Goal: Task Accomplishment & Management: Complete application form

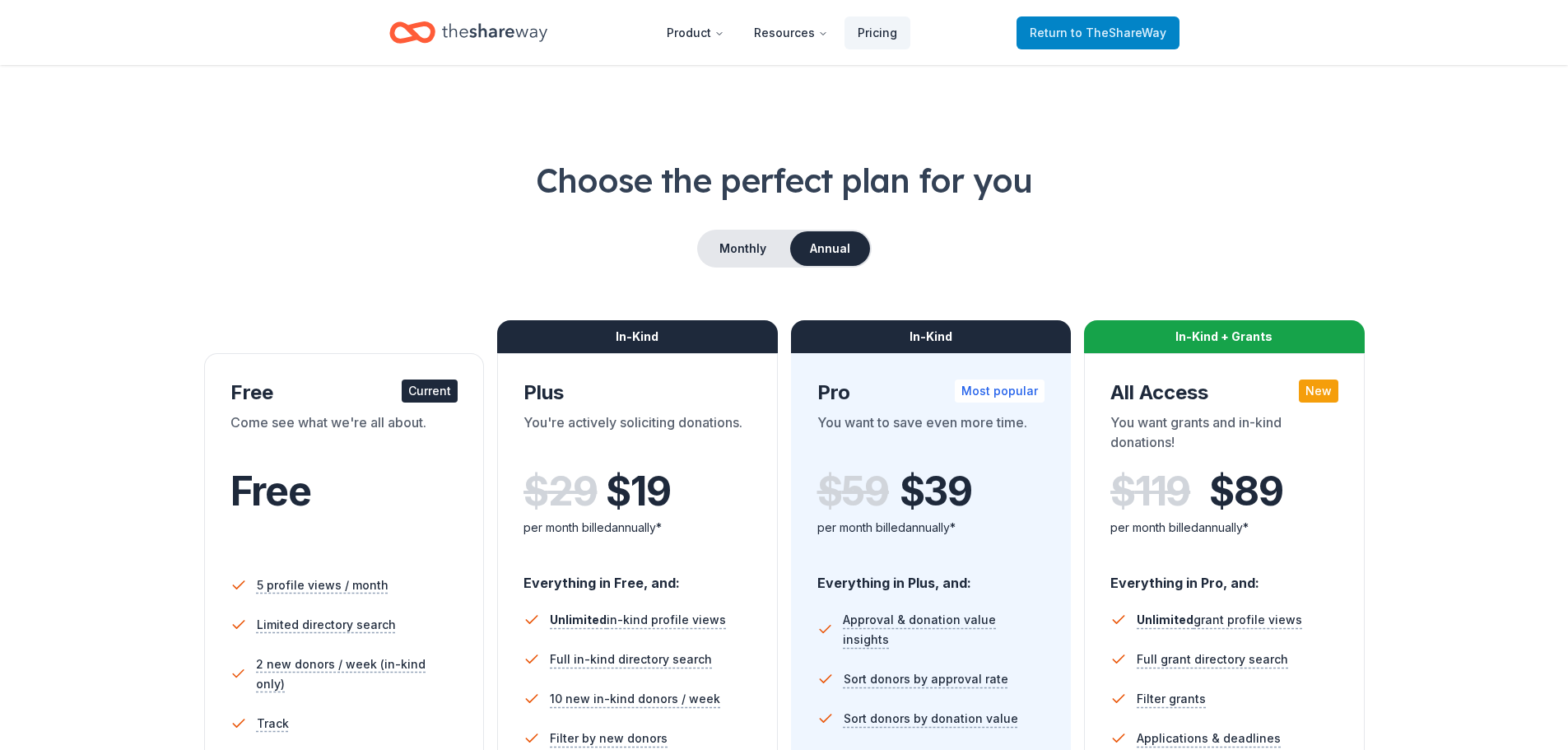
click at [1070, 24] on span "Return to TheShareWay" at bounding box center [1098, 33] width 137 height 20
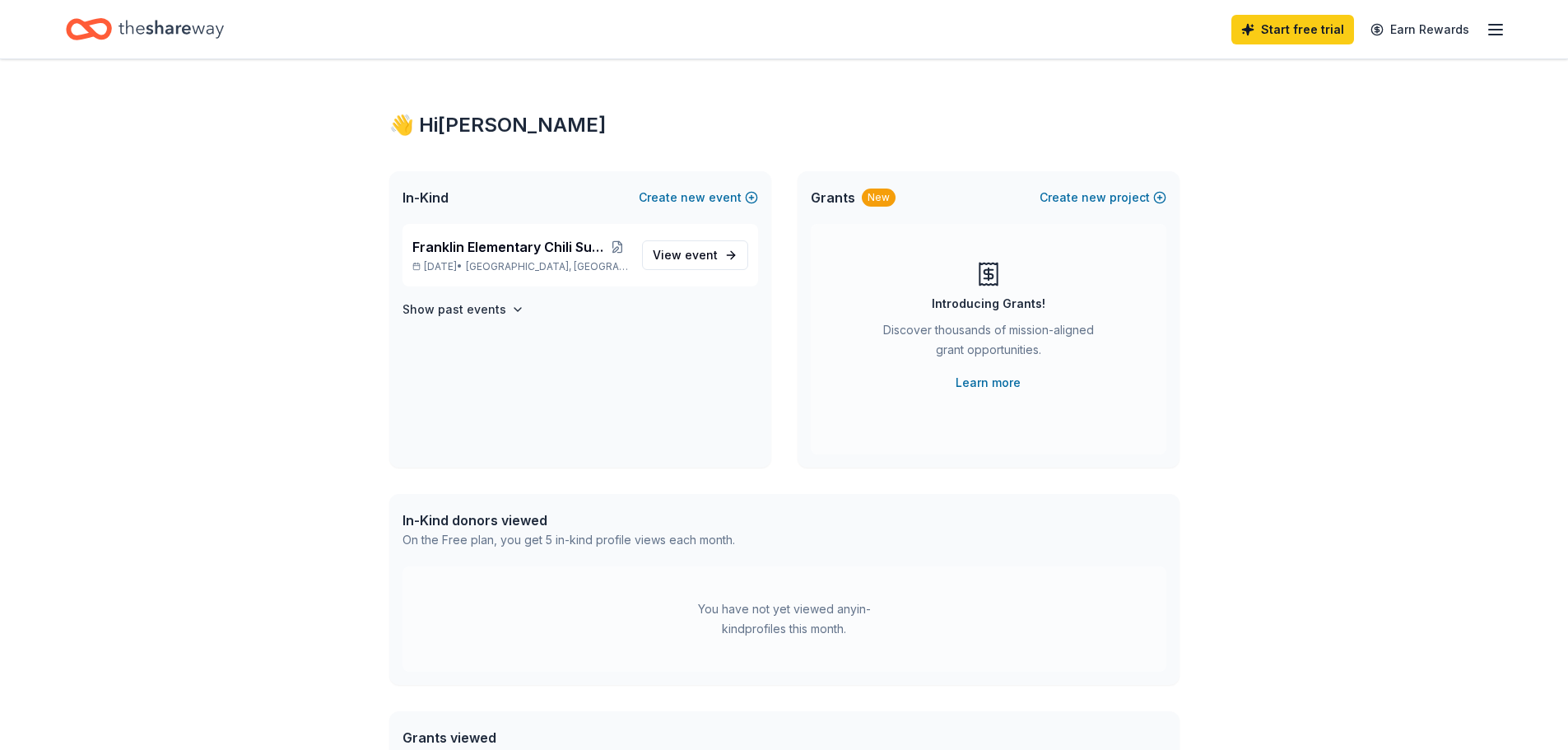
click at [126, 26] on icon "Home" at bounding box center [171, 29] width 105 height 34
click at [161, 26] on icon "Home" at bounding box center [171, 28] width 105 height 18
click at [1493, 22] on icon "button" at bounding box center [1495, 29] width 20 height 20
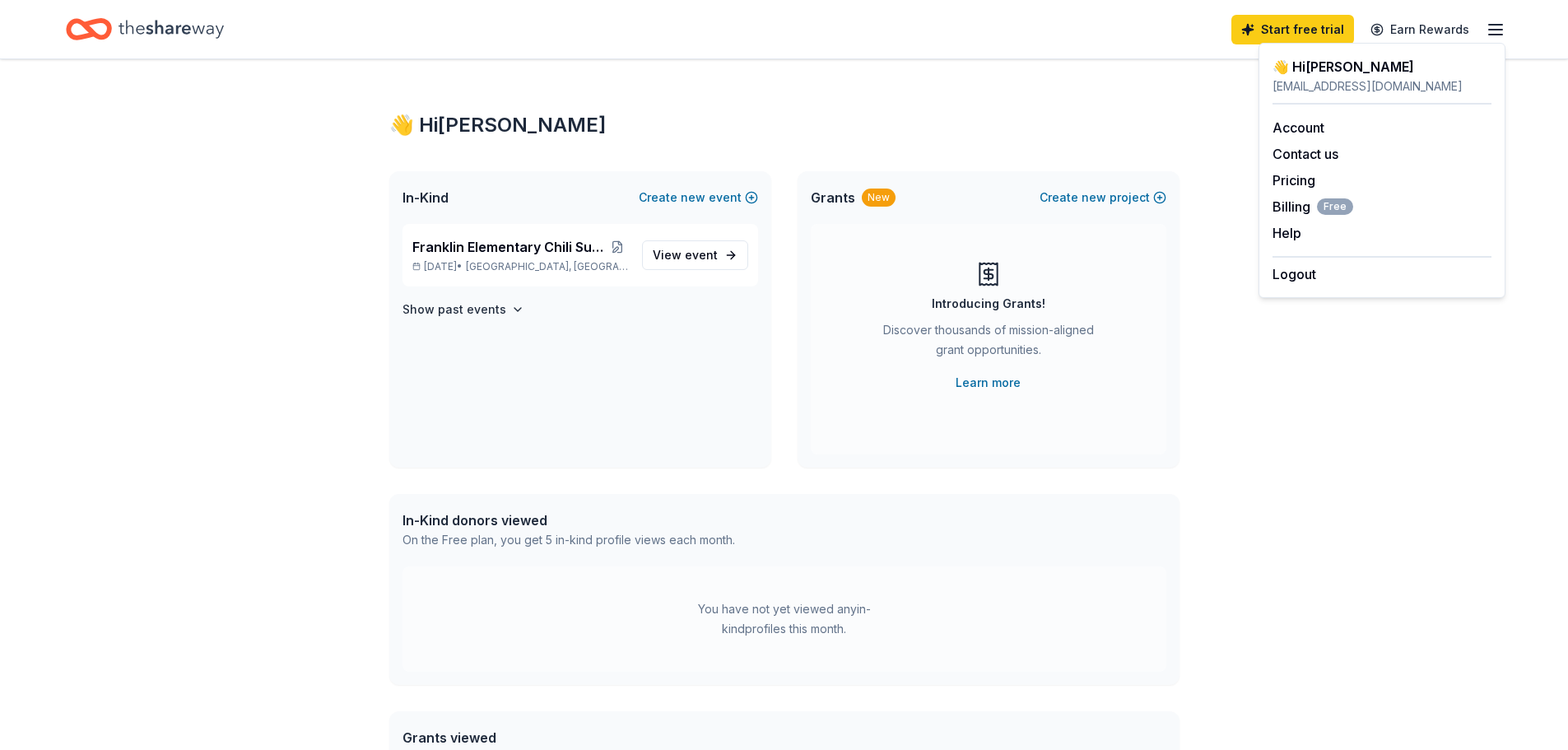
click at [1028, 56] on div "Start free trial Earn Rewards" at bounding box center [784, 29] width 1568 height 58
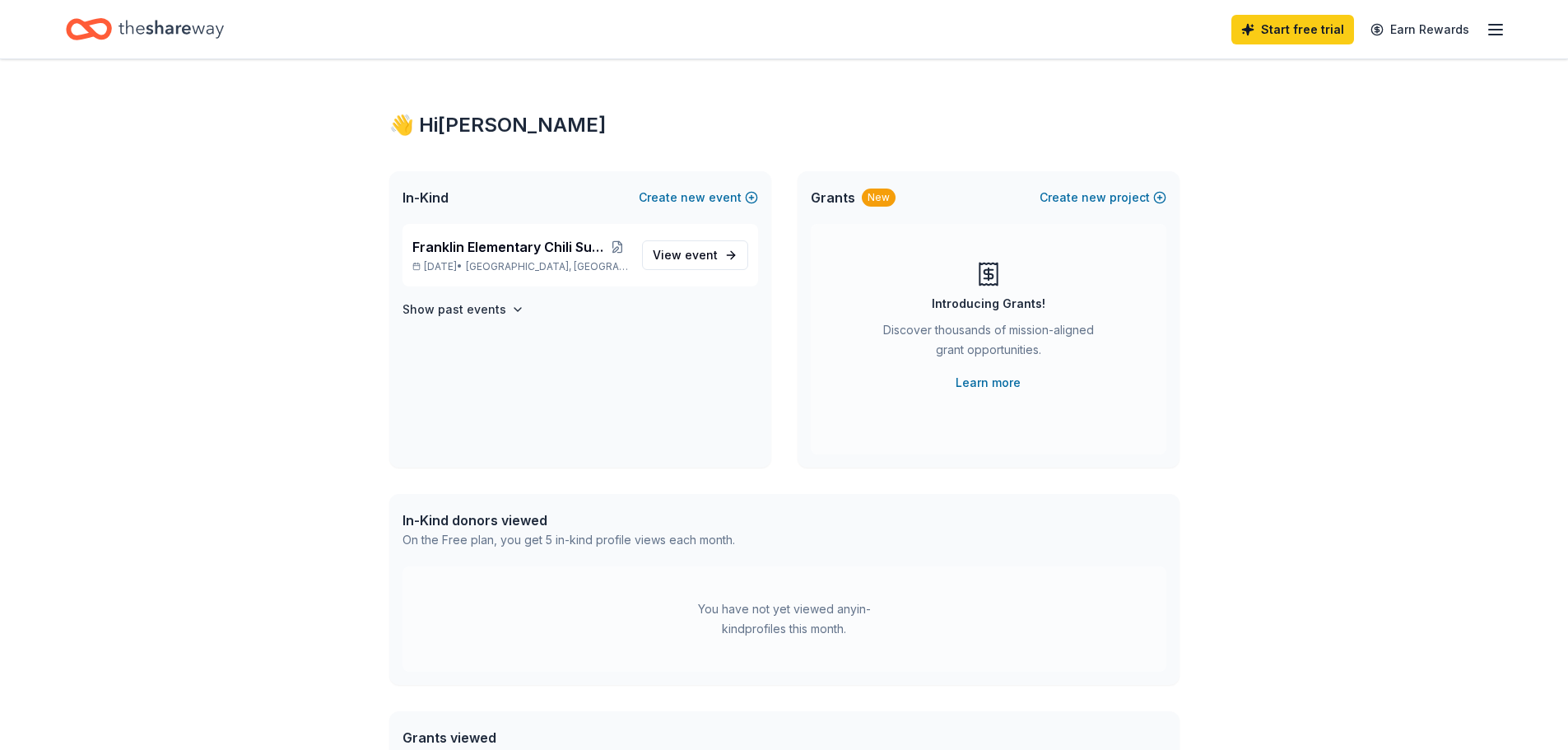
drag, startPoint x: 174, startPoint y: 23, endPoint x: 160, endPoint y: 27, distance: 14.6
click at [160, 27] on icon "Home" at bounding box center [171, 28] width 105 height 18
click at [160, 26] on icon "Home" at bounding box center [171, 28] width 105 height 18
click at [79, 25] on icon "Home" at bounding box center [88, 29] width 46 height 38
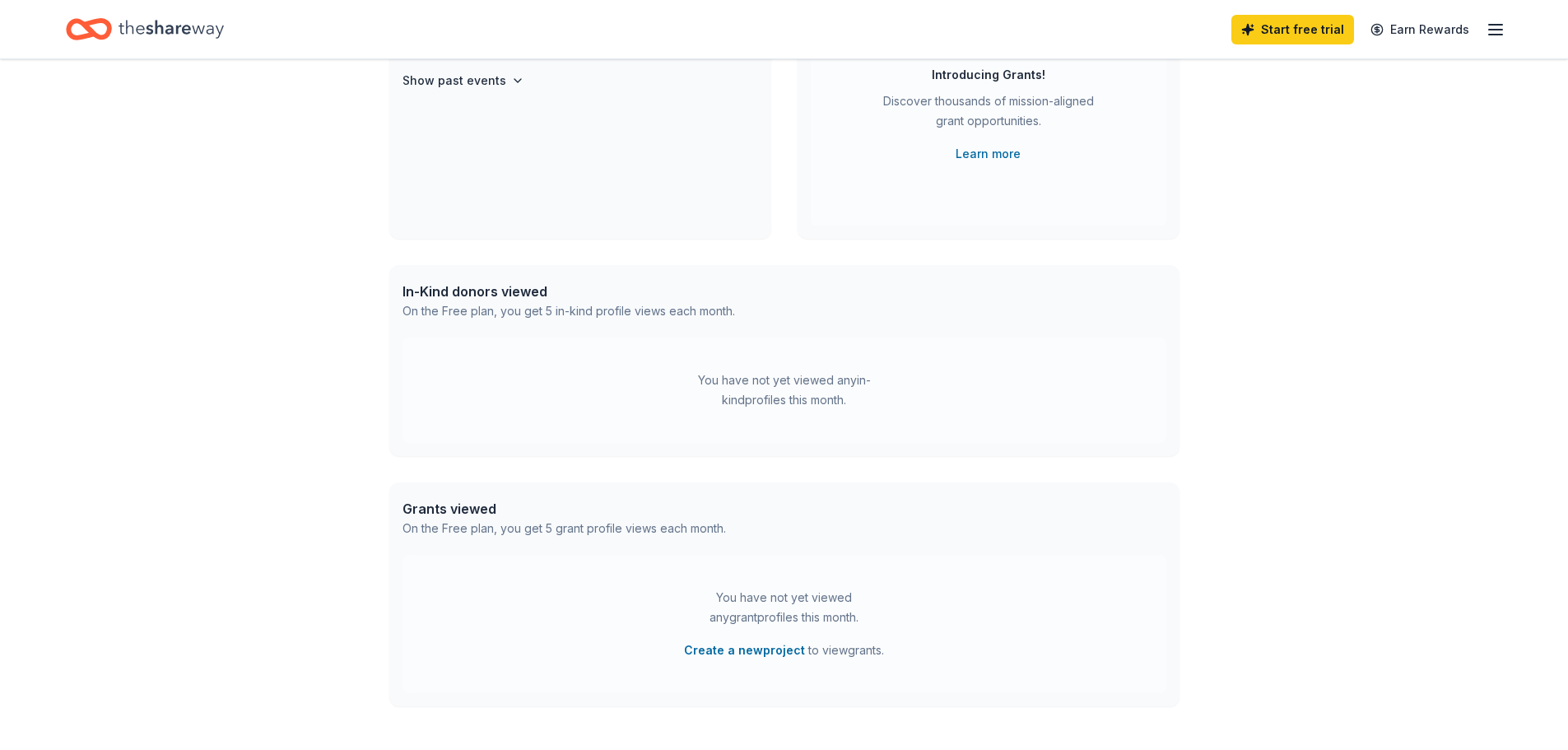
scroll to position [247, 0]
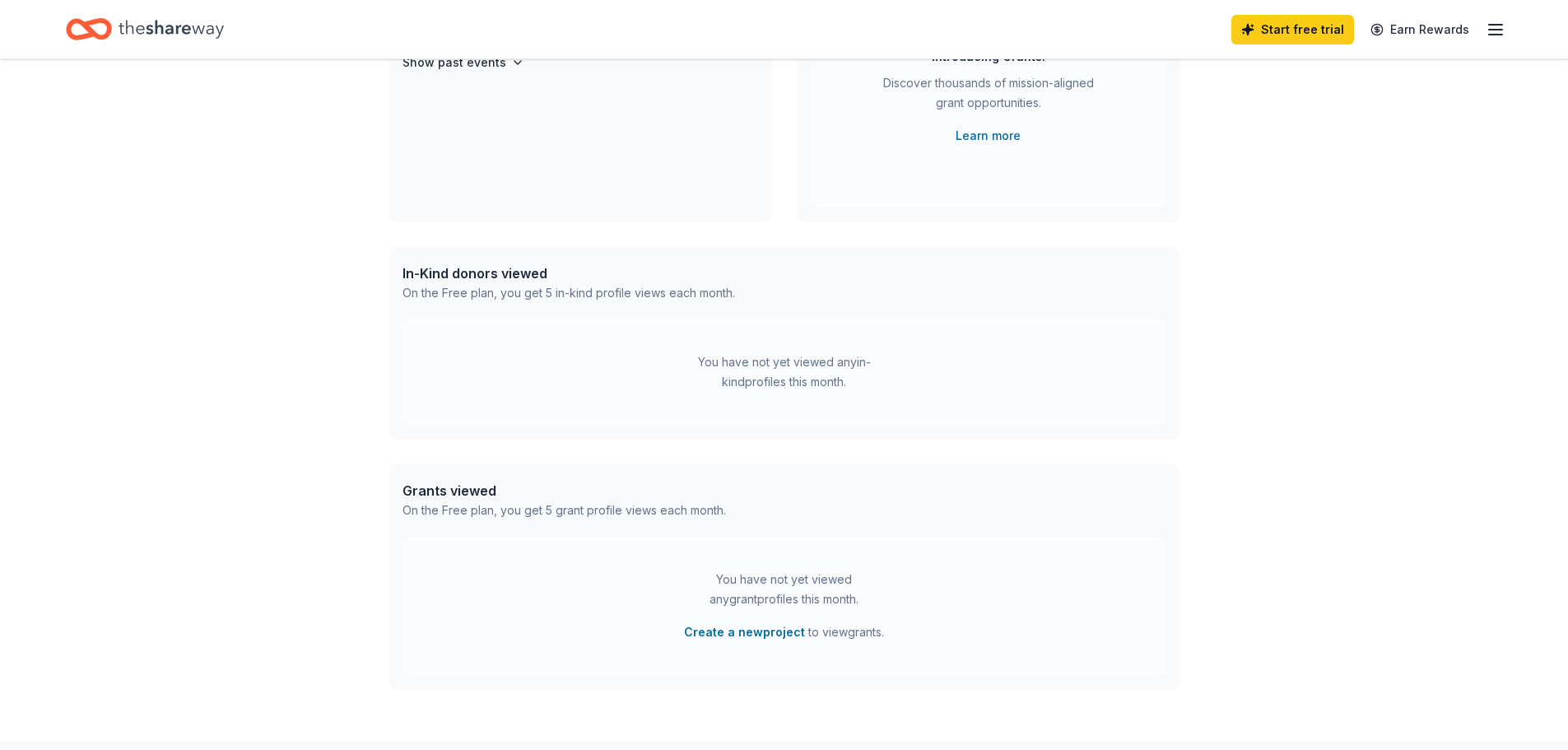
click at [424, 270] on div "In-Kind donors viewed" at bounding box center [569, 272] width 333 height 20
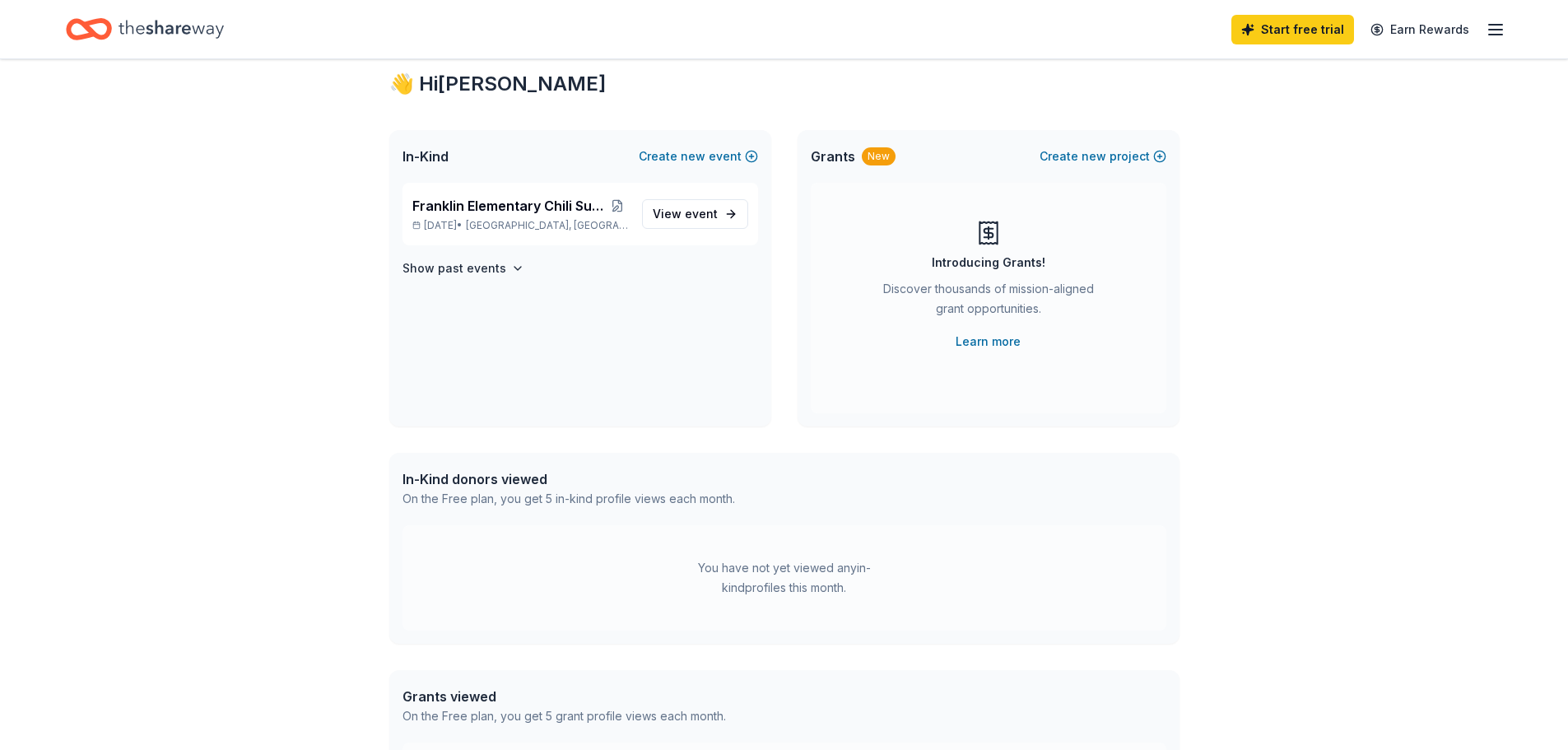
scroll to position [0, 0]
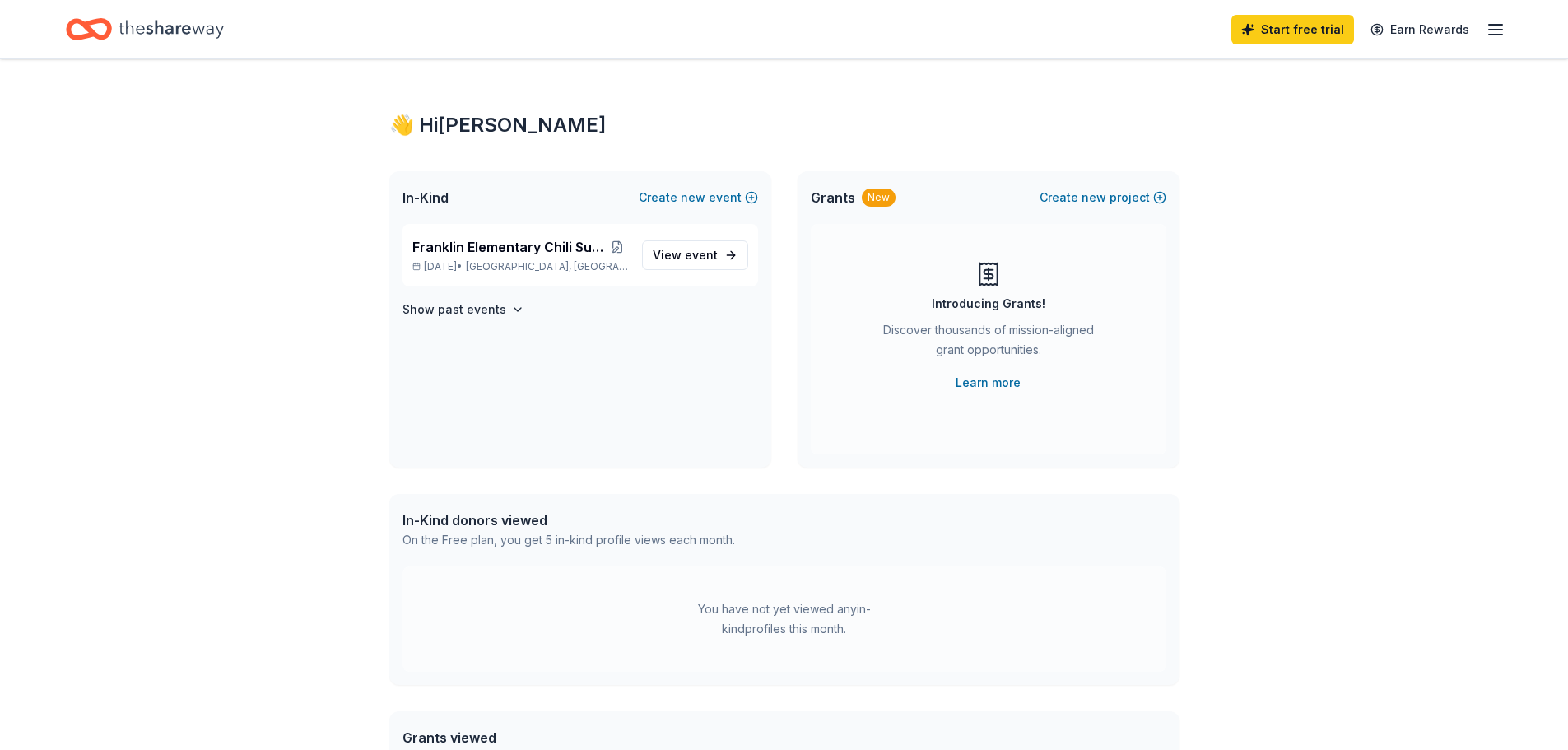
click at [1491, 28] on icon "button" at bounding box center [1495, 29] width 20 height 20
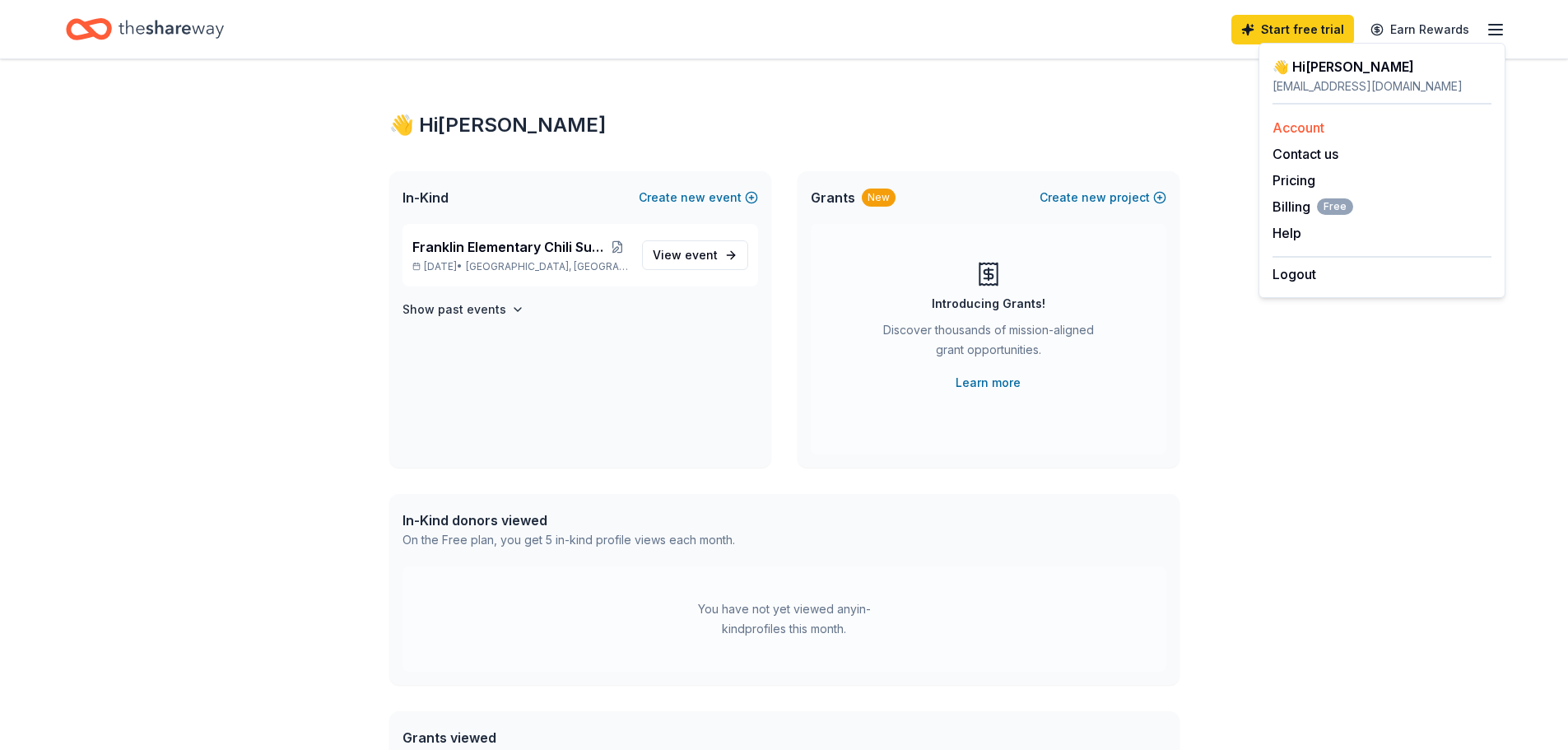
click at [1308, 130] on link "Account" at bounding box center [1298, 127] width 52 height 17
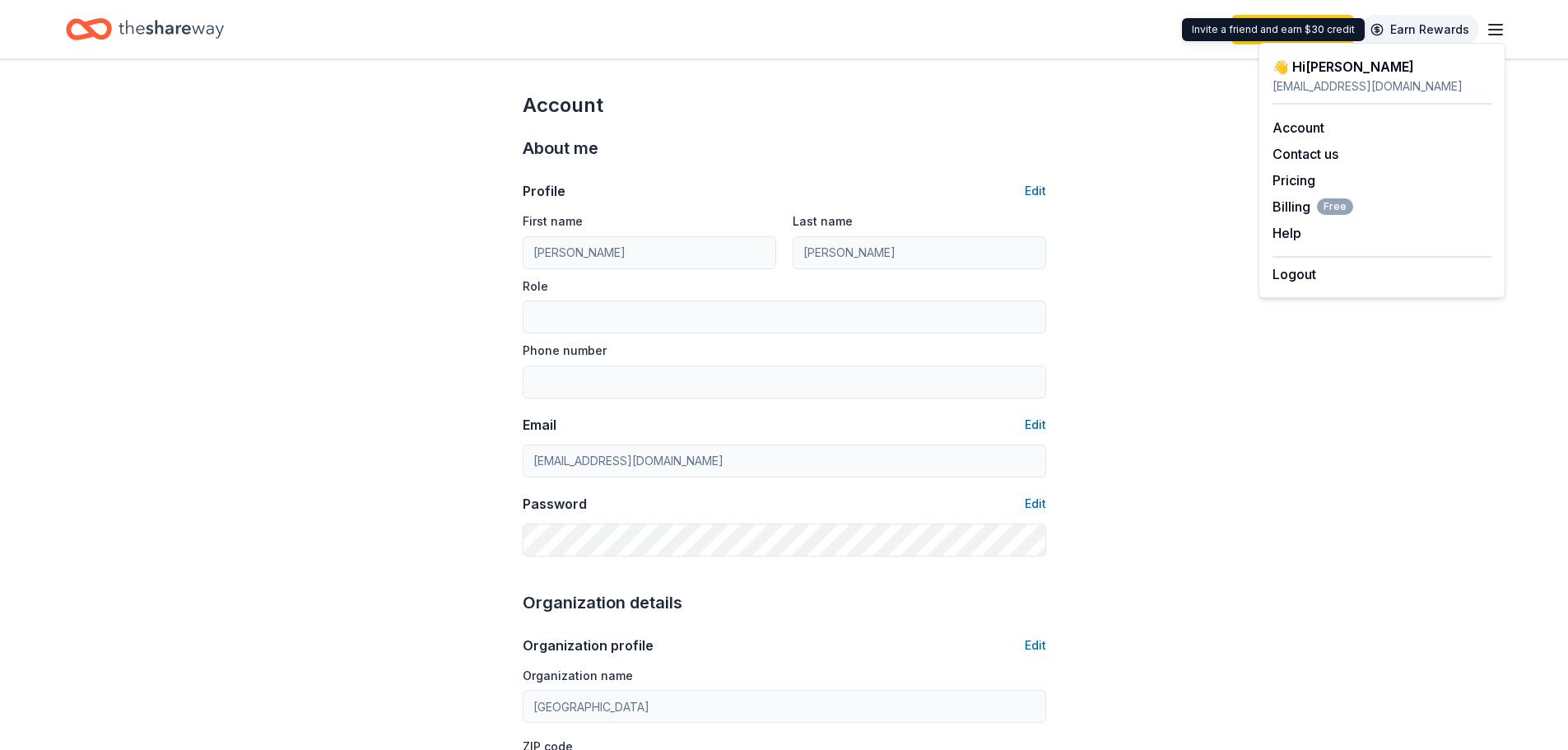
click at [1433, 23] on link "Earn Rewards" at bounding box center [1420, 30] width 119 height 30
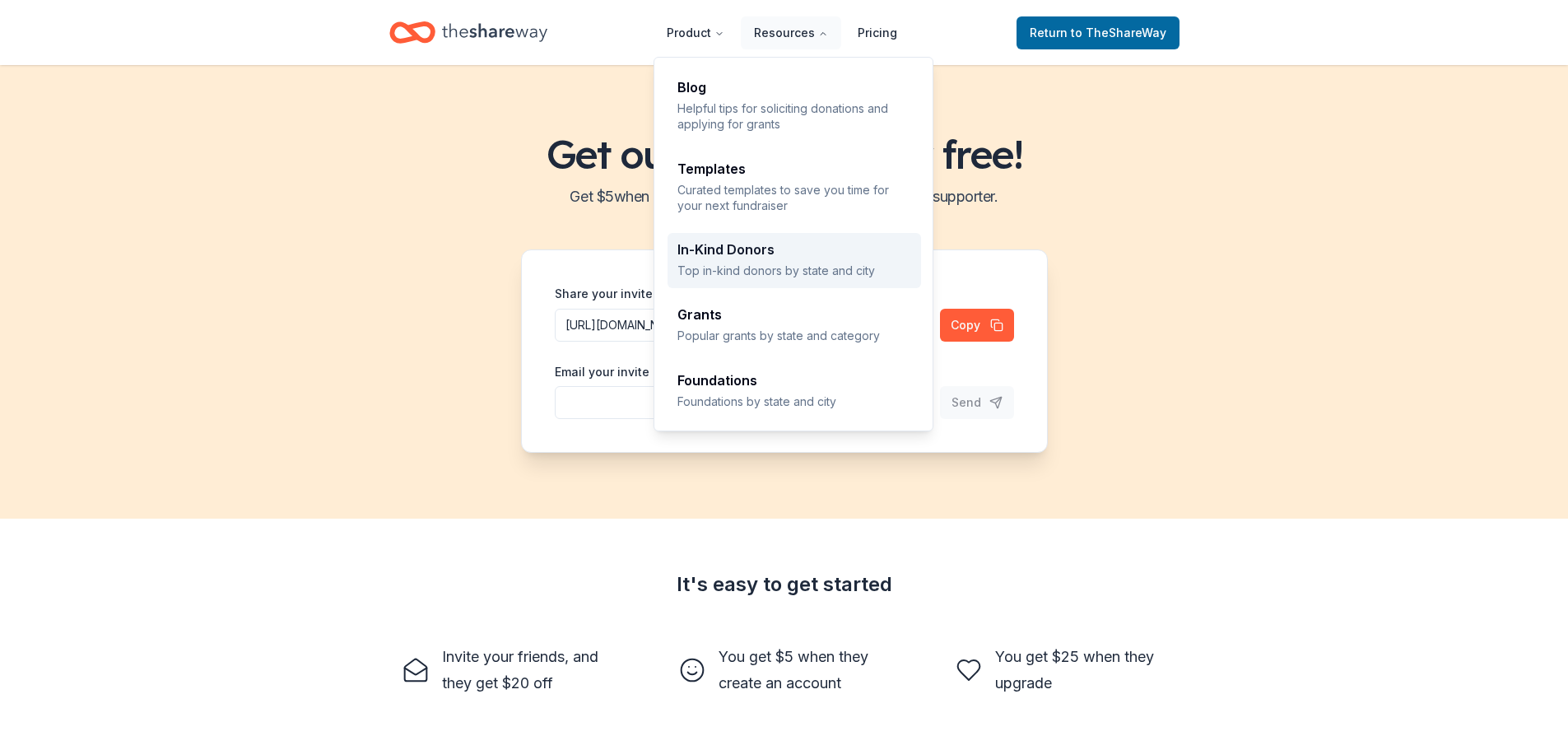
click at [735, 245] on div "In-Kind Donors" at bounding box center [794, 249] width 234 height 13
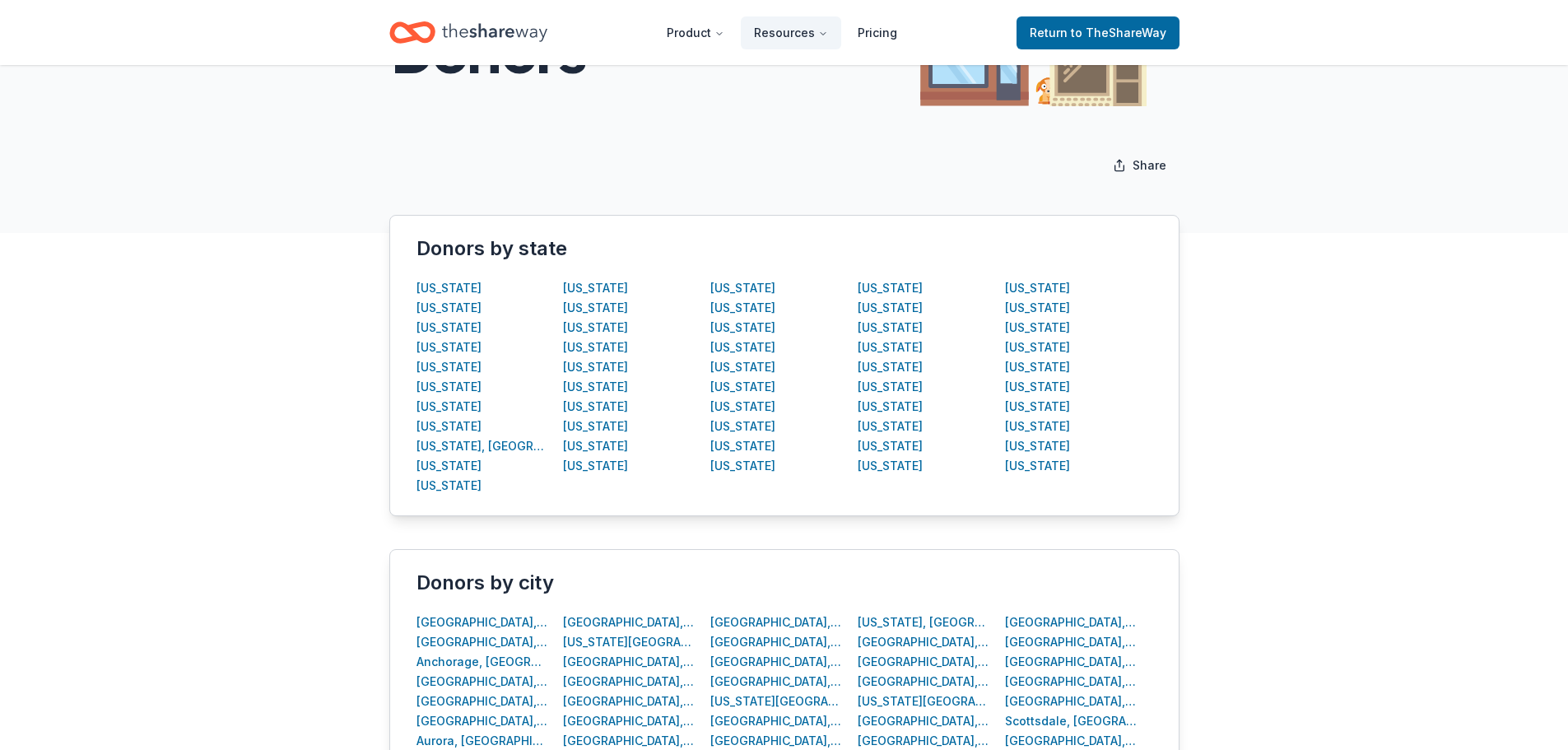
scroll to position [174, 0]
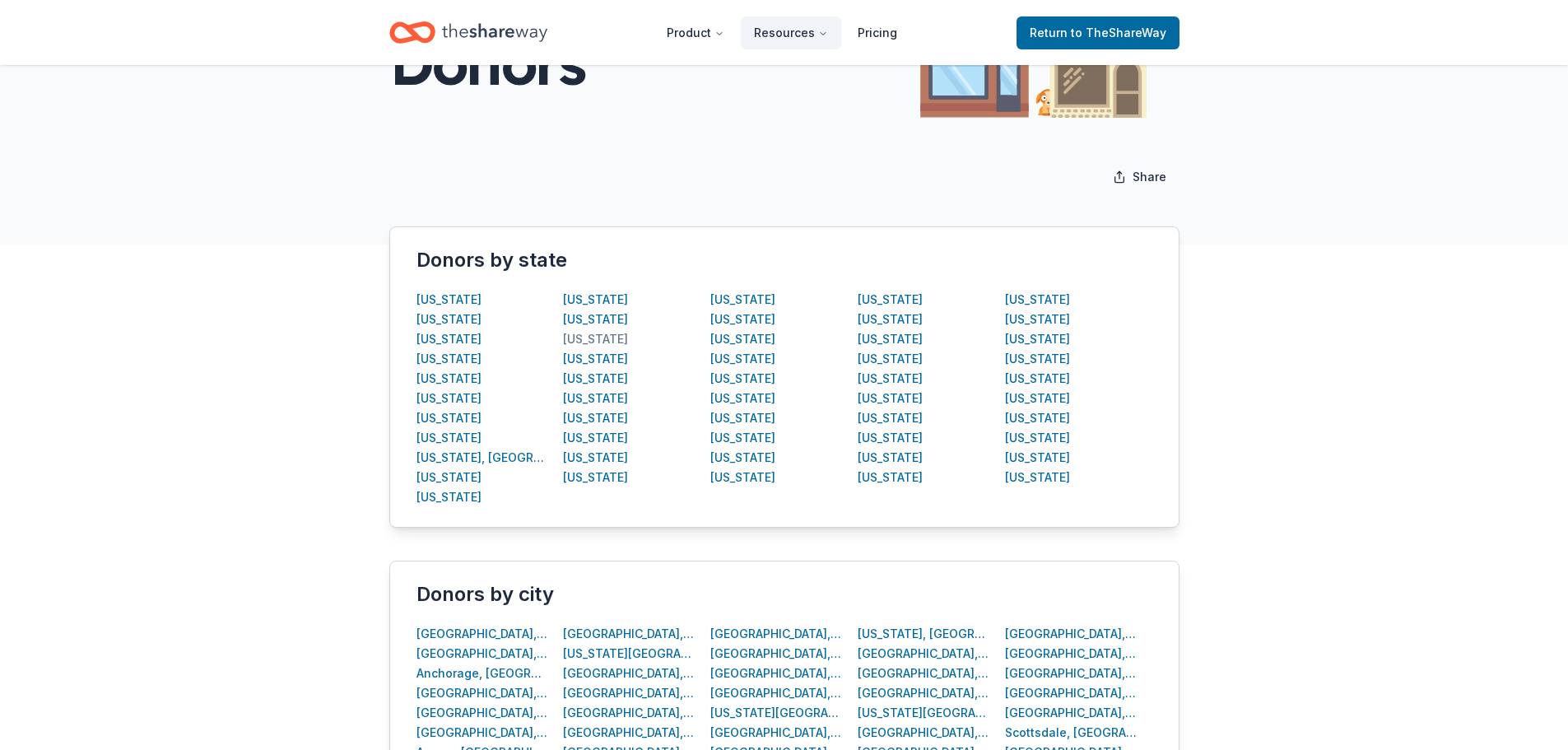
click at [587, 339] on div "Illinois" at bounding box center [595, 339] width 65 height 20
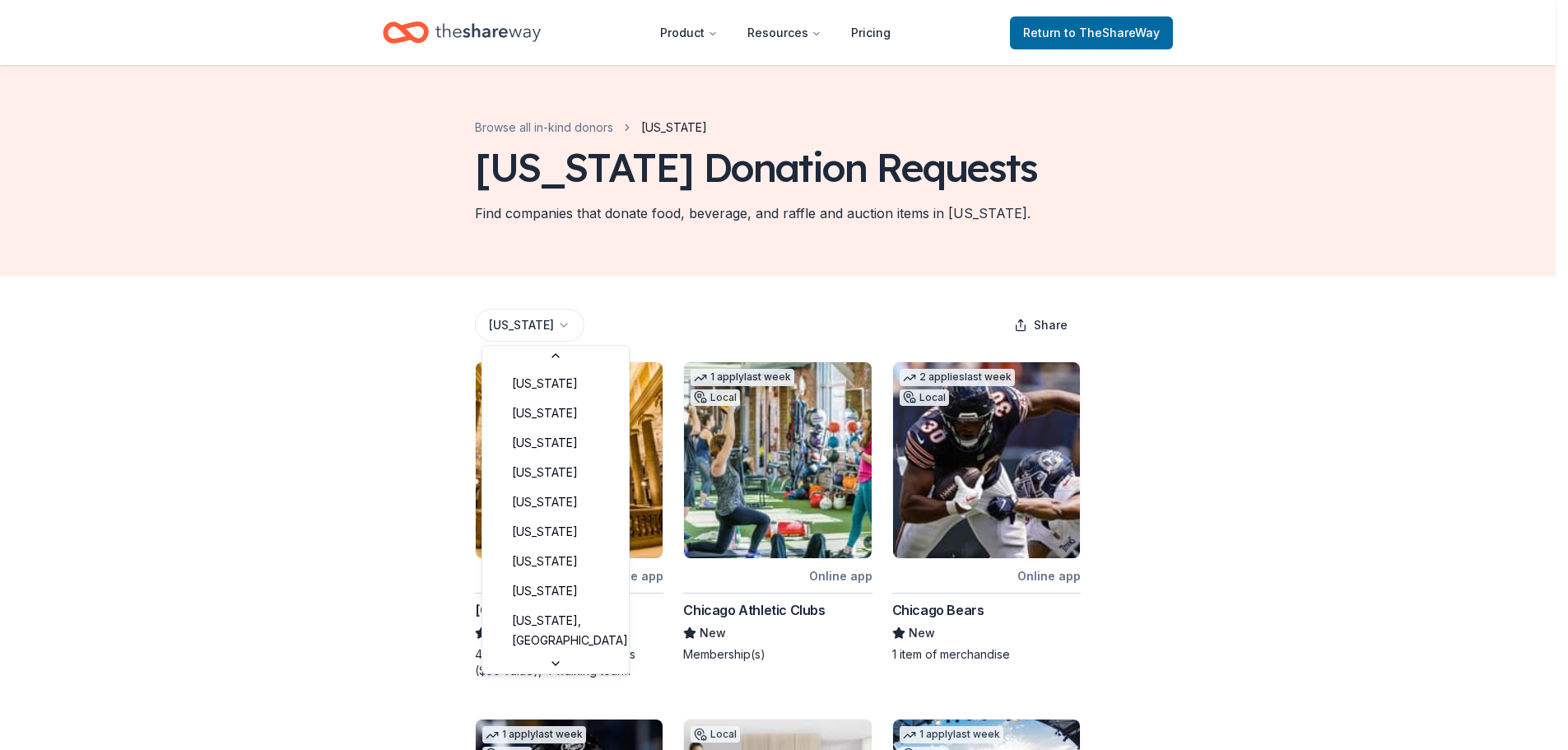
click at [541, 324] on html "Product Resources Pricing Return to TheShareWay Browse all in-kind donors Illin…" at bounding box center [784, 375] width 1568 height 750
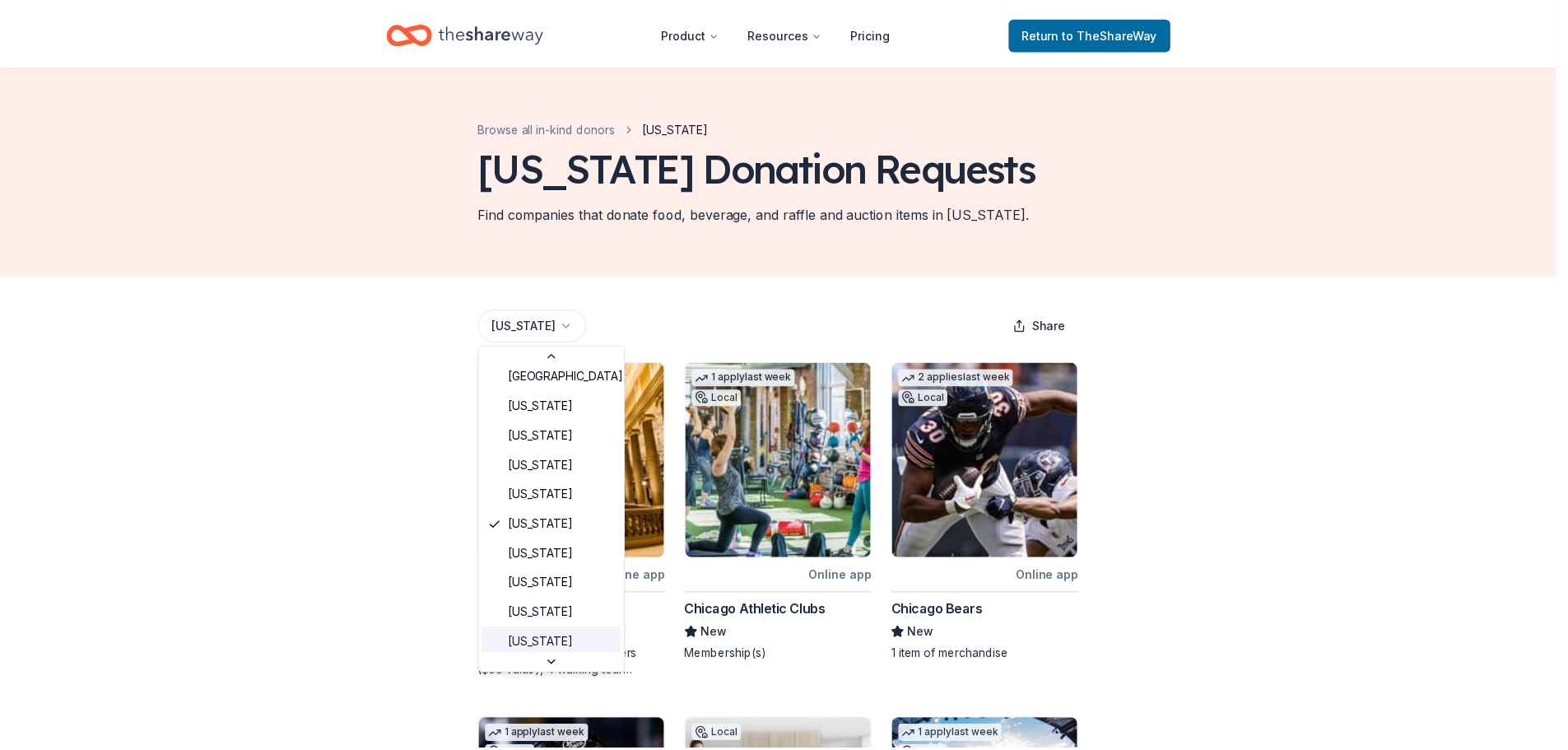
scroll to position [295, 0]
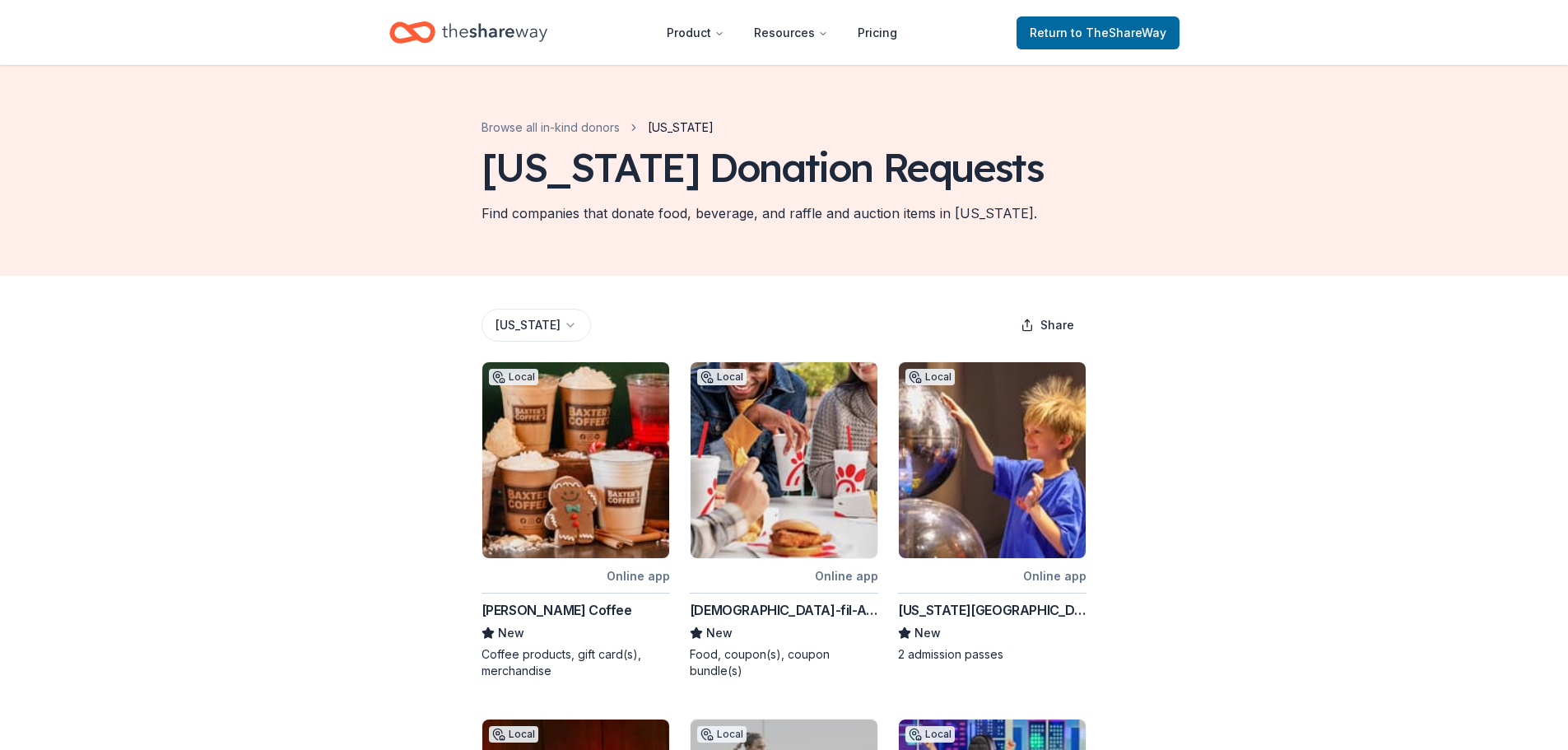
click at [501, 30] on icon "Home" at bounding box center [495, 33] width 105 height 34
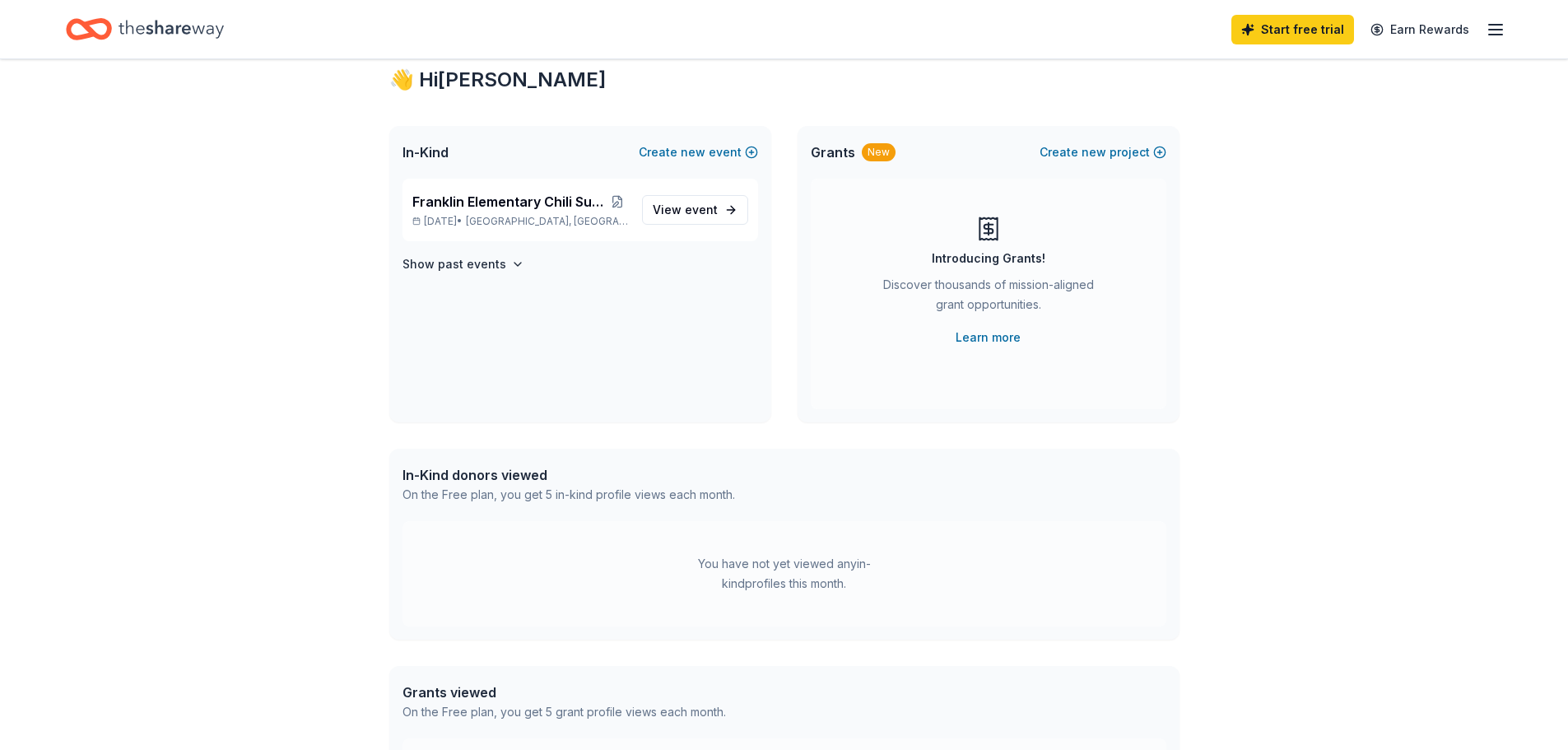
scroll to position [82, 0]
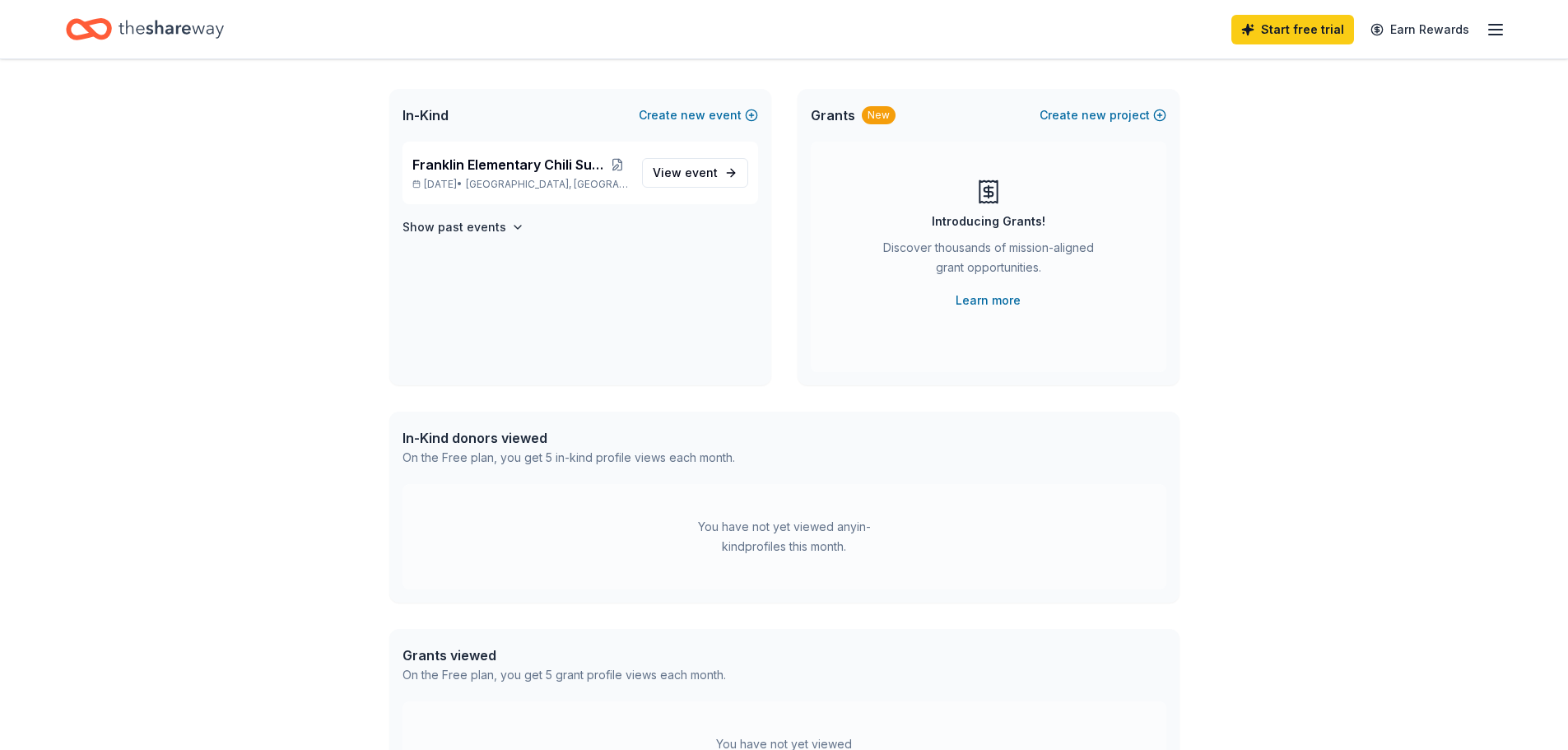
drag, startPoint x: 468, startPoint y: 449, endPoint x: 458, endPoint y: 439, distance: 14.1
click at [468, 448] on div "On the Free plan, you get 5 in-kind profile views each month." at bounding box center [569, 457] width 333 height 20
click at [851, 545] on div "You have not yet viewed any in-kind profiles this month." at bounding box center [785, 537] width 206 height 39
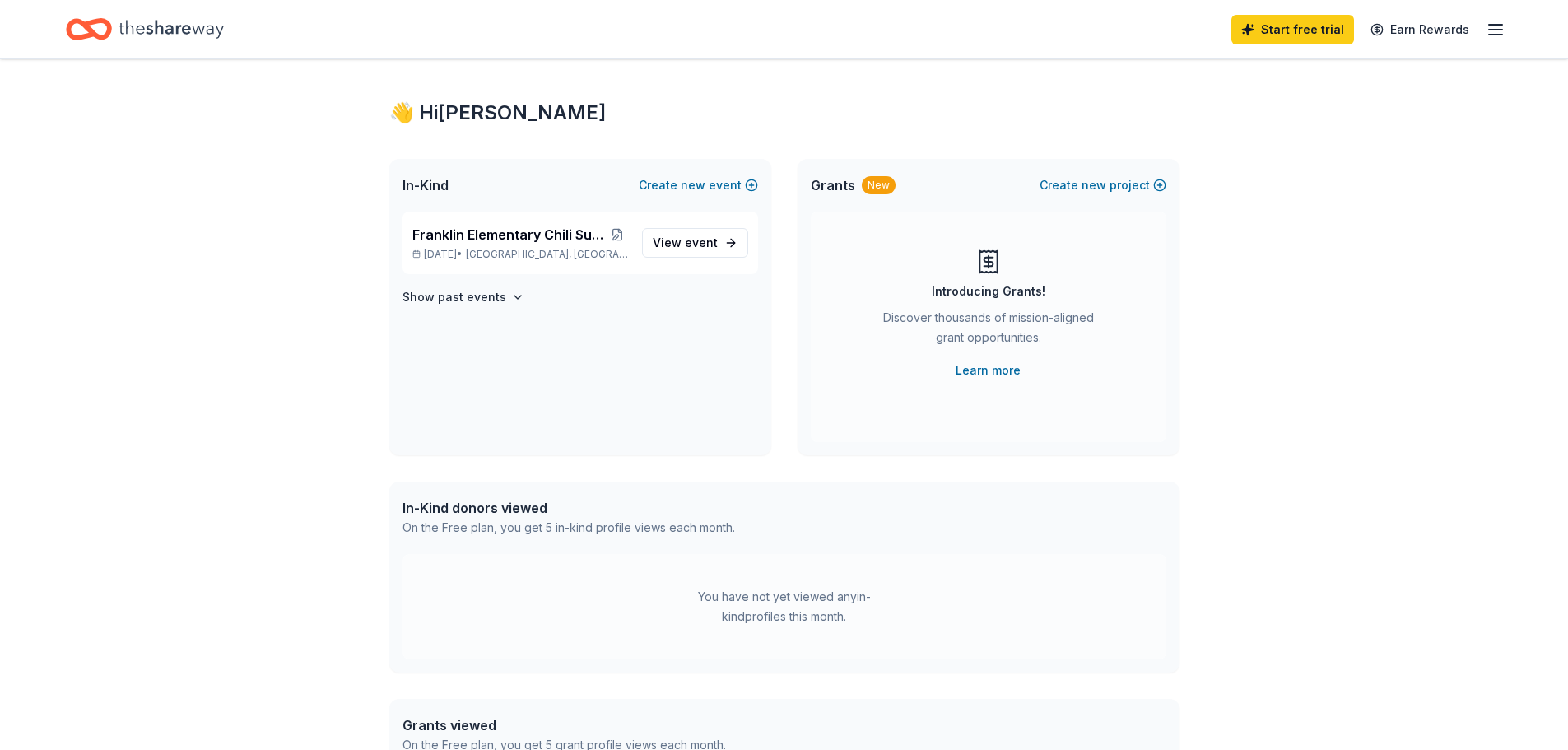
scroll to position [0, 0]
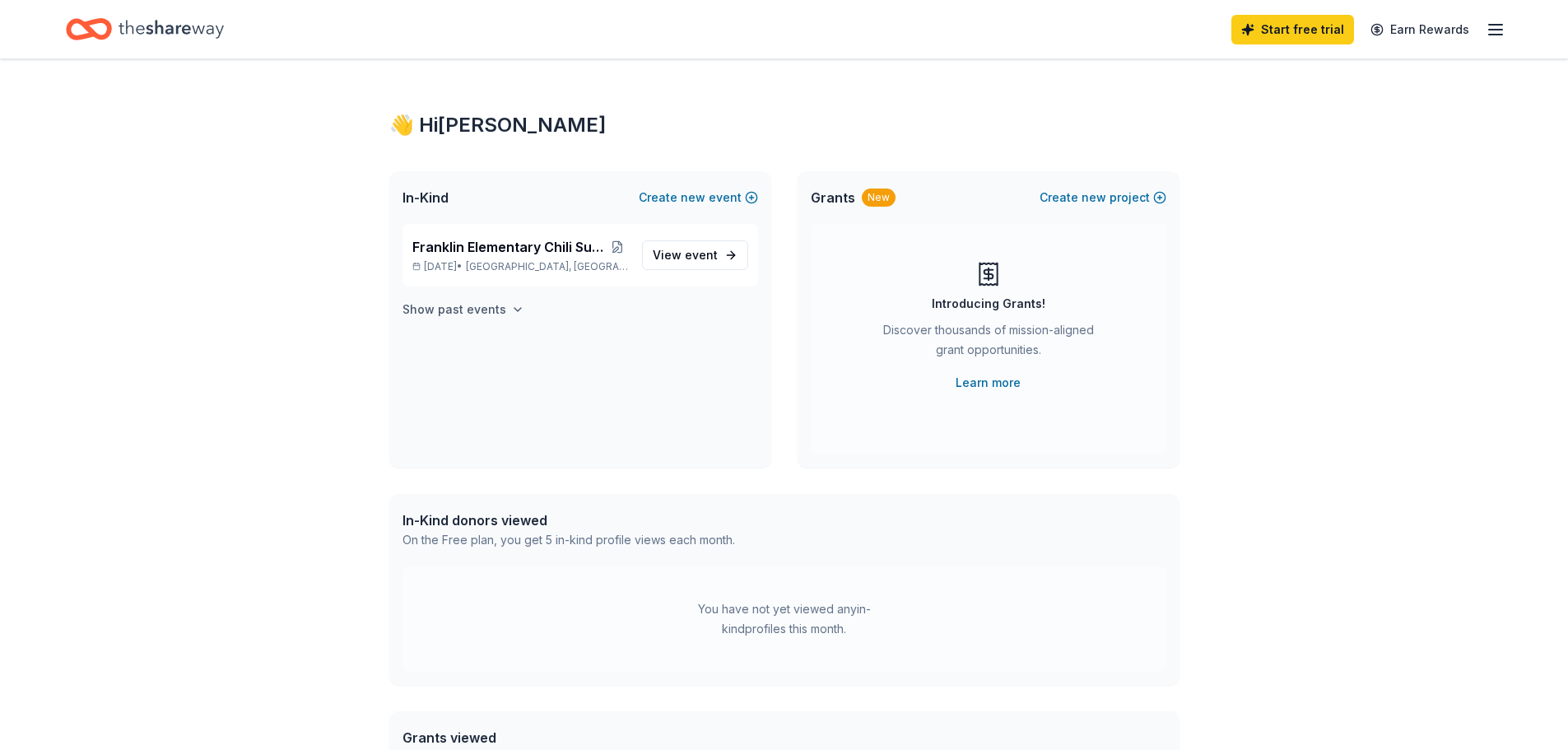
click at [511, 303] on icon "button" at bounding box center [518, 309] width 13 height 13
click at [511, 308] on icon "button" at bounding box center [518, 309] width 13 height 13
click at [1290, 30] on link "Start free trial" at bounding box center [1293, 30] width 123 height 30
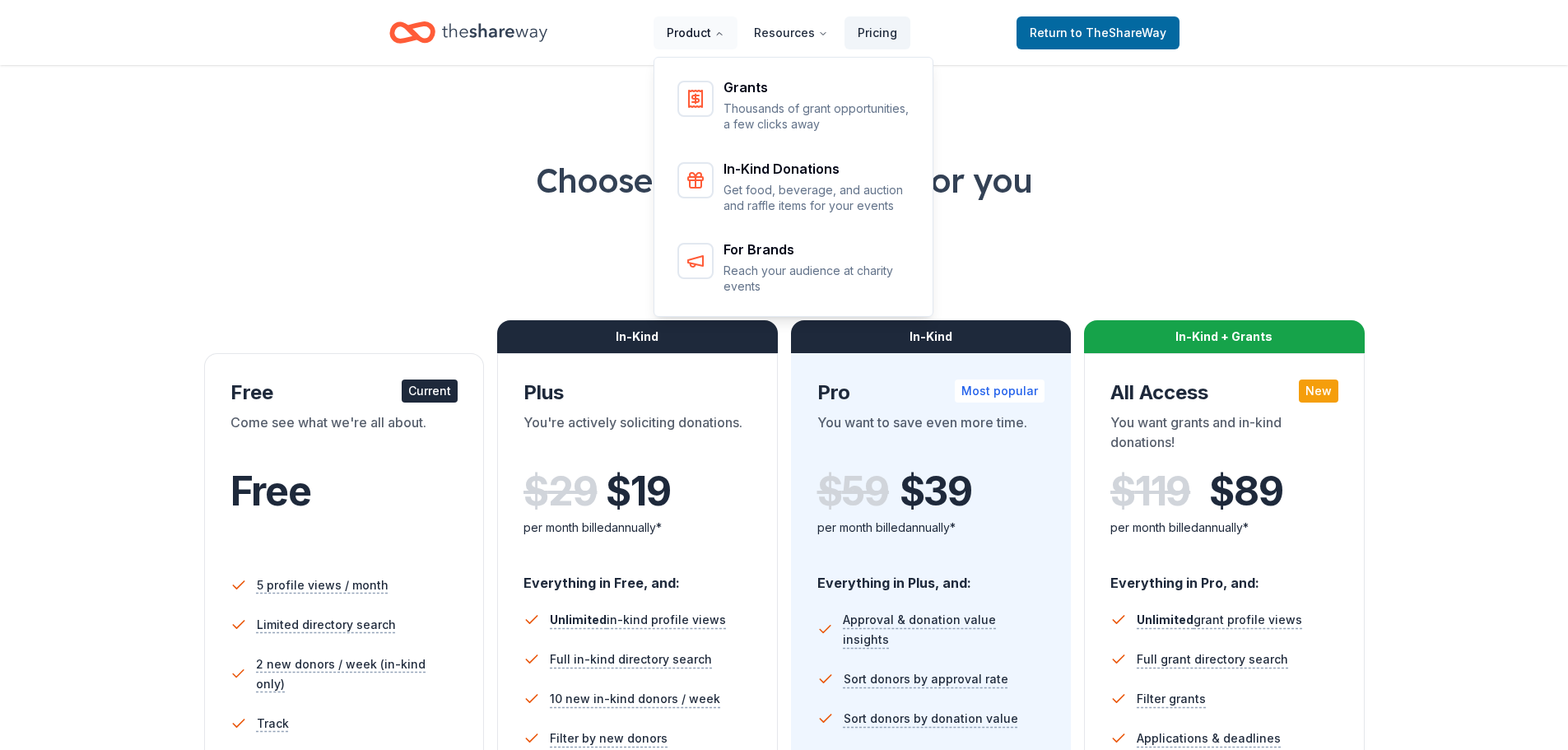
click at [717, 31] on button "Product" at bounding box center [696, 33] width 84 height 33
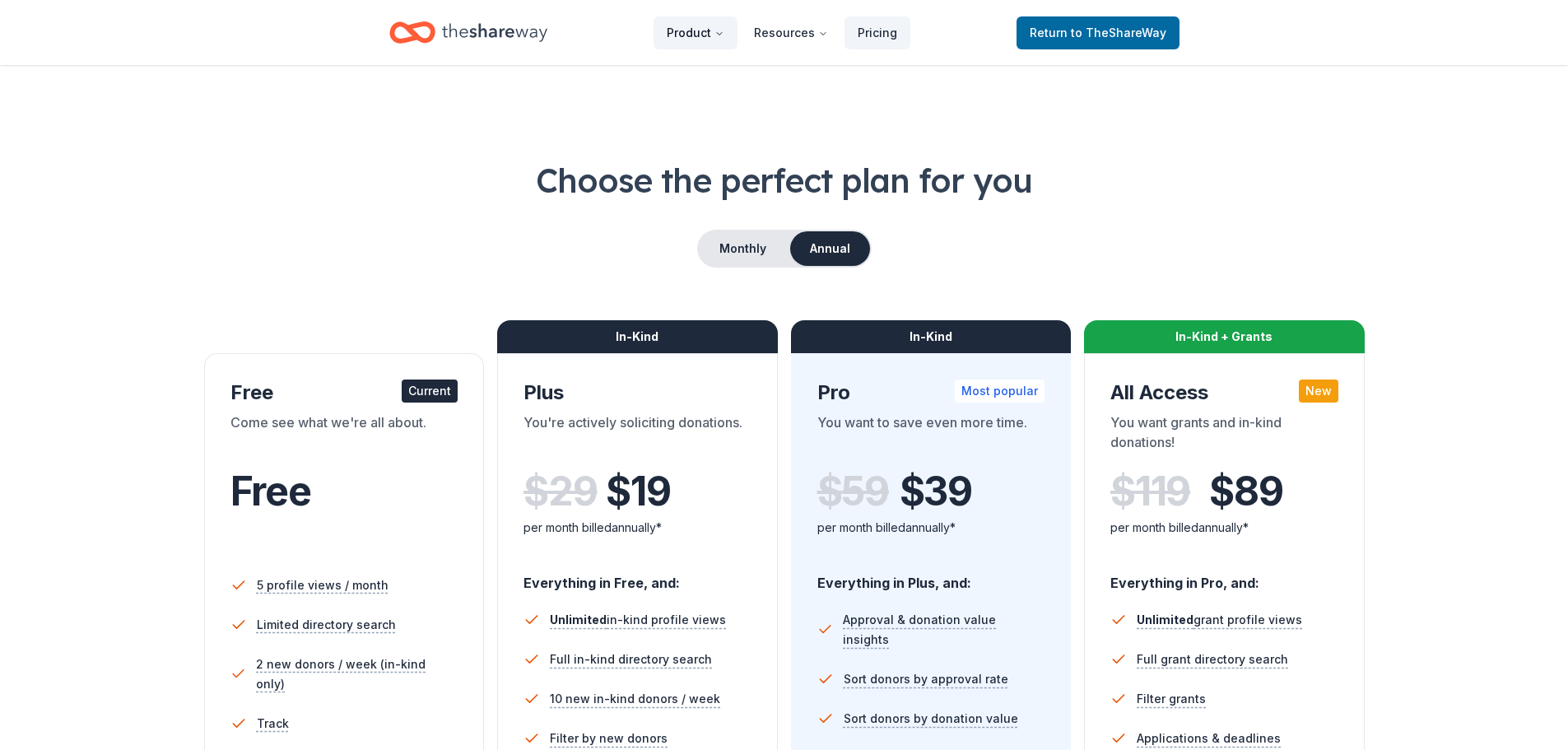
click at [717, 31] on button "Product" at bounding box center [696, 33] width 84 height 33
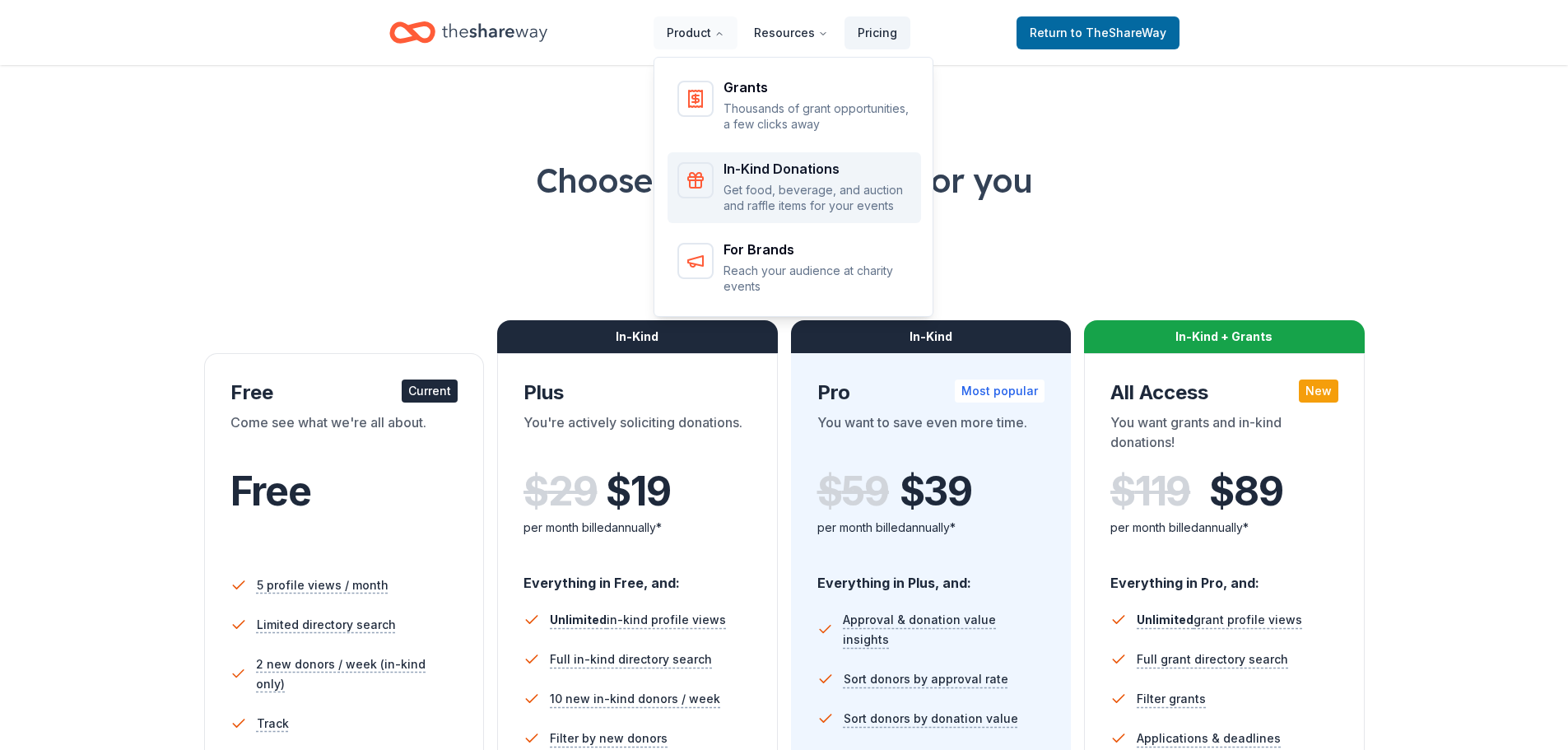
click at [721, 175] on div "In-Kind Donations Get food, beverage, and auction and raffle items for your eve…" at bounding box center [794, 187] width 234 height 51
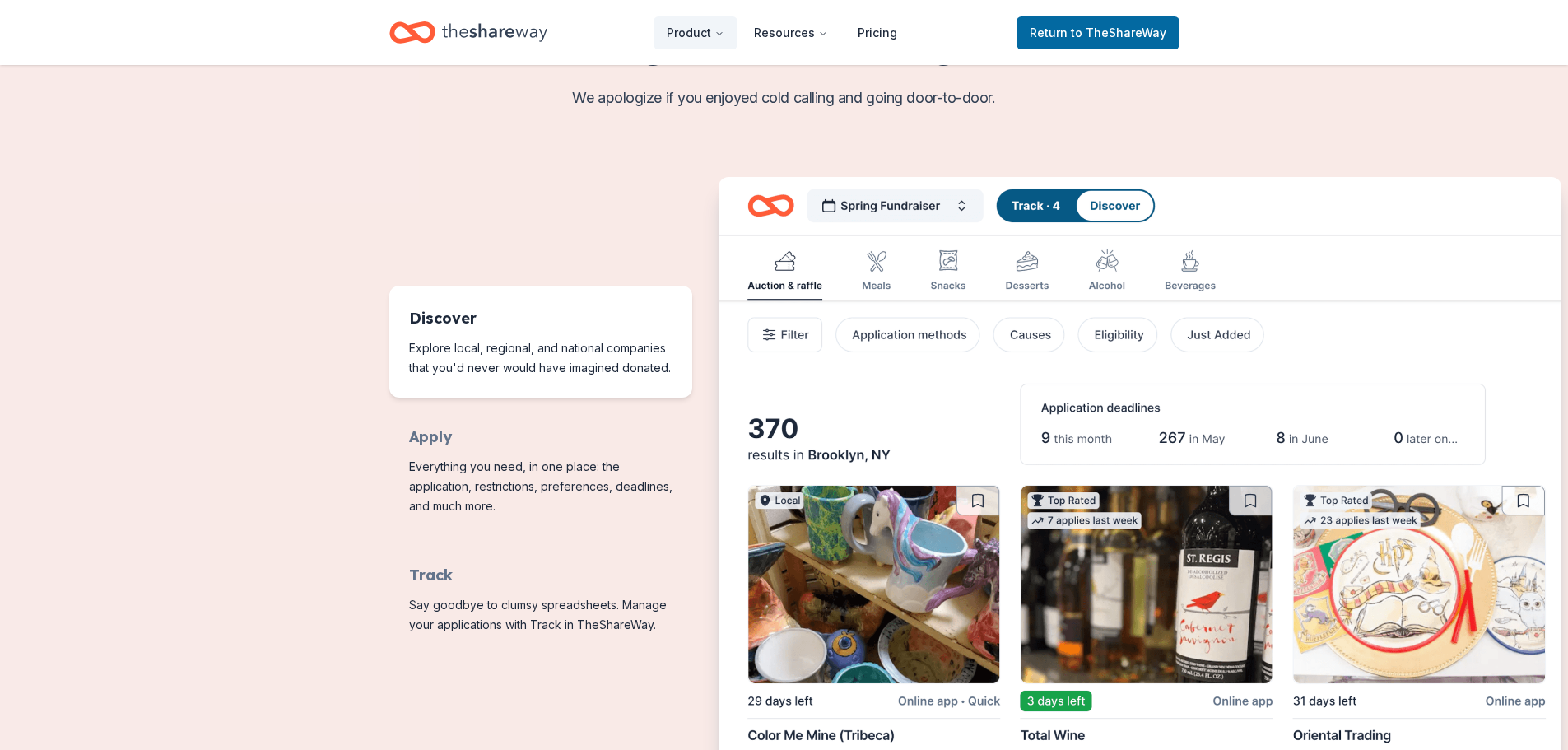
scroll to position [658, 0]
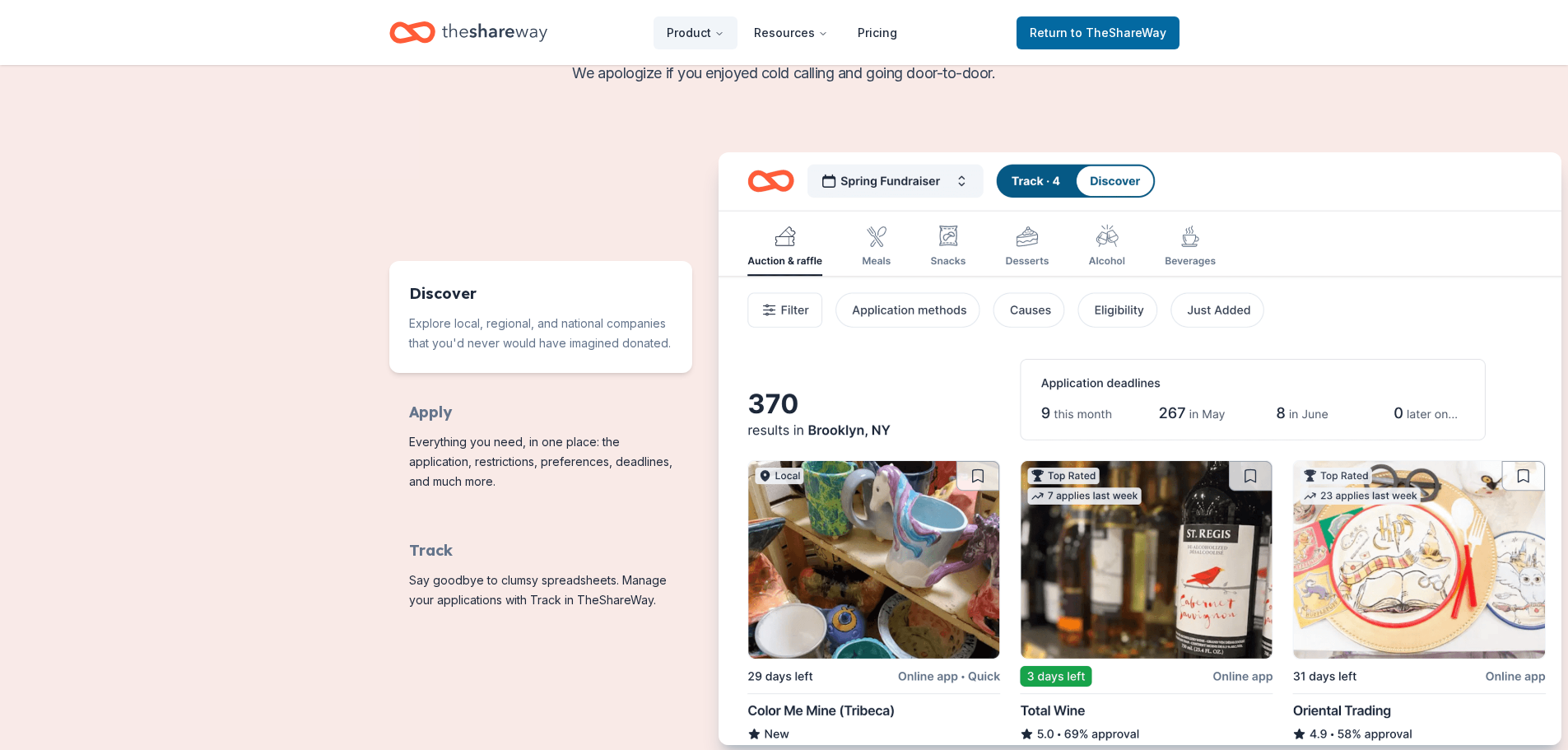
click at [957, 179] on img "Features for running your books" at bounding box center [1140, 449] width 843 height 593
click at [963, 179] on img "Features for running your books" at bounding box center [1140, 449] width 843 height 593
click at [855, 176] on img "Features for running your books" at bounding box center [1140, 449] width 843 height 593
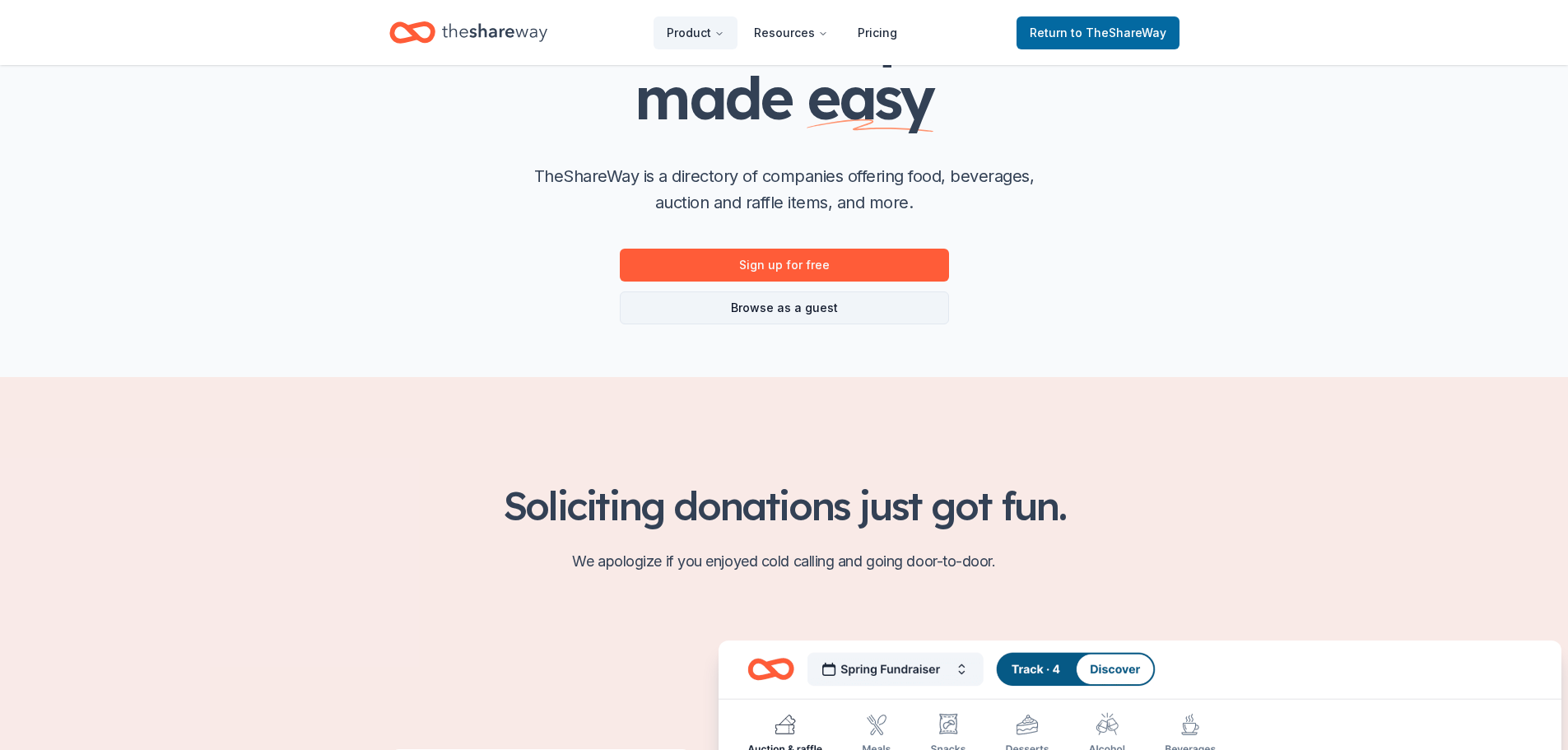
scroll to position [165, 0]
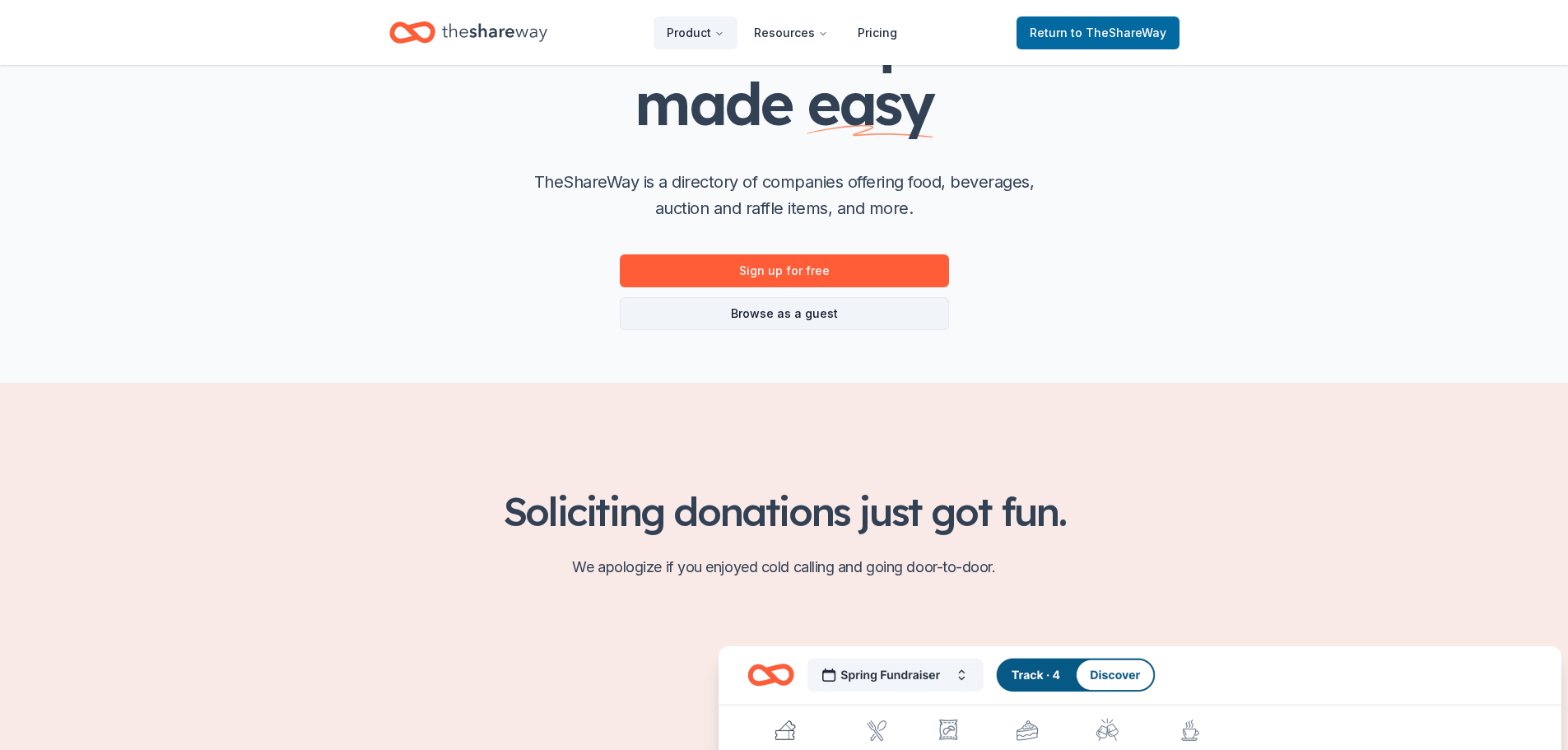
click at [817, 317] on link "Browse as a guest" at bounding box center [785, 313] width 330 height 33
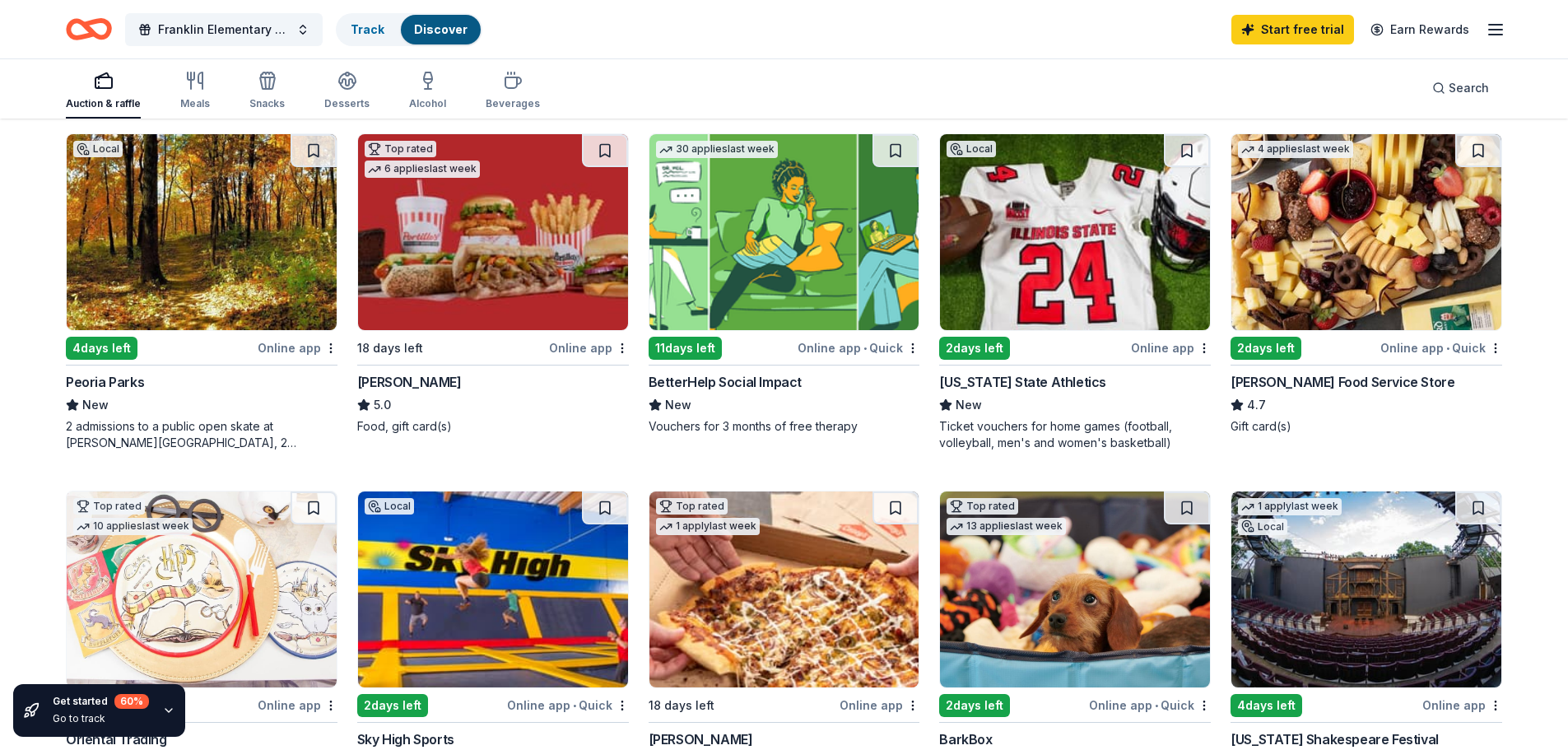
scroll to position [165, 0]
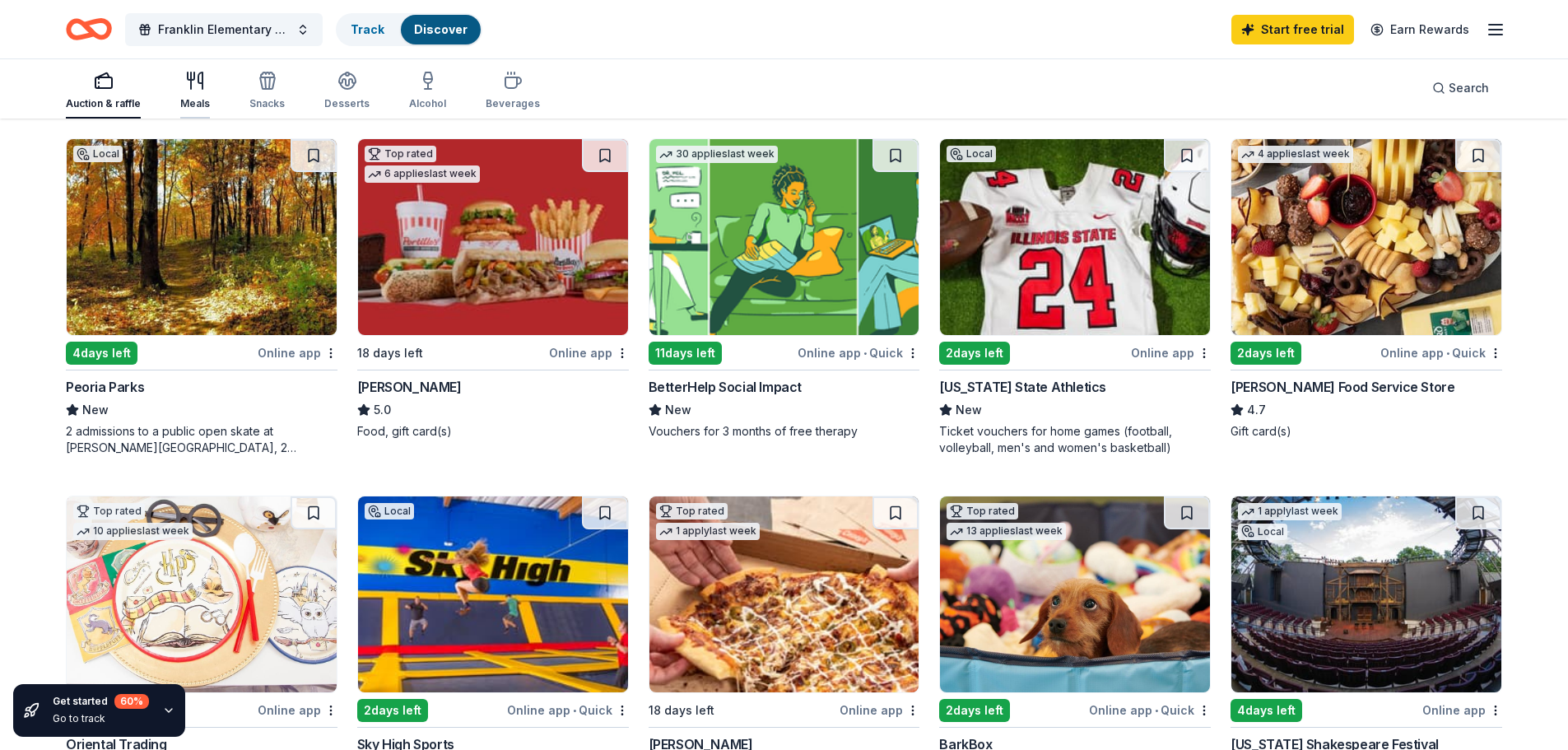
click at [191, 83] on icon "button" at bounding box center [191, 81] width 0 height 17
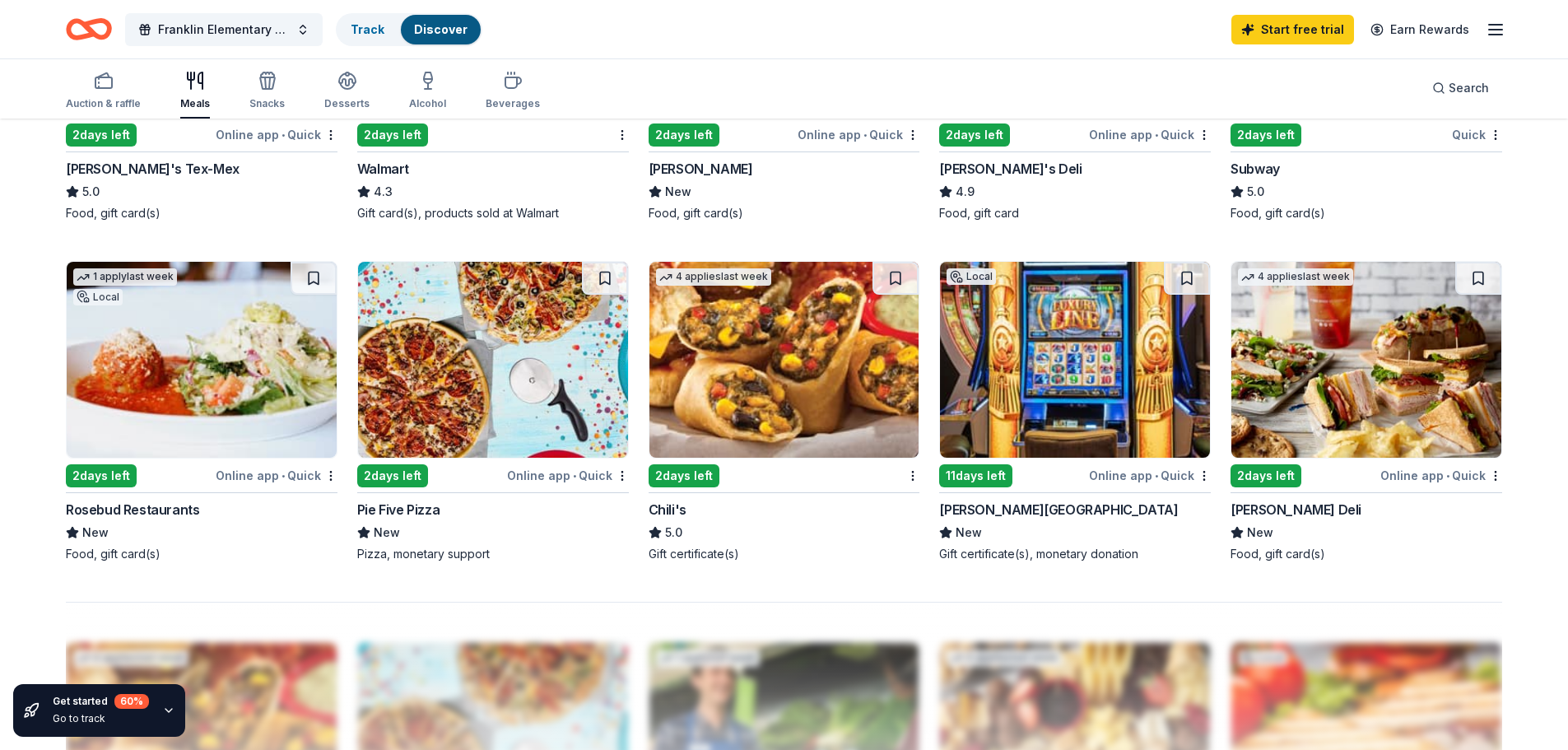
scroll to position [1152, 0]
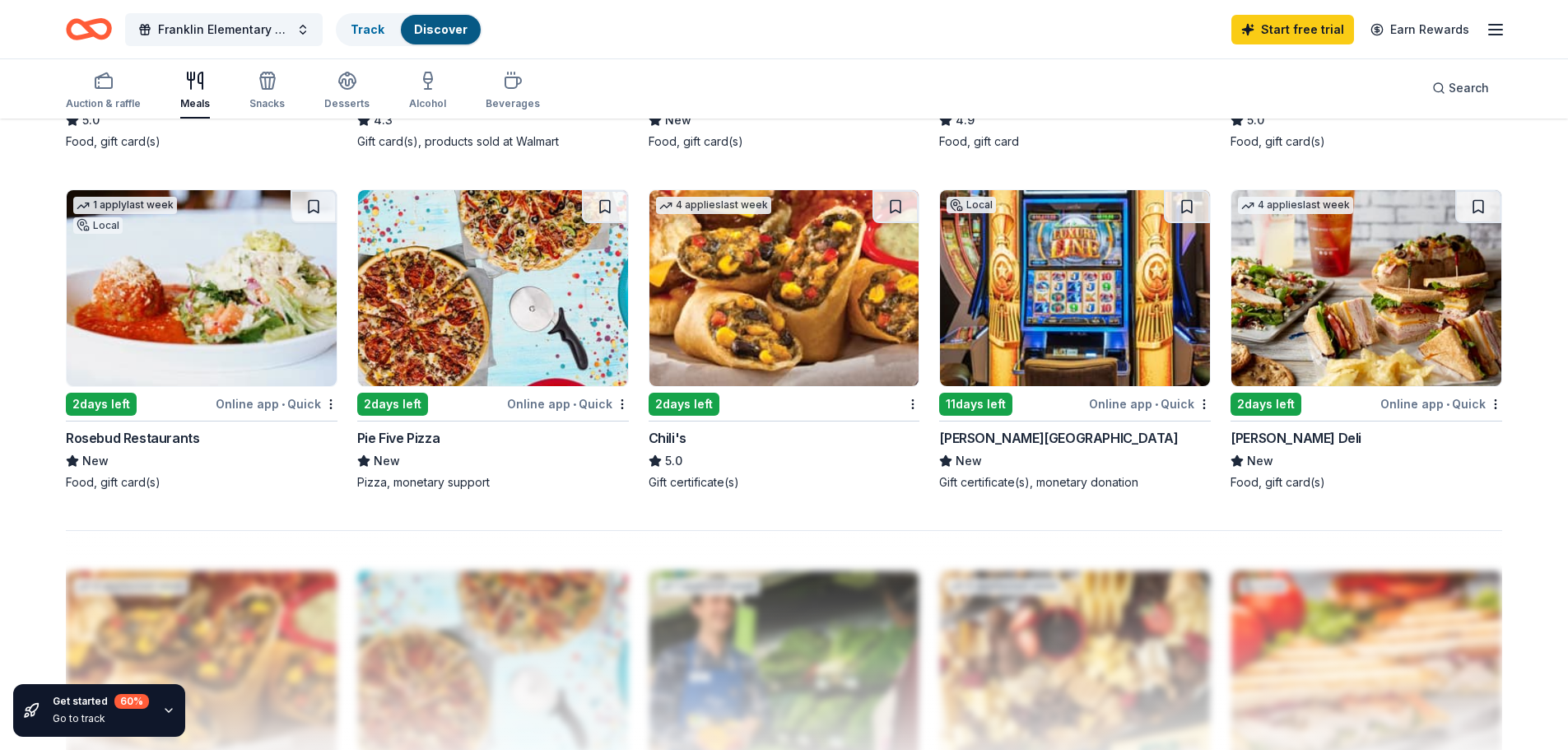
click at [1151, 402] on div "Online app • Quick" at bounding box center [1150, 404] width 122 height 21
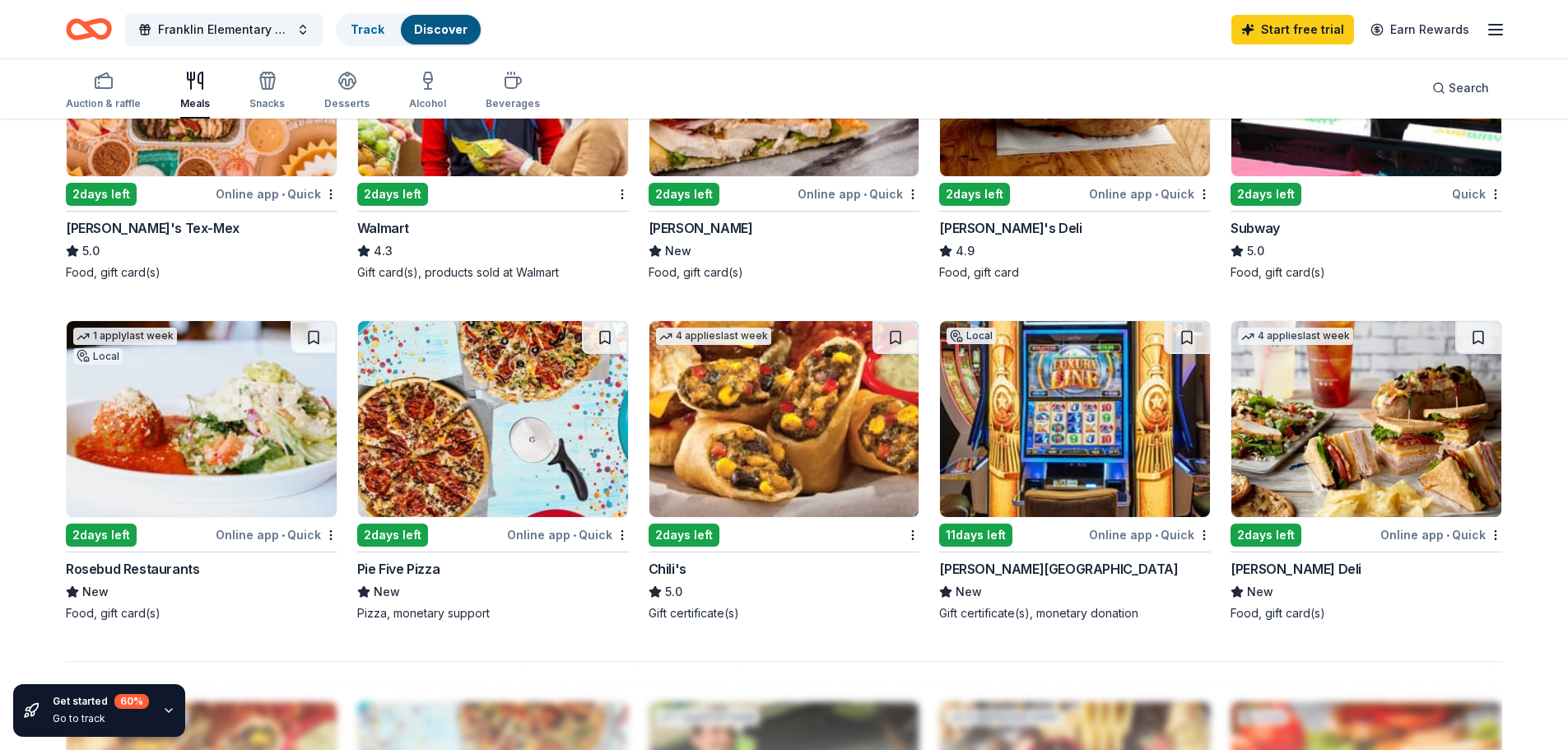
scroll to position [823, 0]
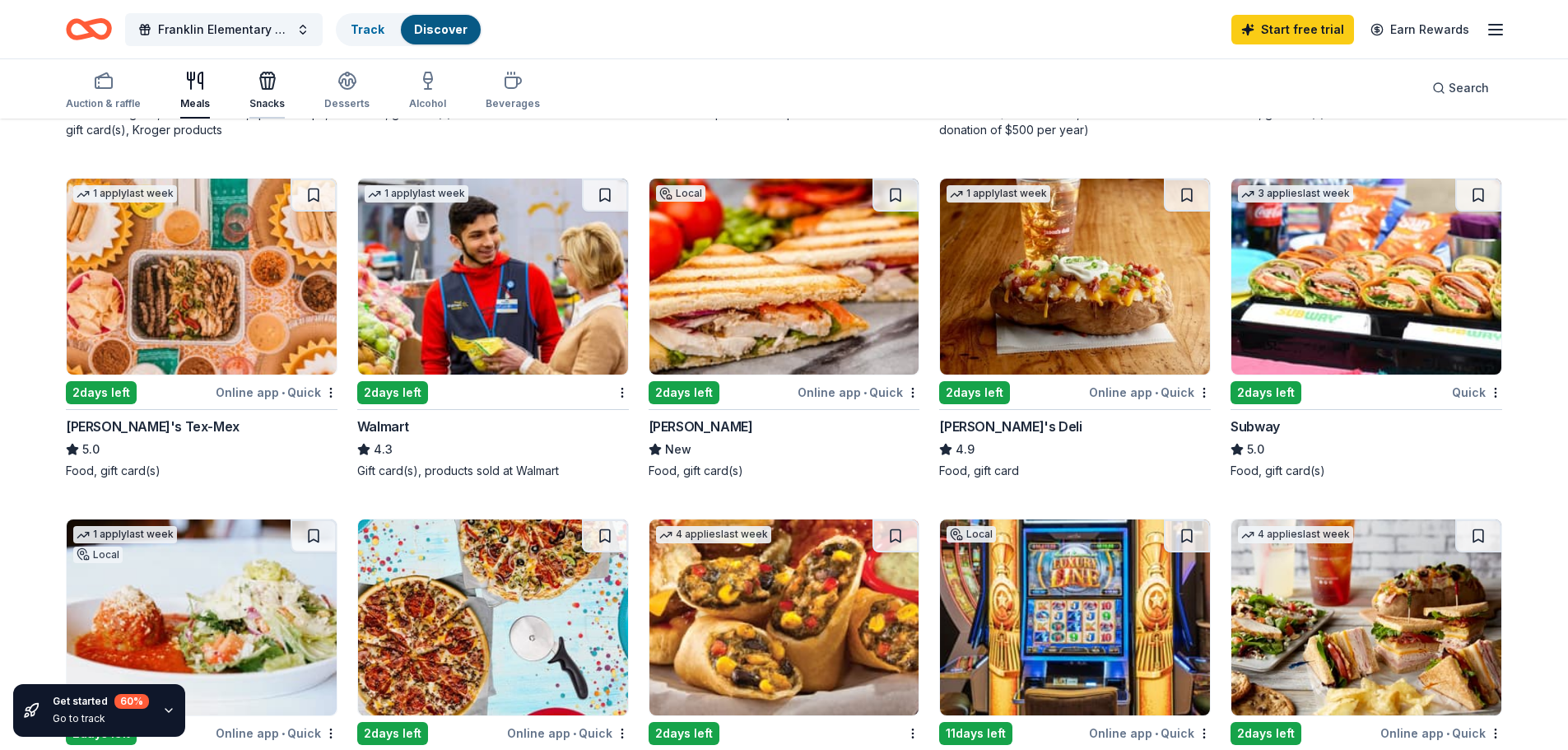
click at [266, 96] on div "Snacks" at bounding box center [267, 91] width 36 height 39
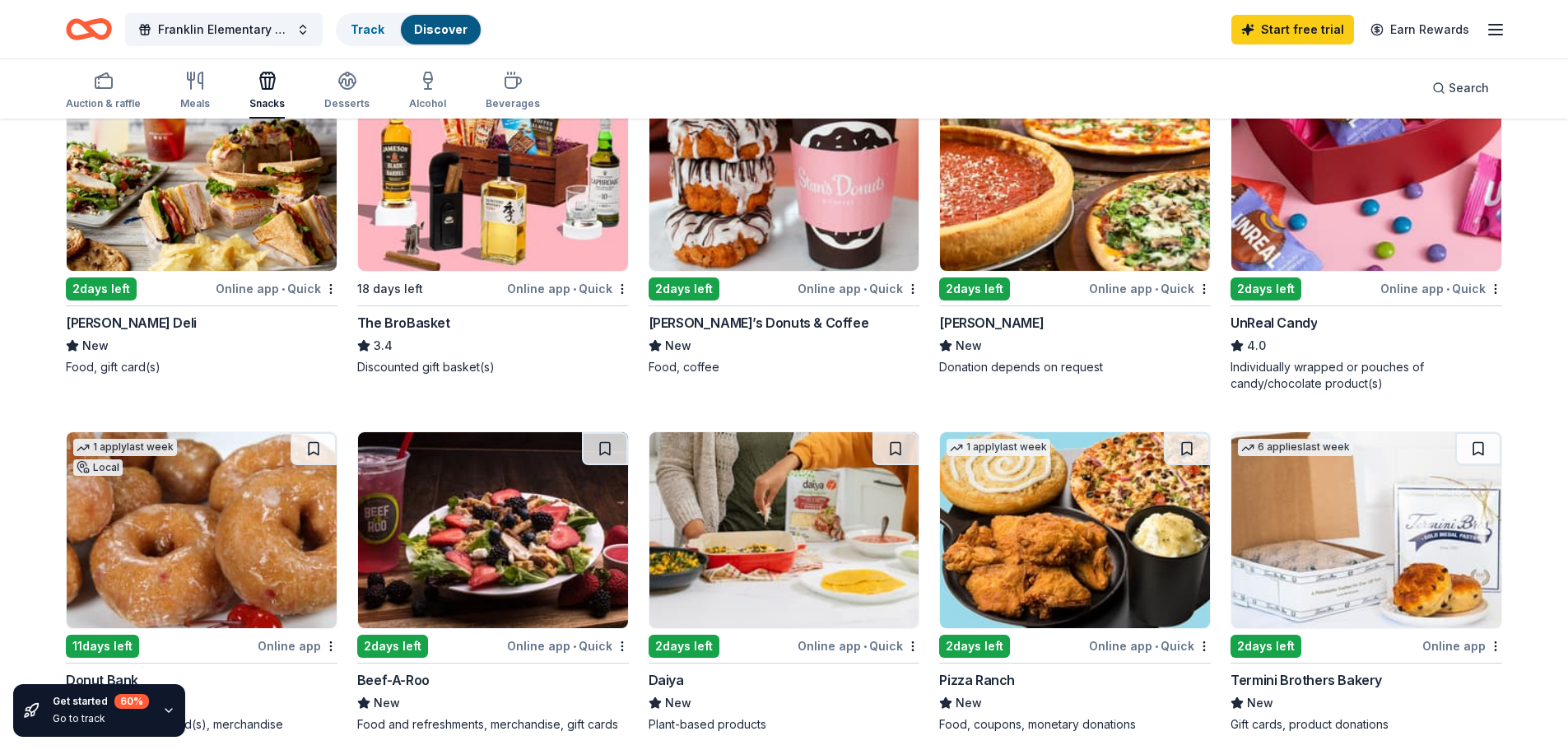
scroll to position [823, 0]
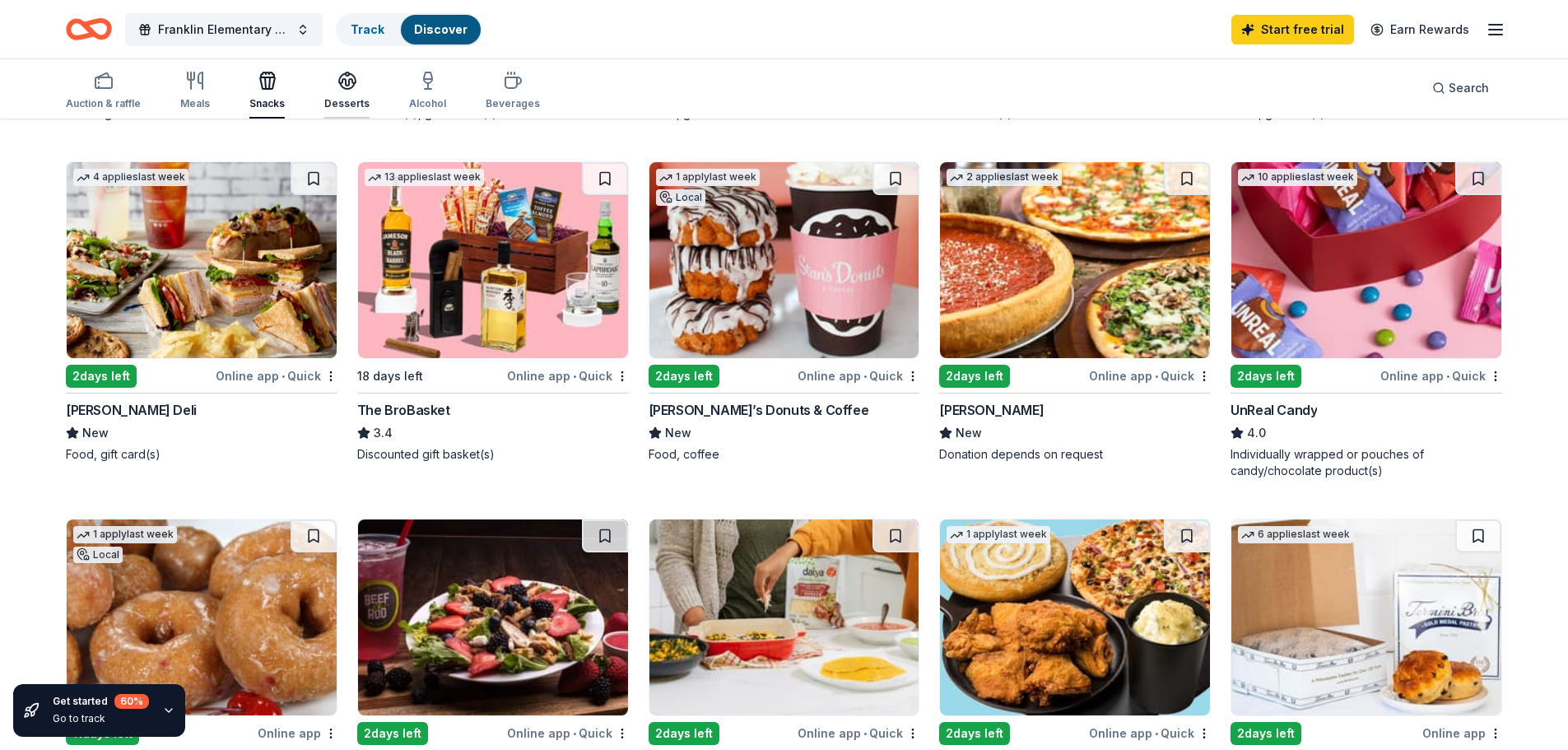
click at [346, 89] on icon "button" at bounding box center [348, 86] width 15 height 6
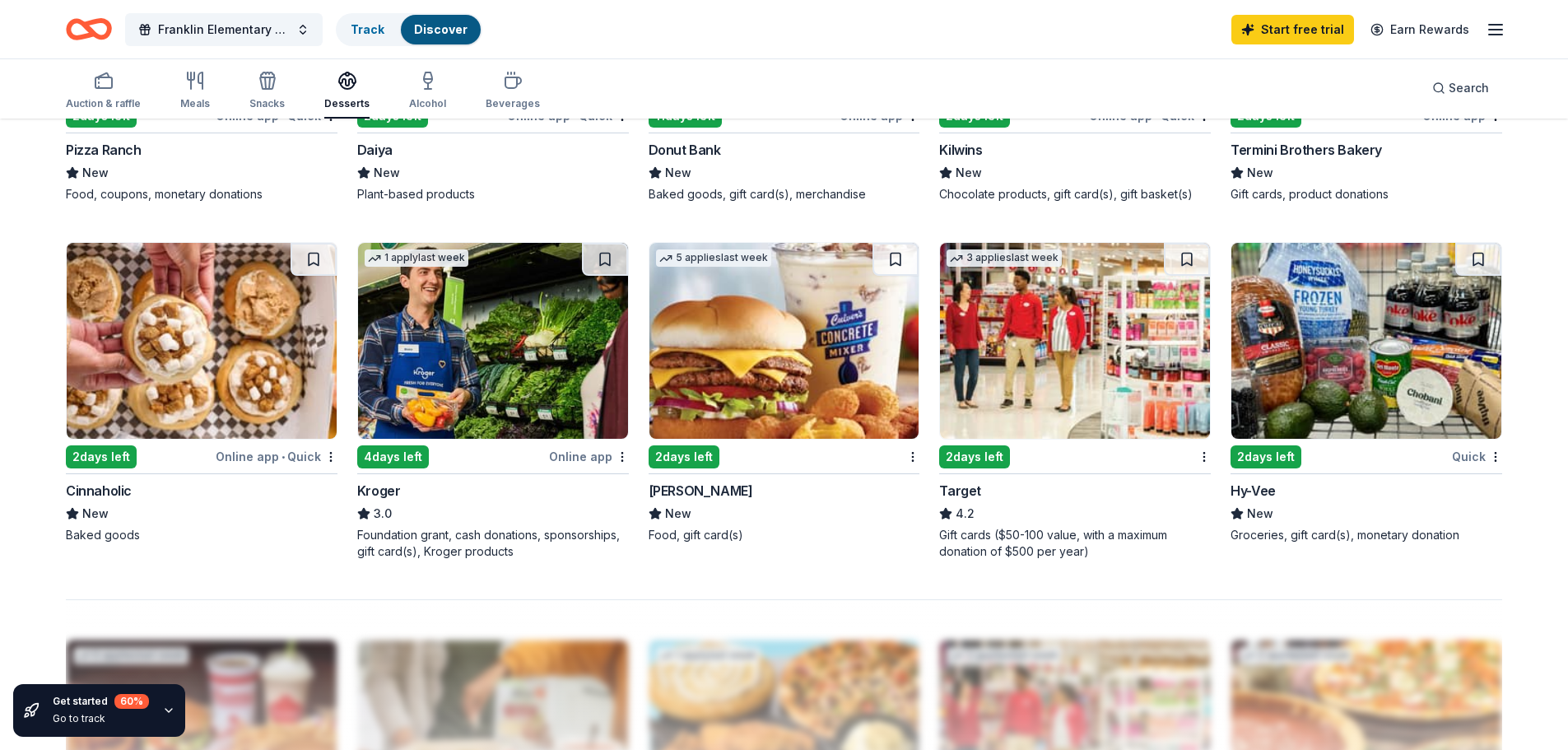
scroll to position [1069, 0]
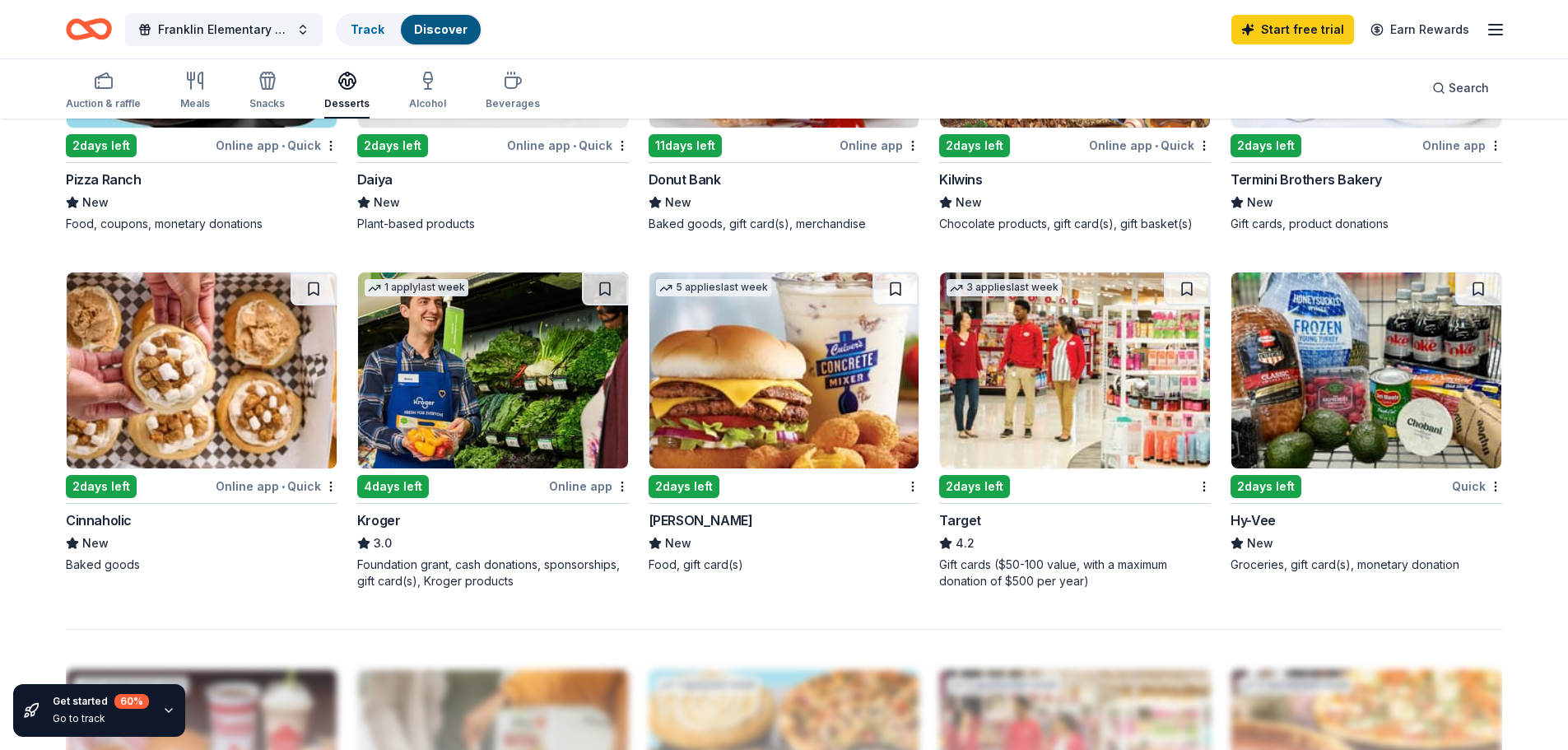
click at [585, 483] on div "Online app" at bounding box center [588, 486] width 80 height 21
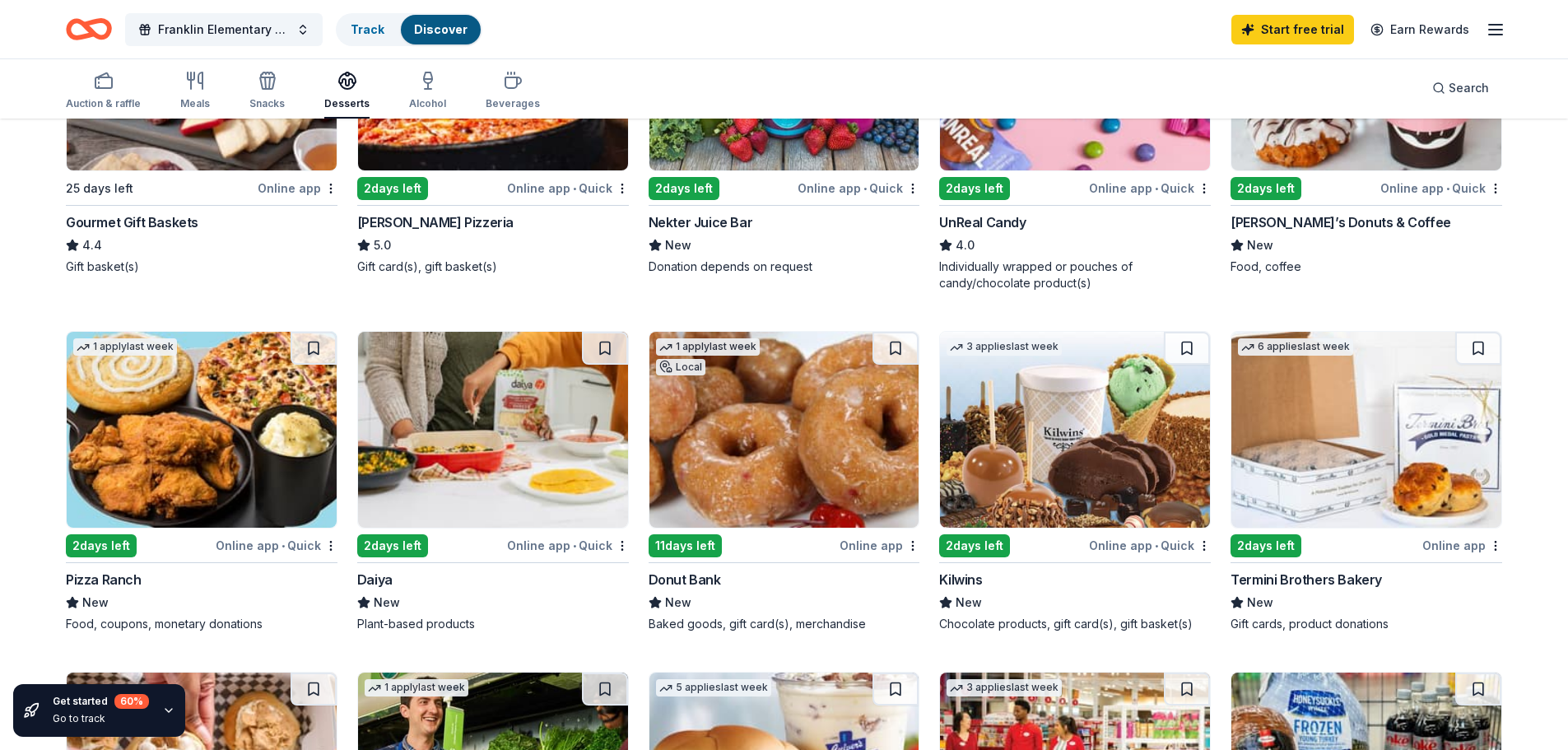
scroll to position [658, 0]
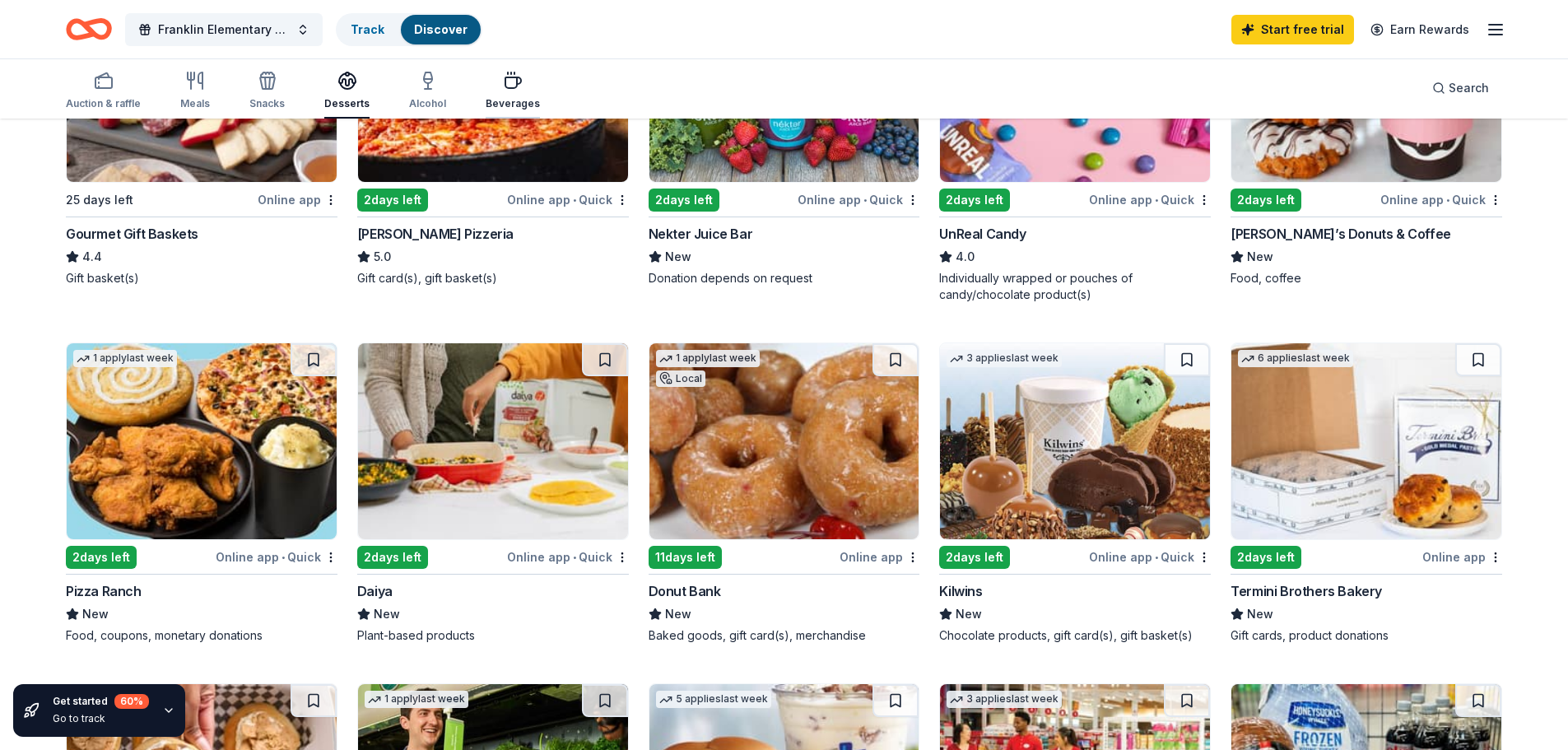
click at [516, 81] on div "button" at bounding box center [512, 81] width 54 height 20
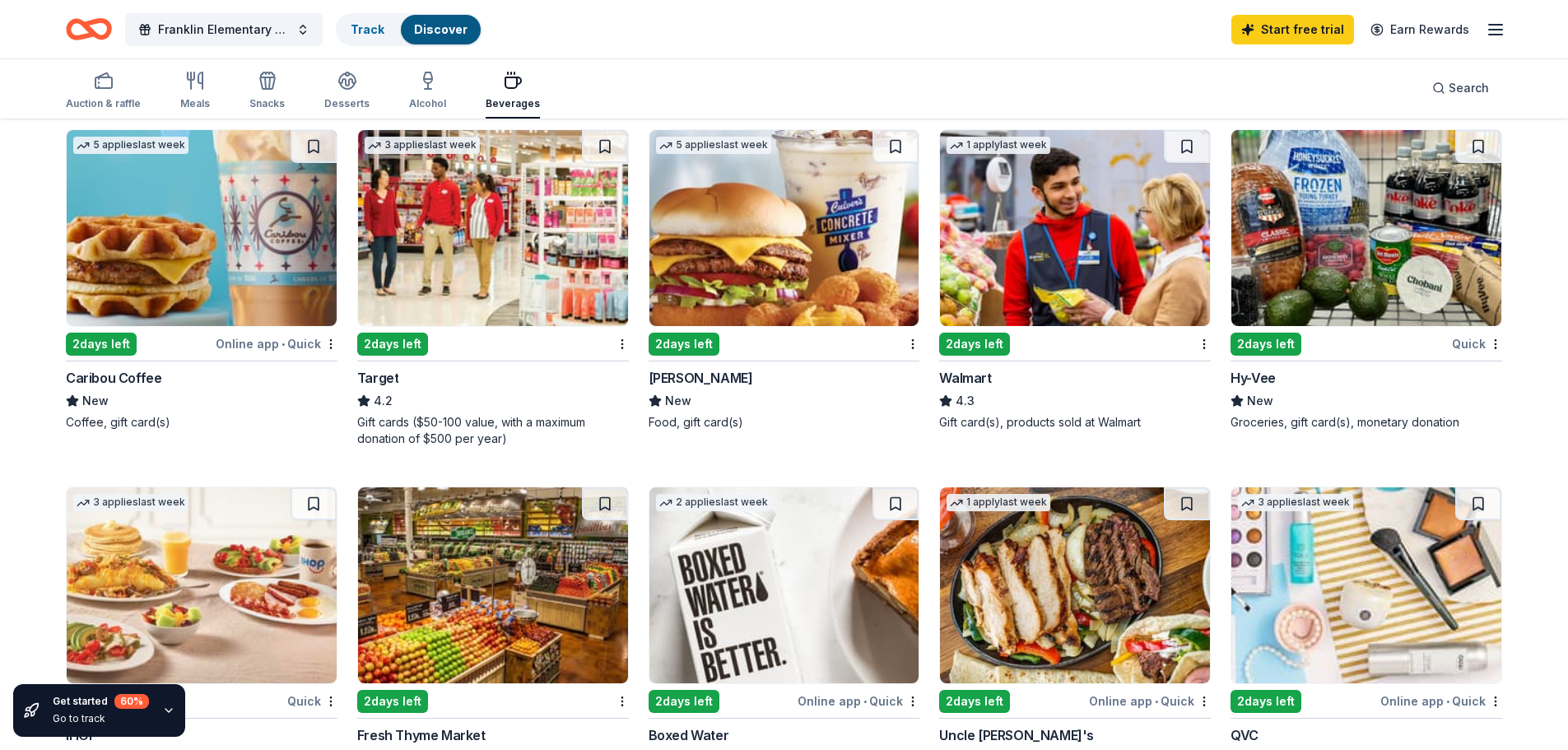
scroll to position [1069, 0]
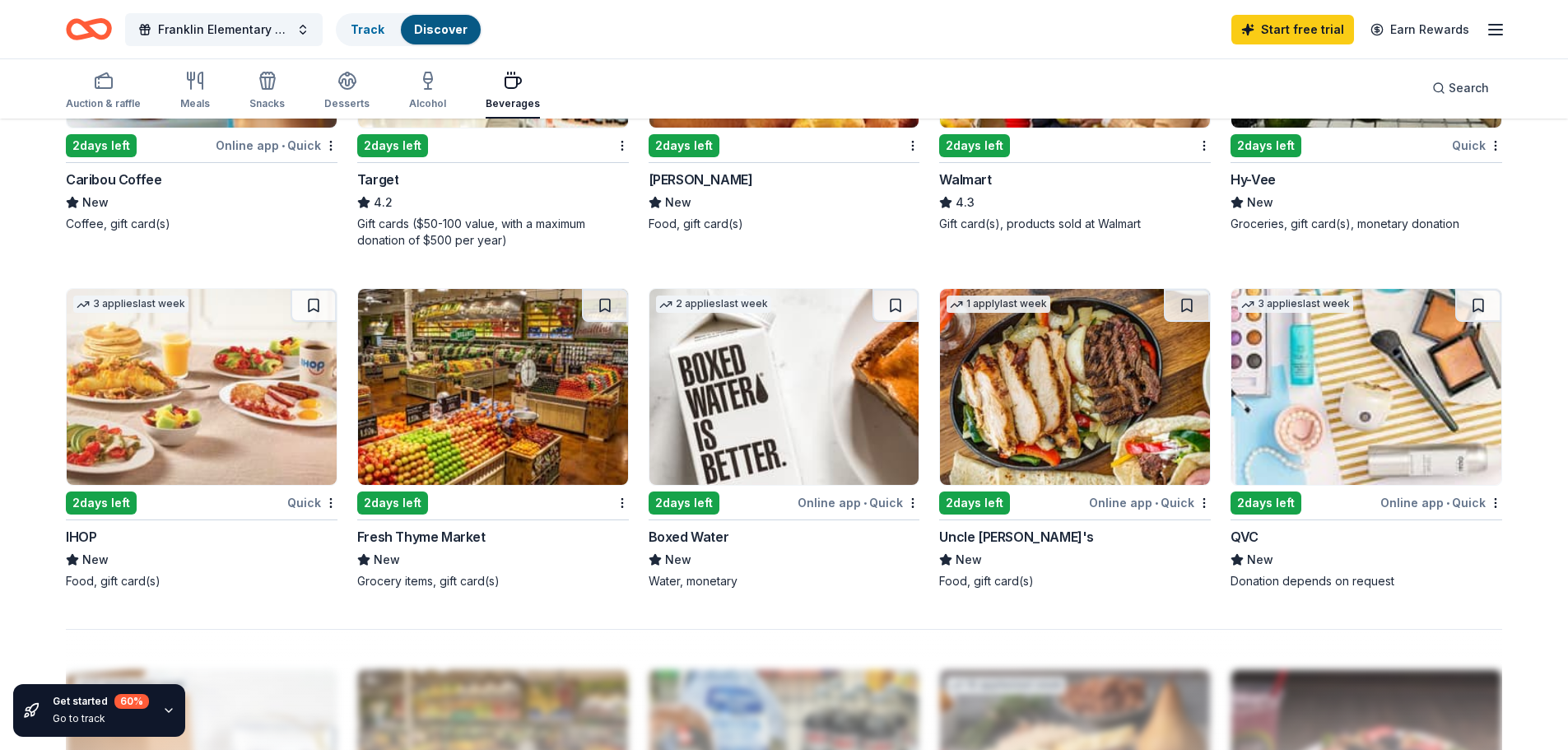
click at [1437, 501] on div "Online app • Quick" at bounding box center [1442, 503] width 122 height 21
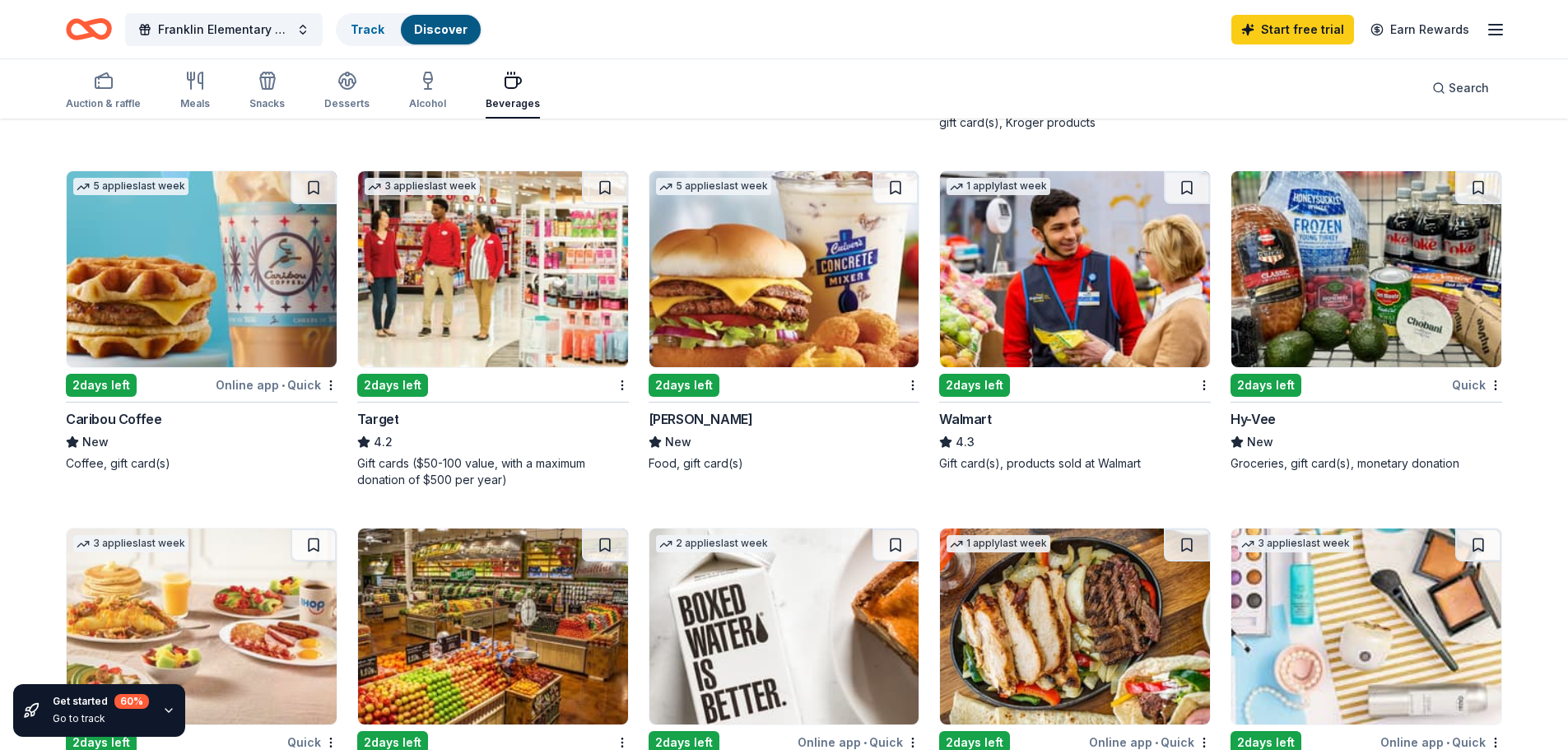
scroll to position [823, 0]
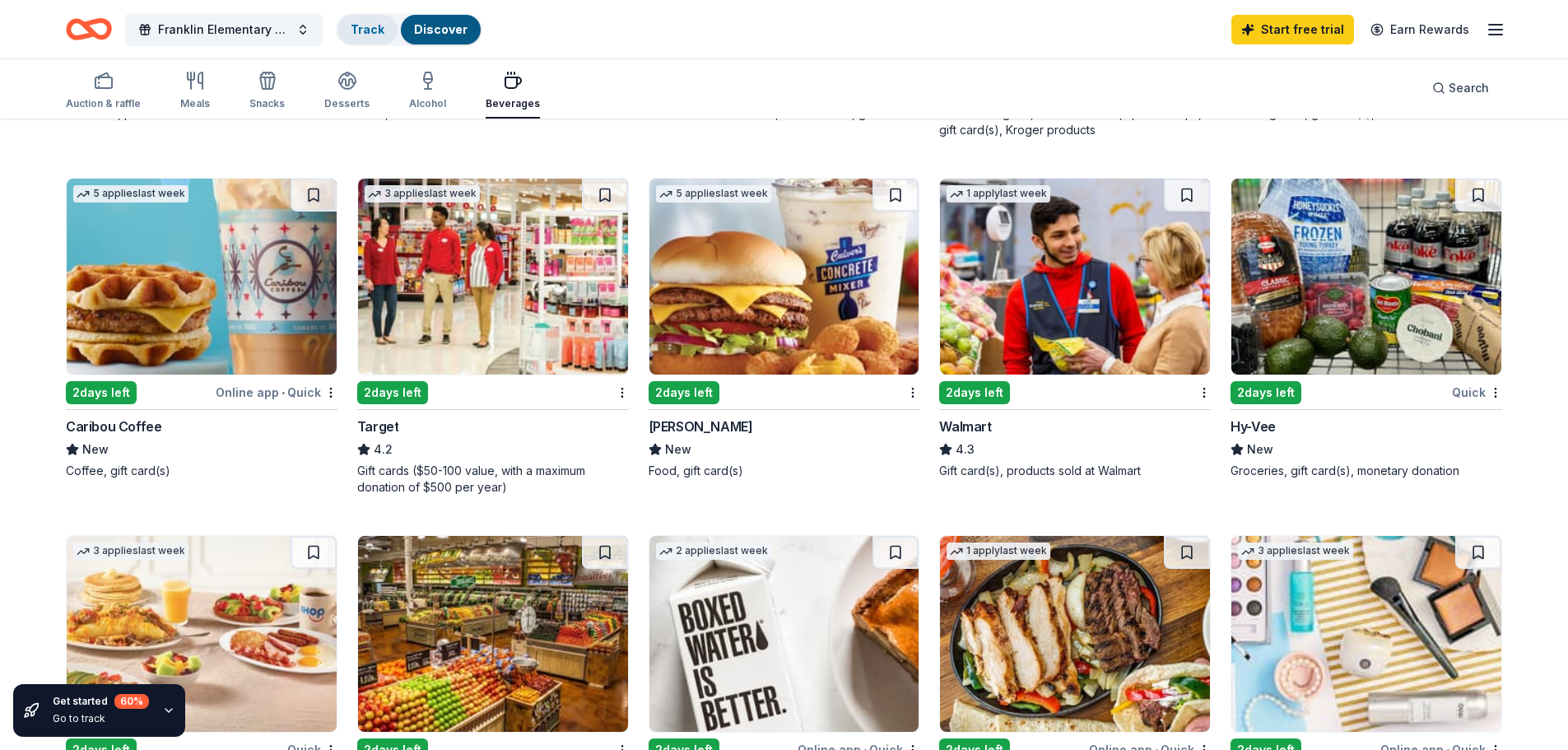
click at [367, 27] on link "Track" at bounding box center [367, 29] width 34 height 14
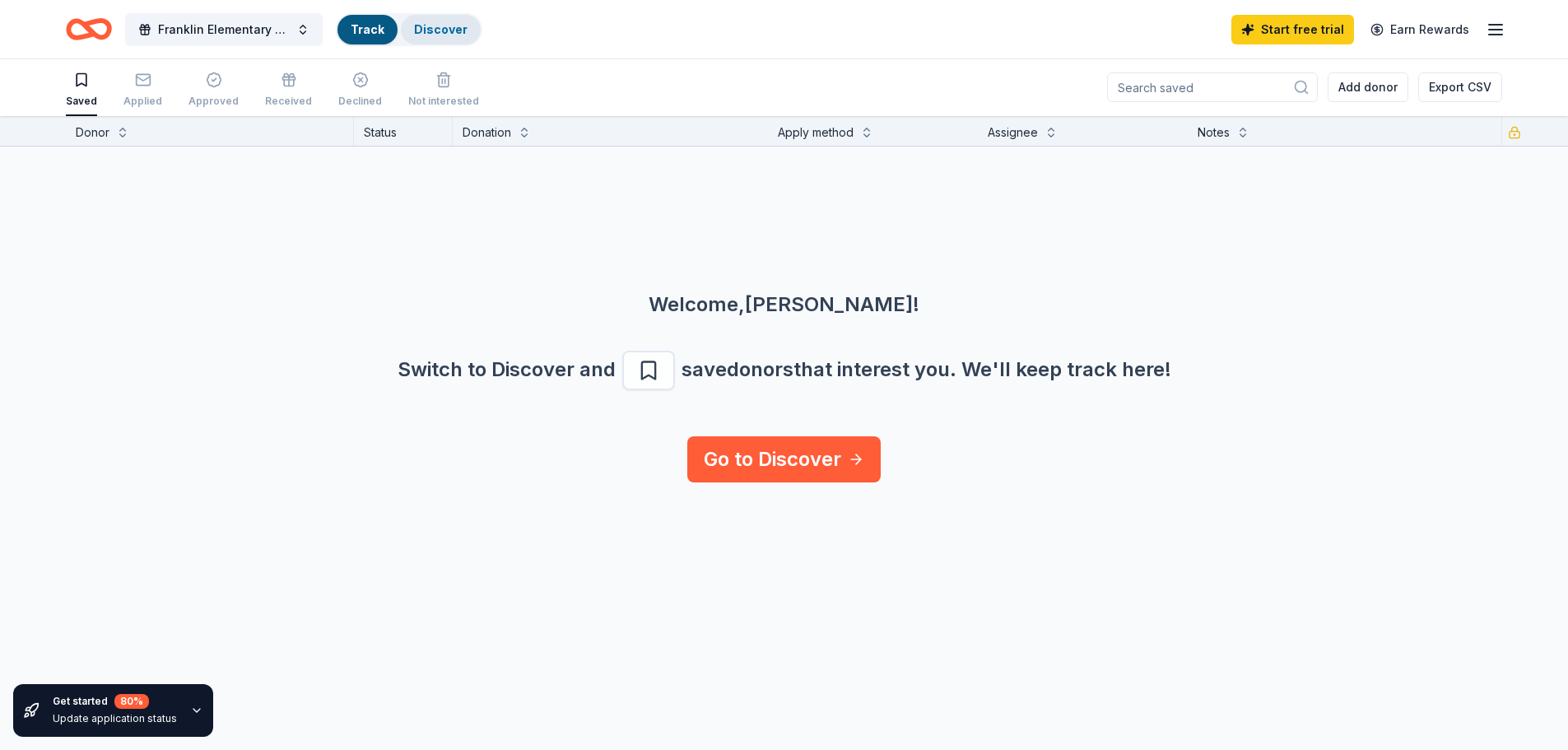
click at [438, 25] on link "Discover" at bounding box center [440, 29] width 53 height 14
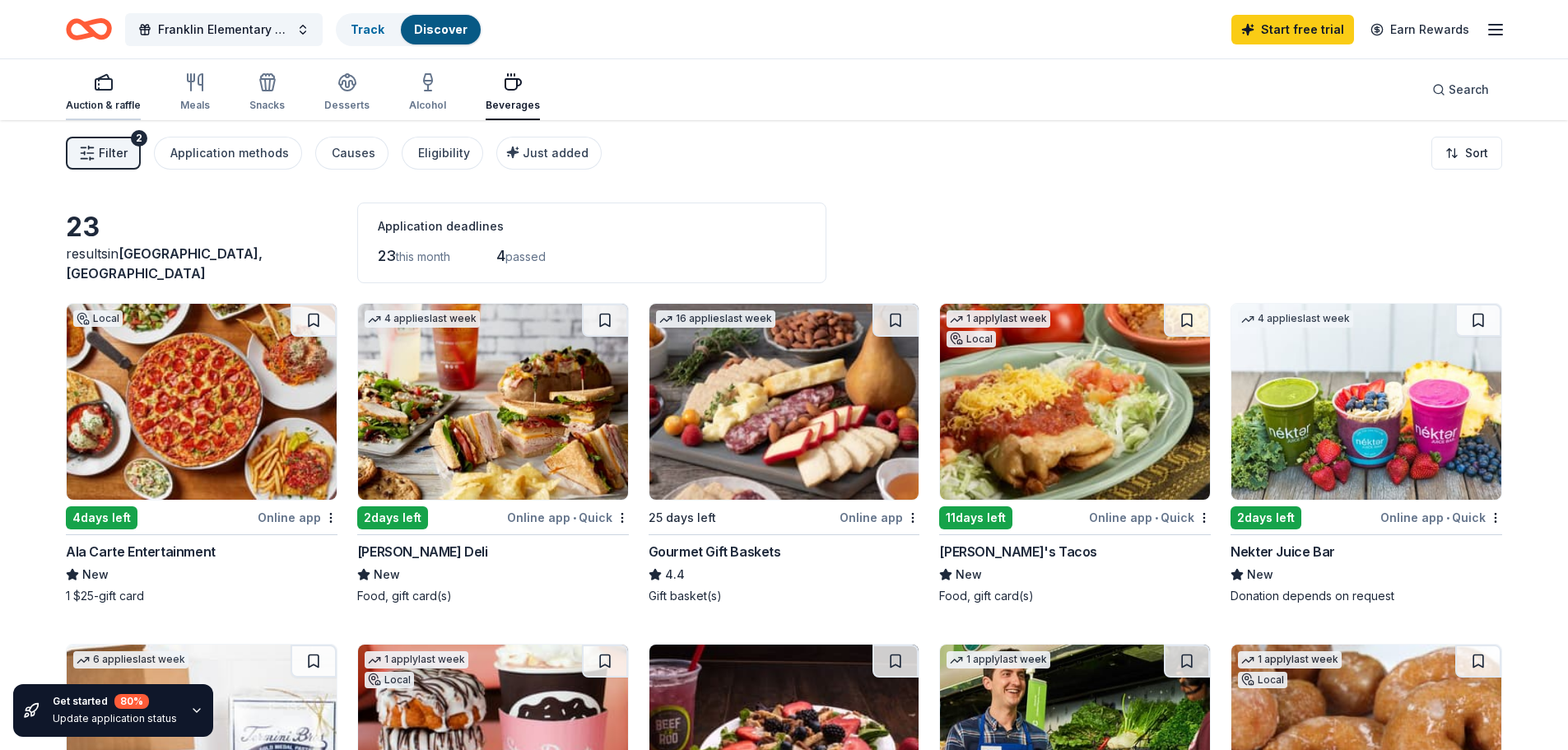
click at [100, 87] on icon "button" at bounding box center [103, 81] width 20 height 20
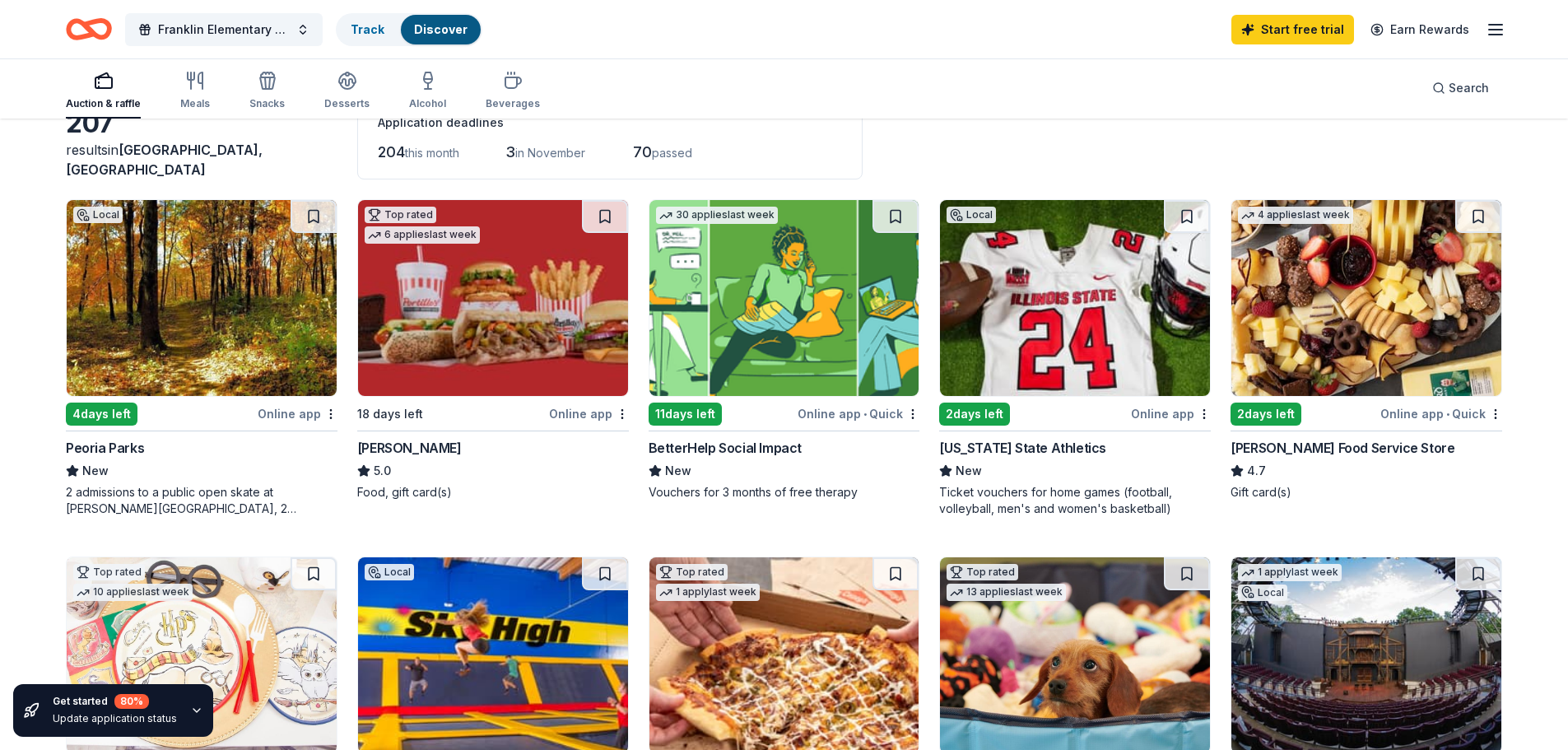
scroll to position [165, 0]
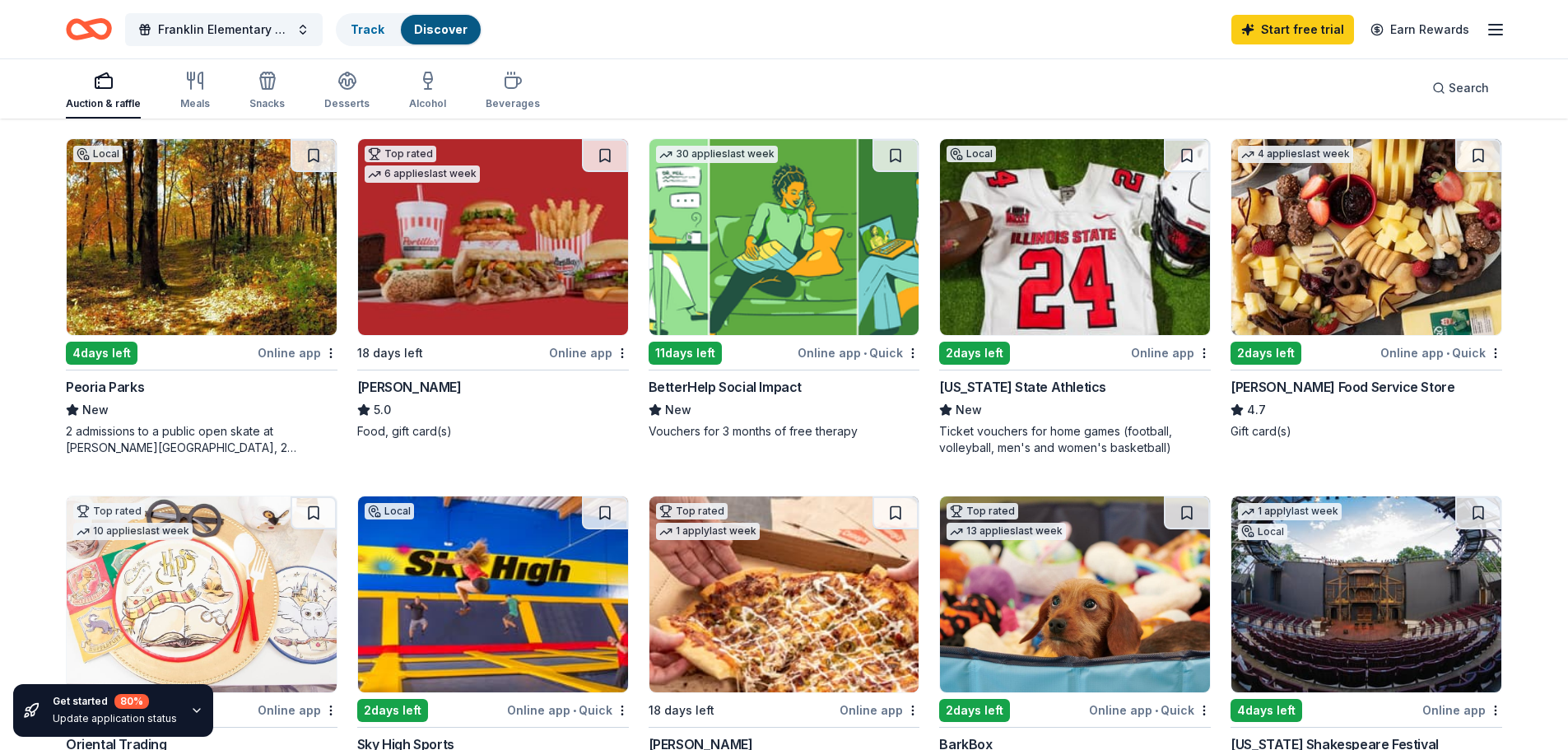
click at [1164, 350] on div "Online app" at bounding box center [1170, 353] width 80 height 21
click at [368, 27] on link "Track" at bounding box center [367, 29] width 34 height 14
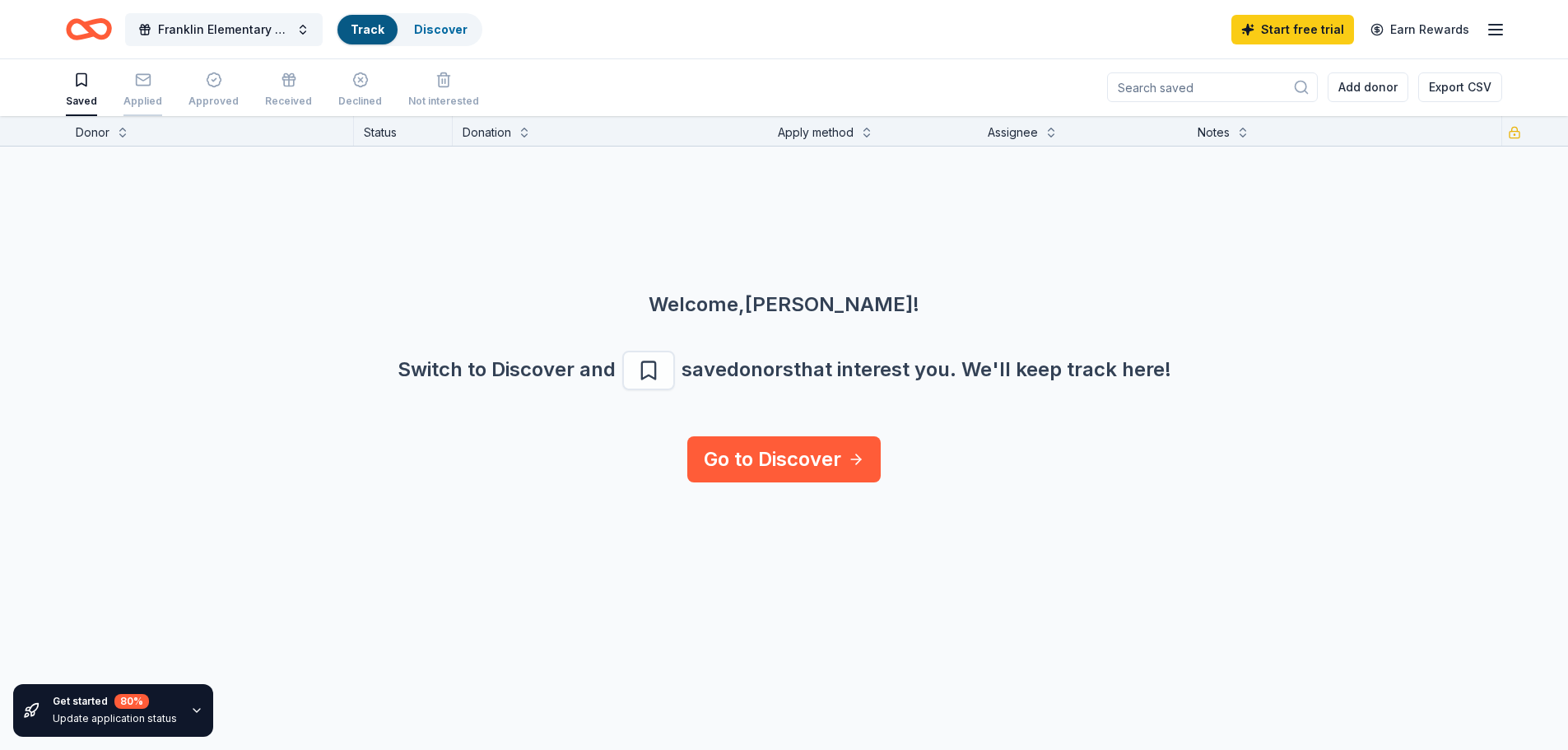
click at [135, 79] on icon "button" at bounding box center [143, 80] width 17 height 17
click at [207, 98] on div "Approved" at bounding box center [214, 102] width 51 height 13
click at [289, 84] on div "button" at bounding box center [288, 81] width 47 height 17
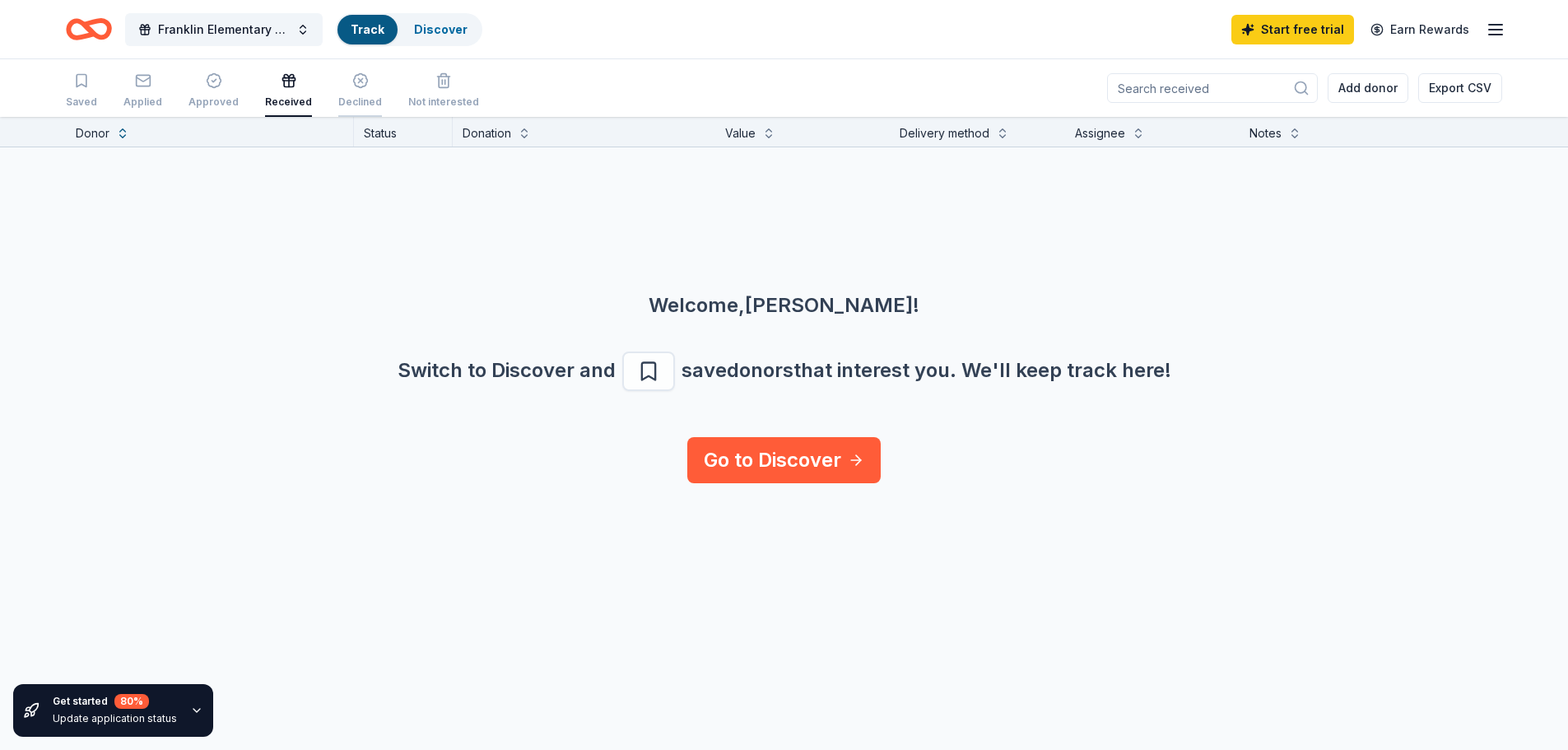
click at [353, 85] on icon "button" at bounding box center [360, 81] width 14 height 14
click at [303, 26] on button "Franklin Elementary Chili Supper and [DATE]" at bounding box center [224, 29] width 198 height 33
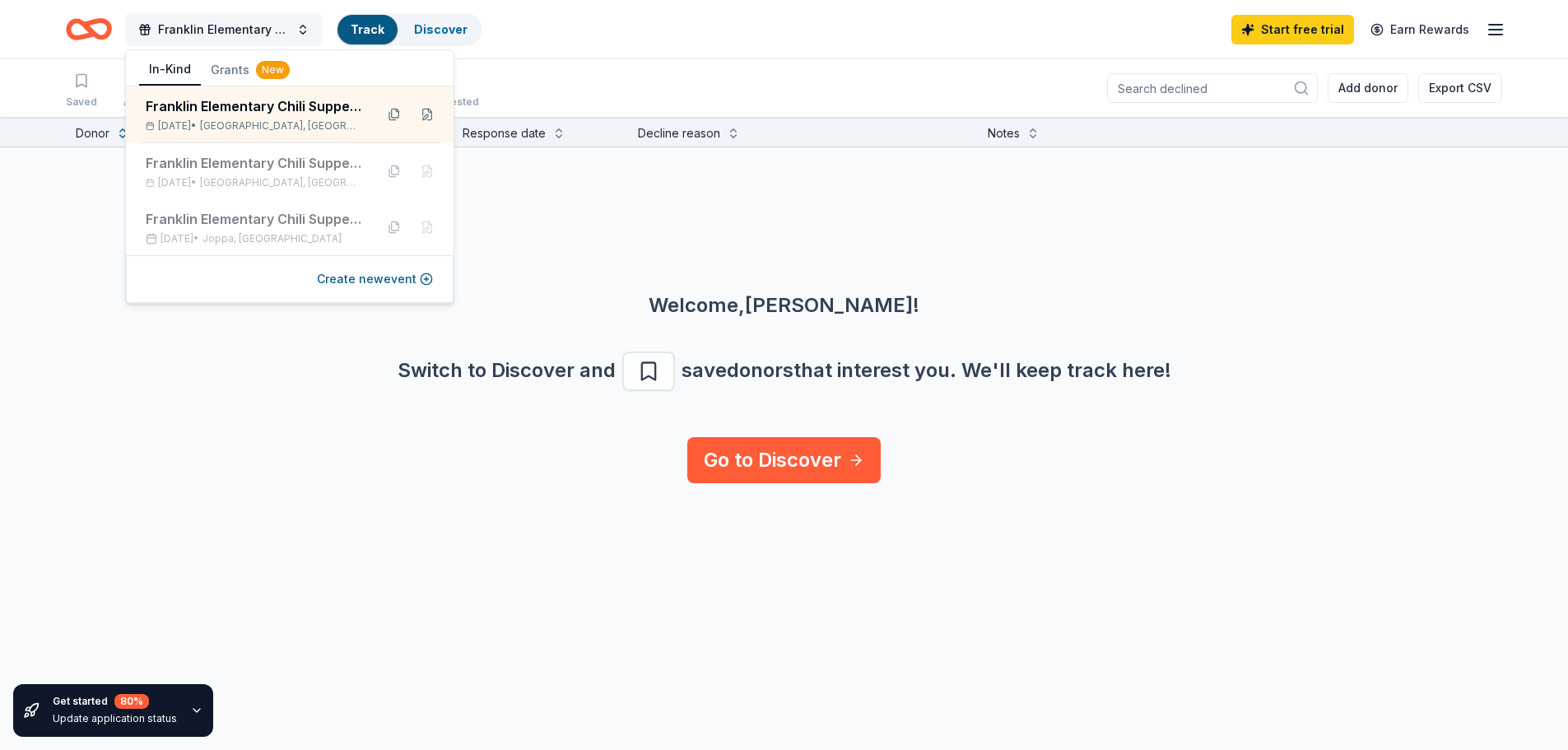
click at [303, 26] on button "Franklin Elementary Chili Supper and [DATE]" at bounding box center [224, 29] width 198 height 33
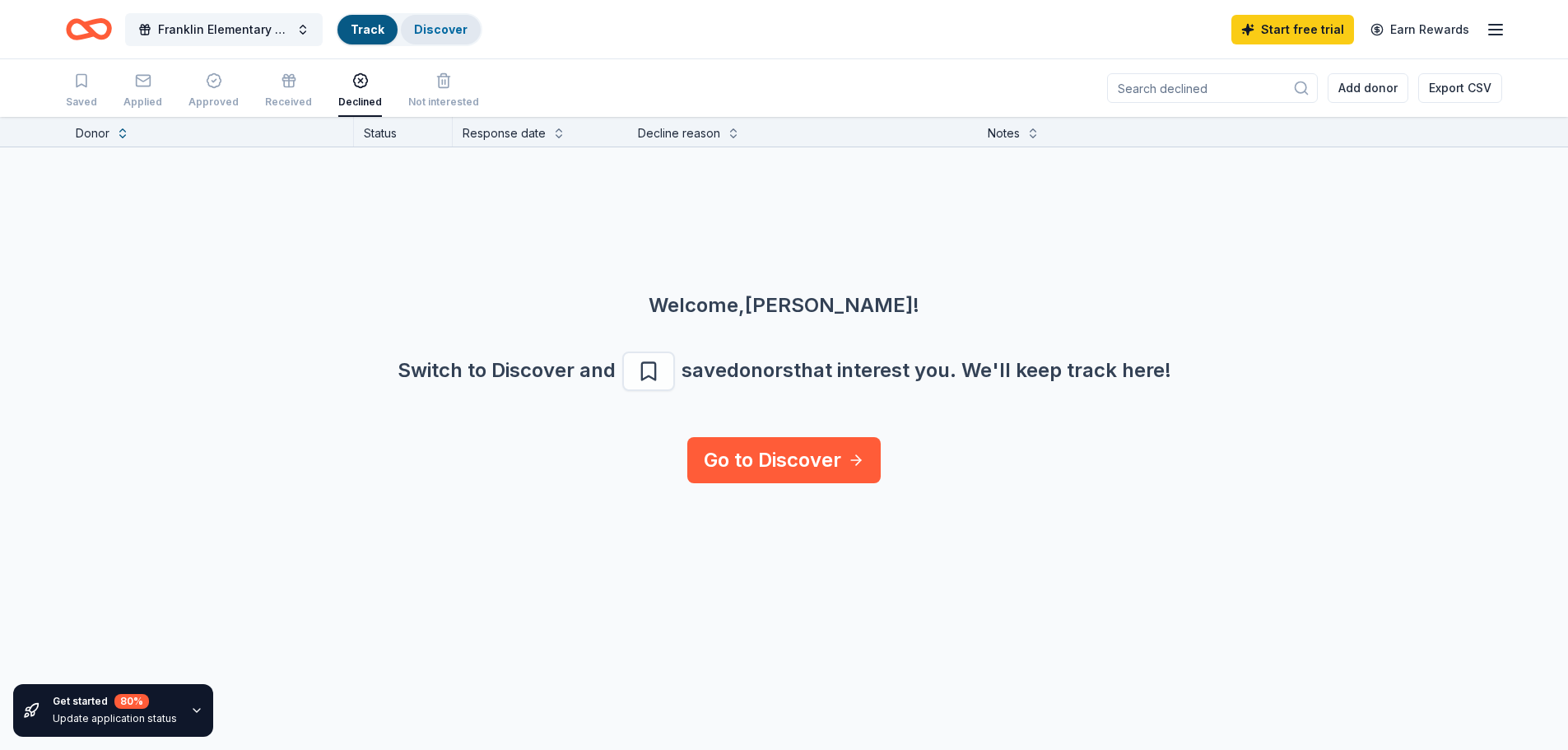
click at [420, 23] on link "Discover" at bounding box center [440, 29] width 53 height 14
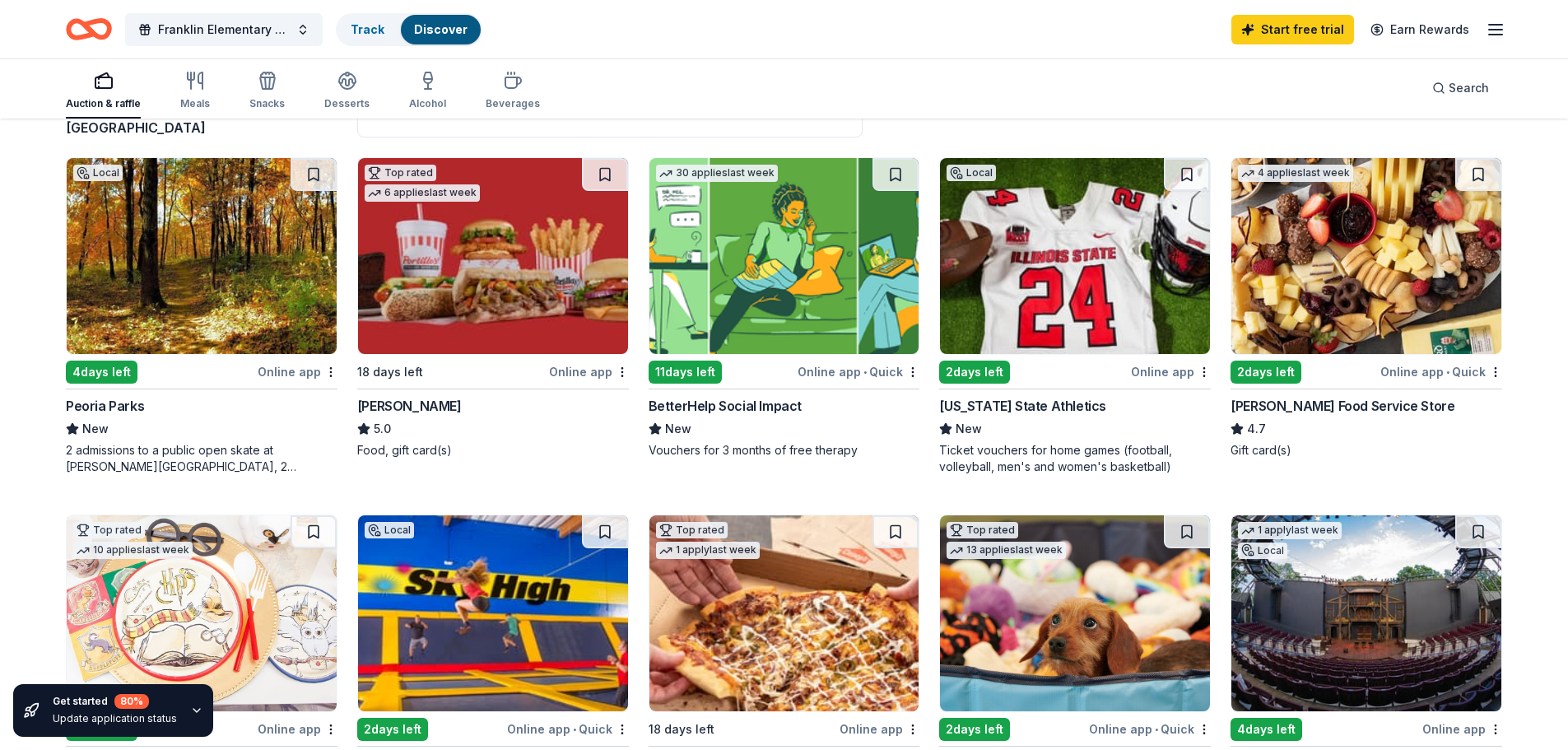
scroll to position [165, 0]
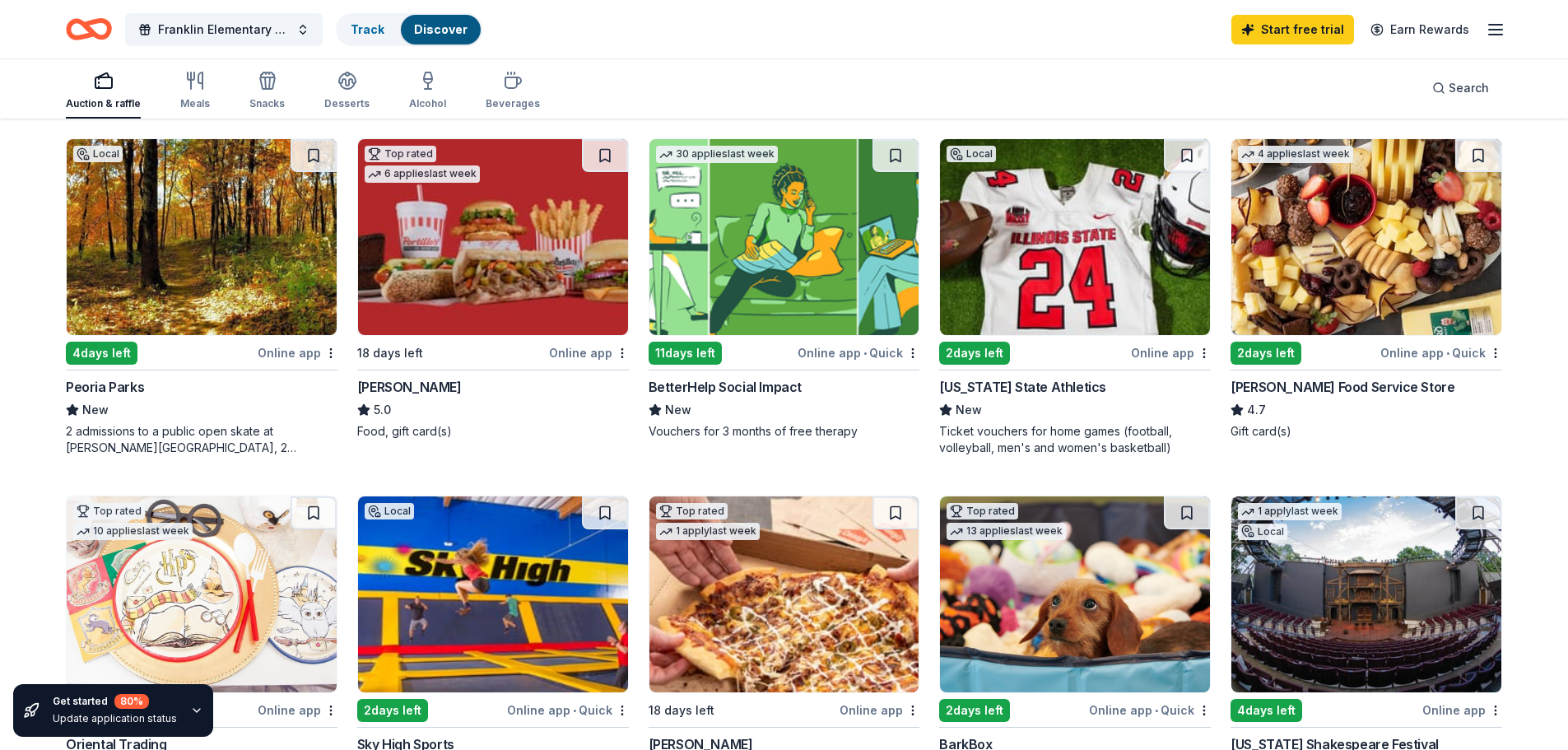
click at [1456, 351] on div "Online app • Quick" at bounding box center [1442, 353] width 122 height 21
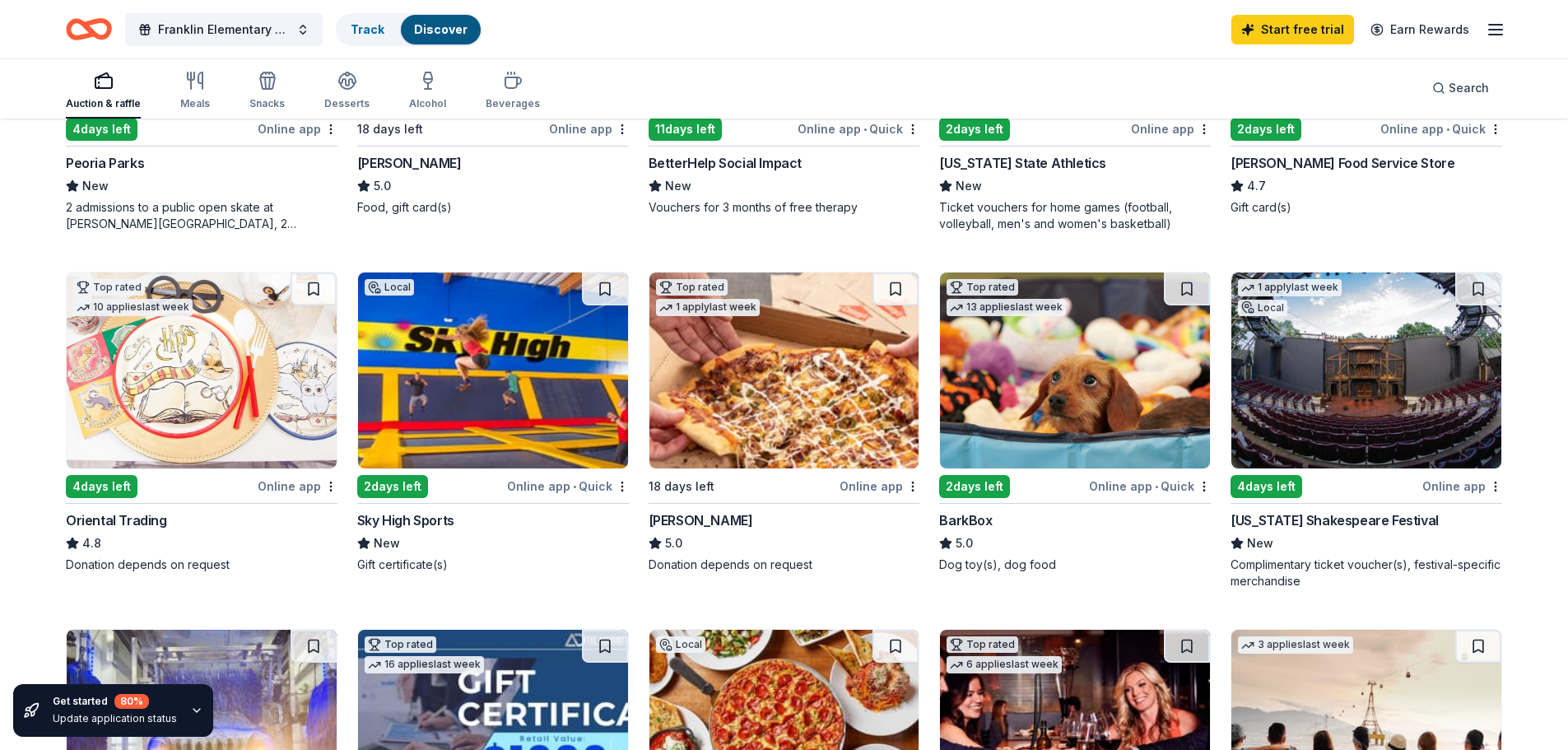
scroll to position [411, 0]
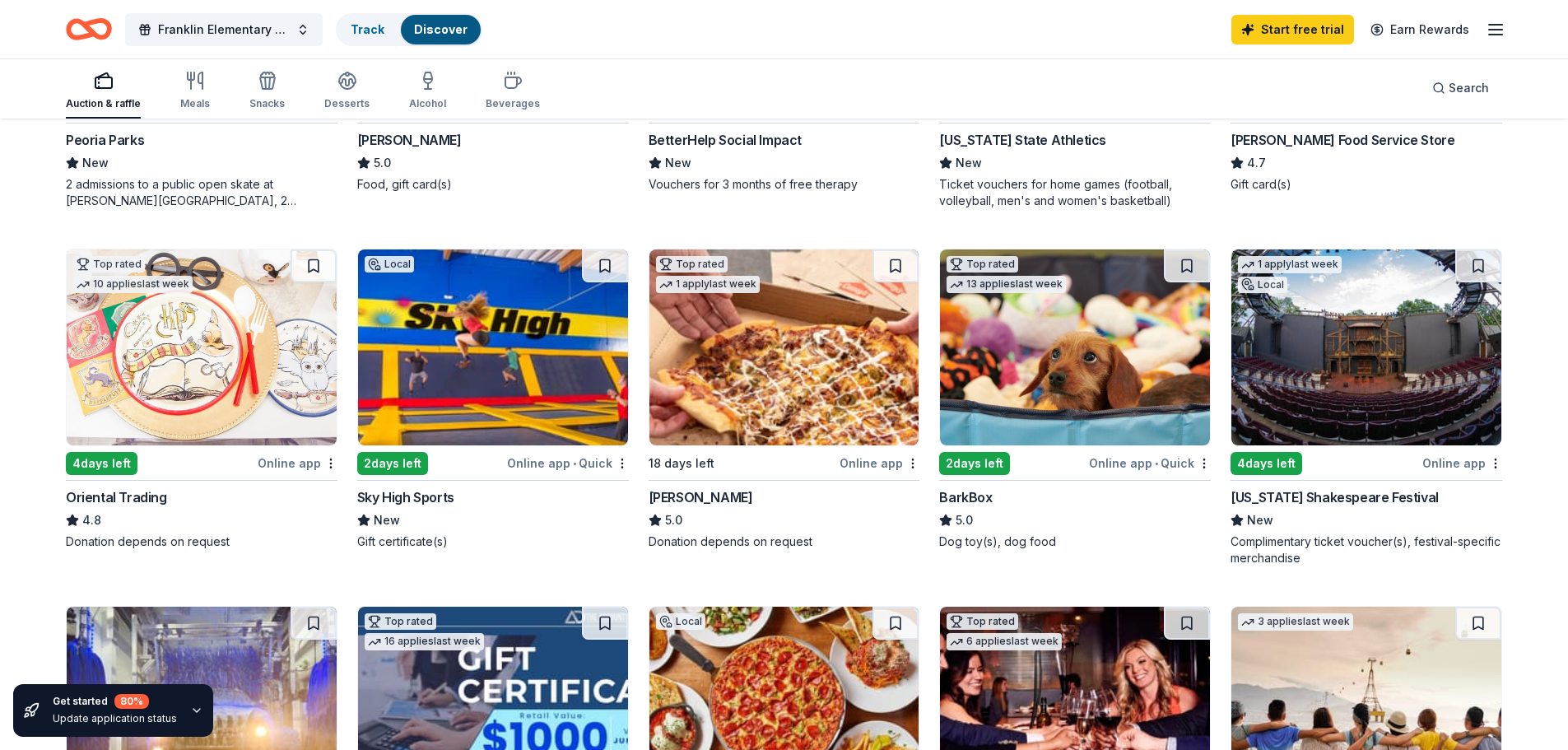
click at [1152, 459] on div "Online app • Quick" at bounding box center [1150, 463] width 122 height 21
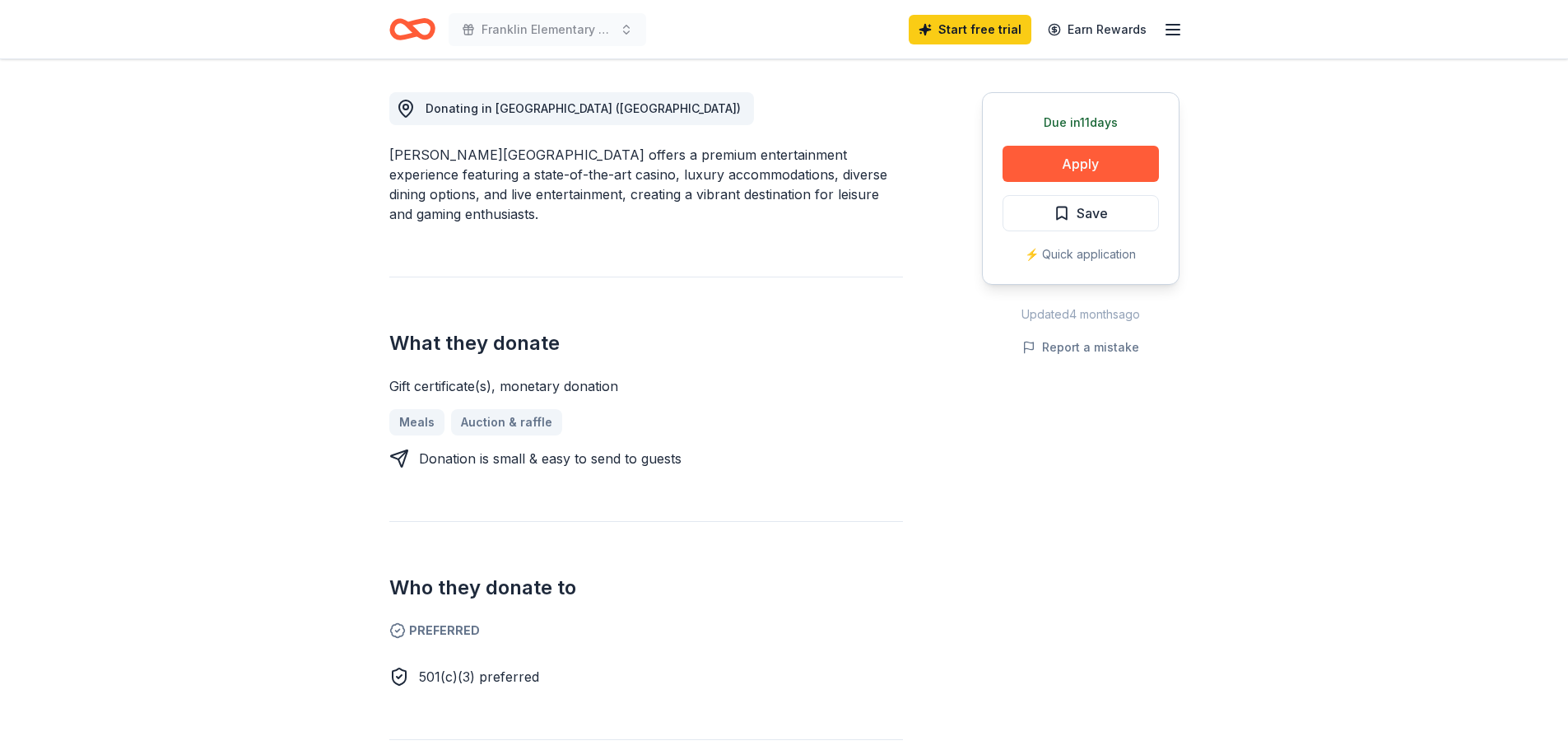
scroll to position [411, 0]
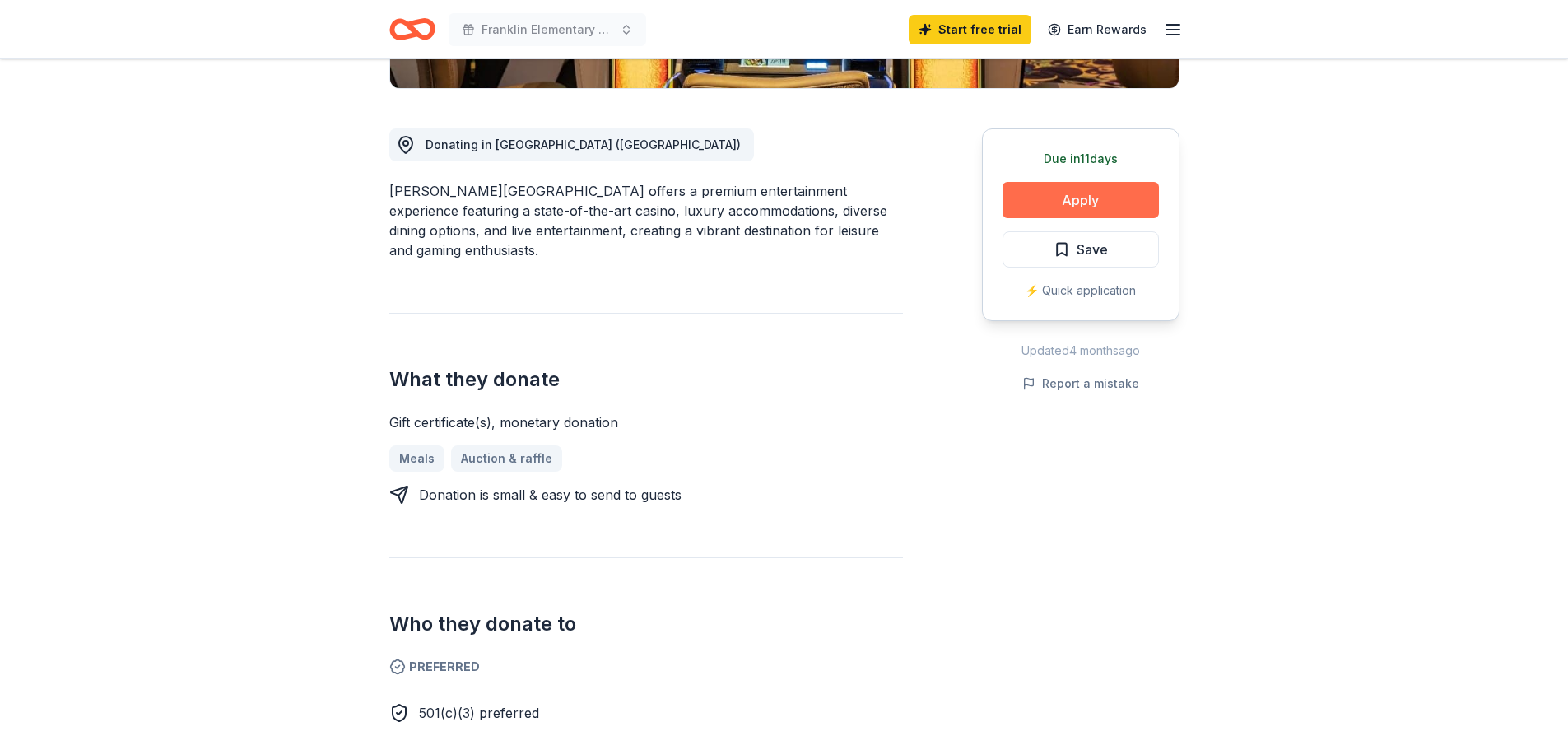
click at [1086, 201] on button "Apply" at bounding box center [1080, 199] width 156 height 37
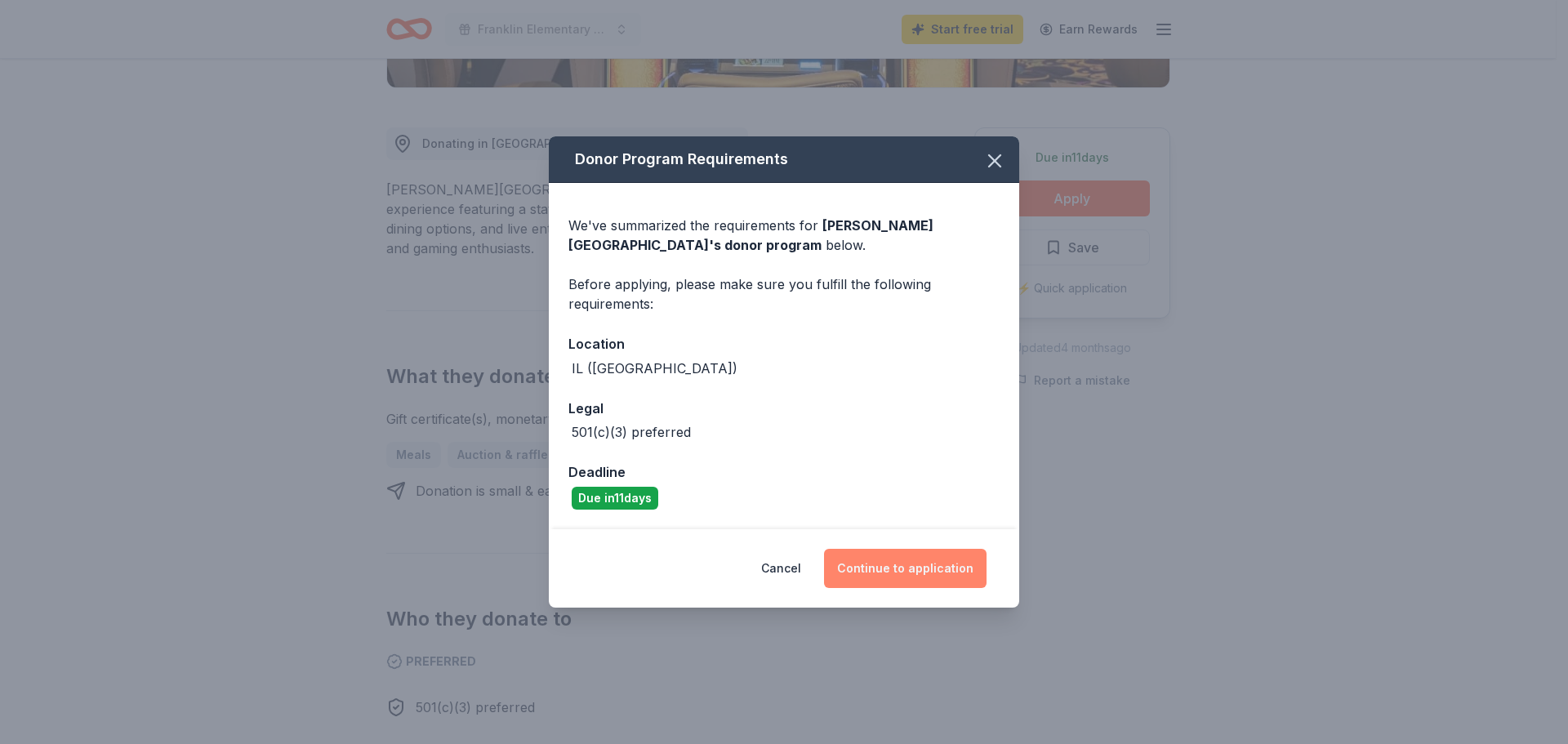
click at [921, 573] on button "Continue to application" at bounding box center [905, 568] width 163 height 39
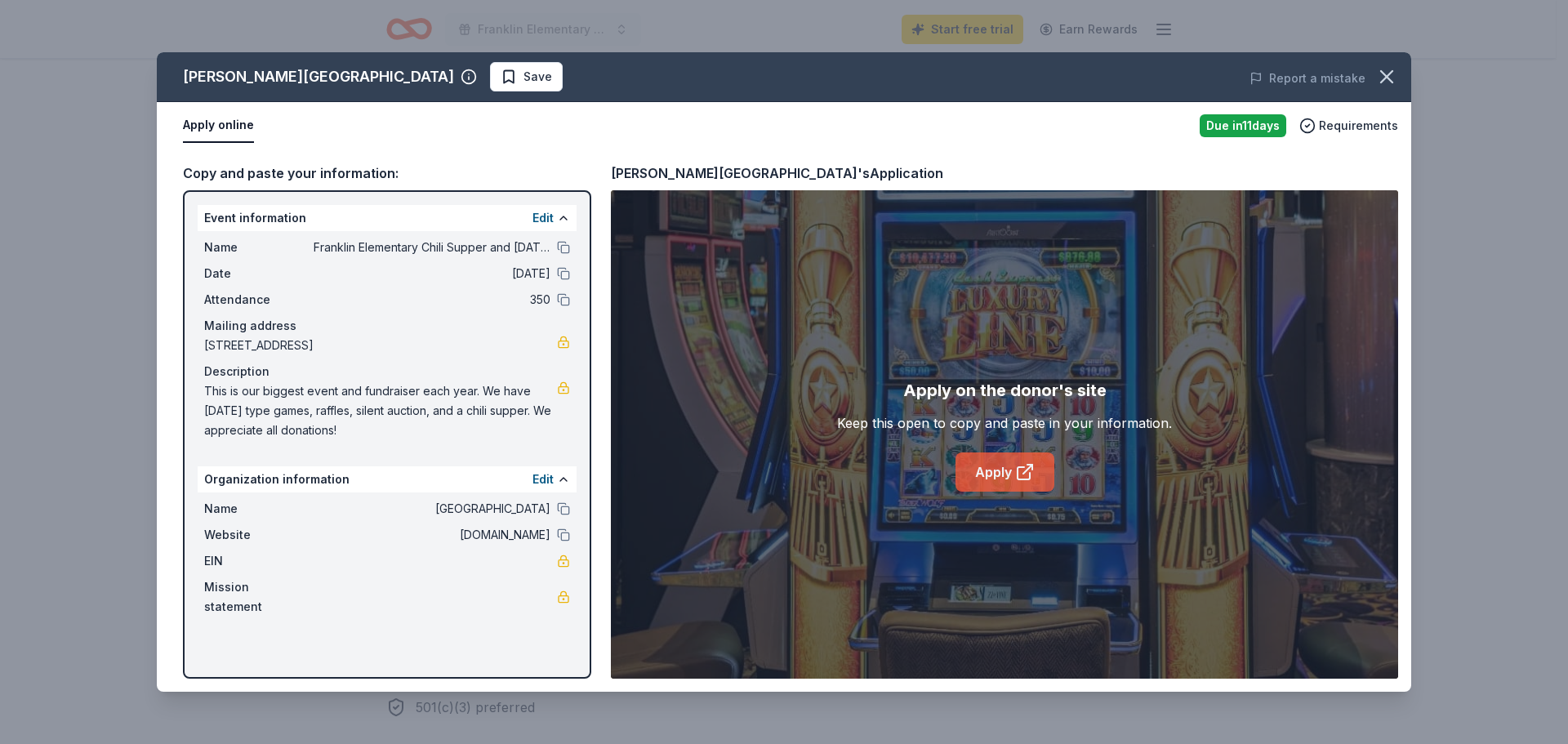
click at [1024, 467] on icon at bounding box center [1023, 473] width 12 height 12
click at [1381, 72] on icon "button" at bounding box center [1387, 76] width 11 height 11
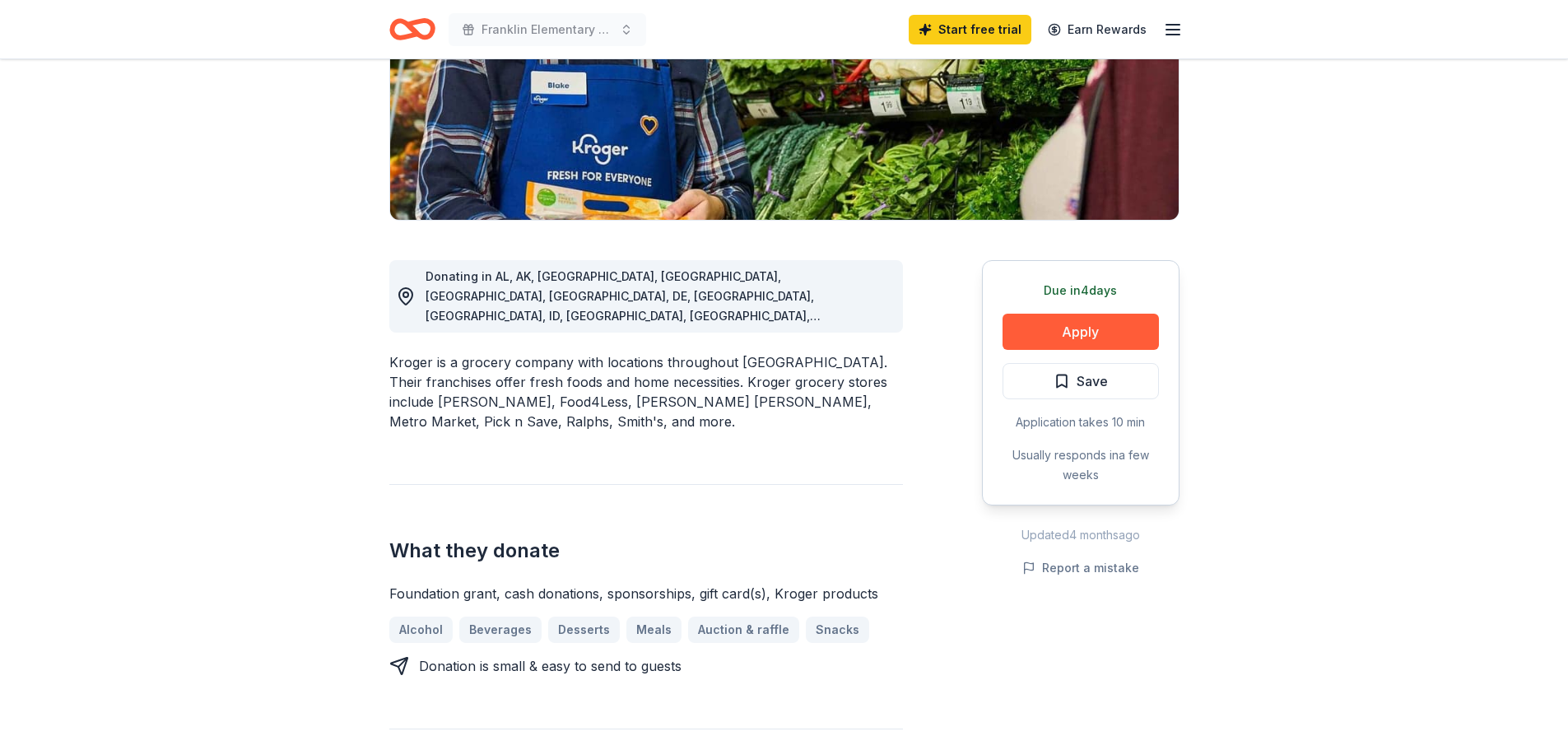
scroll to position [330, 0]
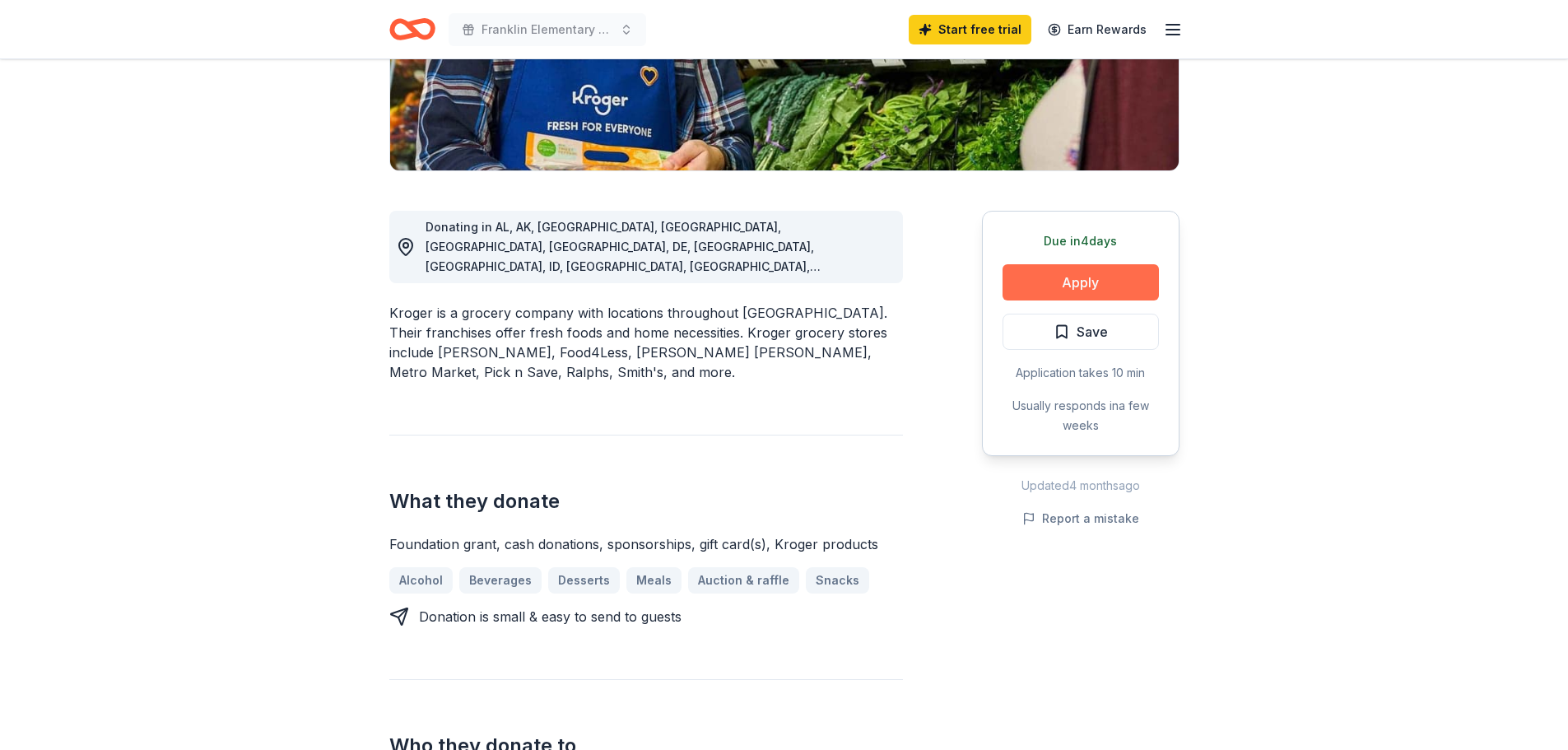
click at [1082, 281] on button "Apply" at bounding box center [1080, 282] width 156 height 37
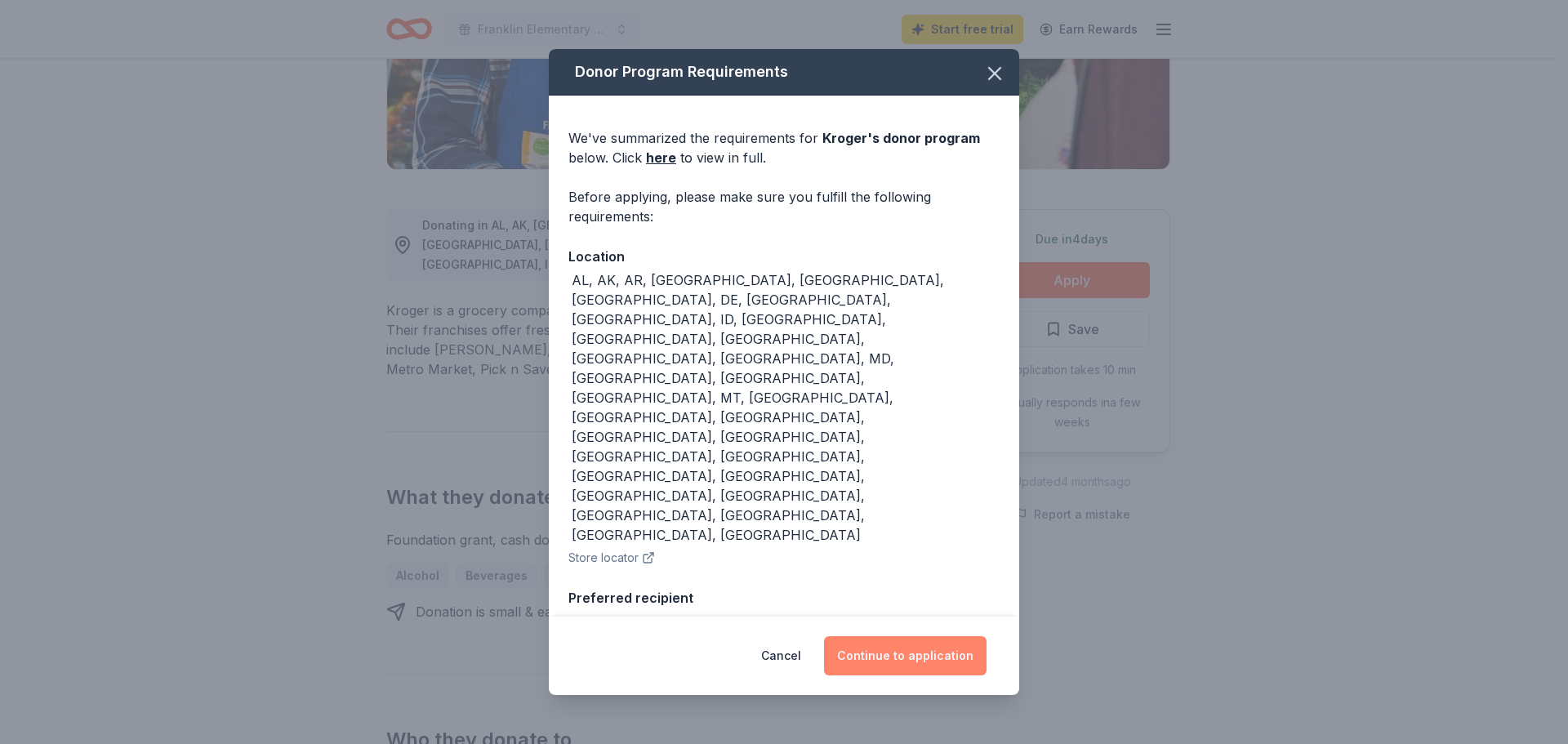
click at [937, 638] on button "Continue to application" at bounding box center [905, 656] width 163 height 39
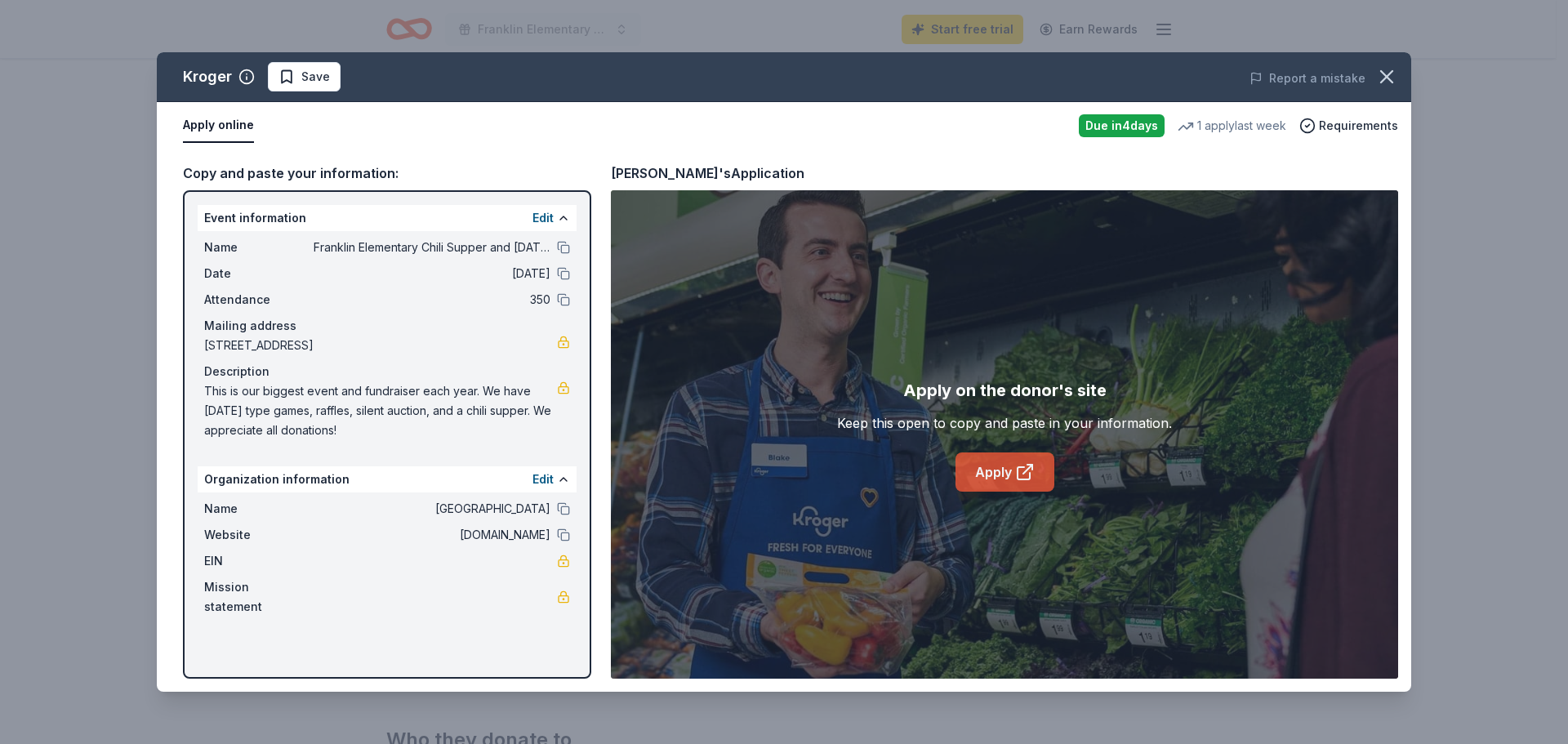
click at [1001, 463] on link "Apply" at bounding box center [1005, 472] width 99 height 39
click at [119, 106] on div "Kroger Save Report a mistake Apply online Due in 4 days 1 apply last week Requi…" at bounding box center [784, 372] width 1568 height 744
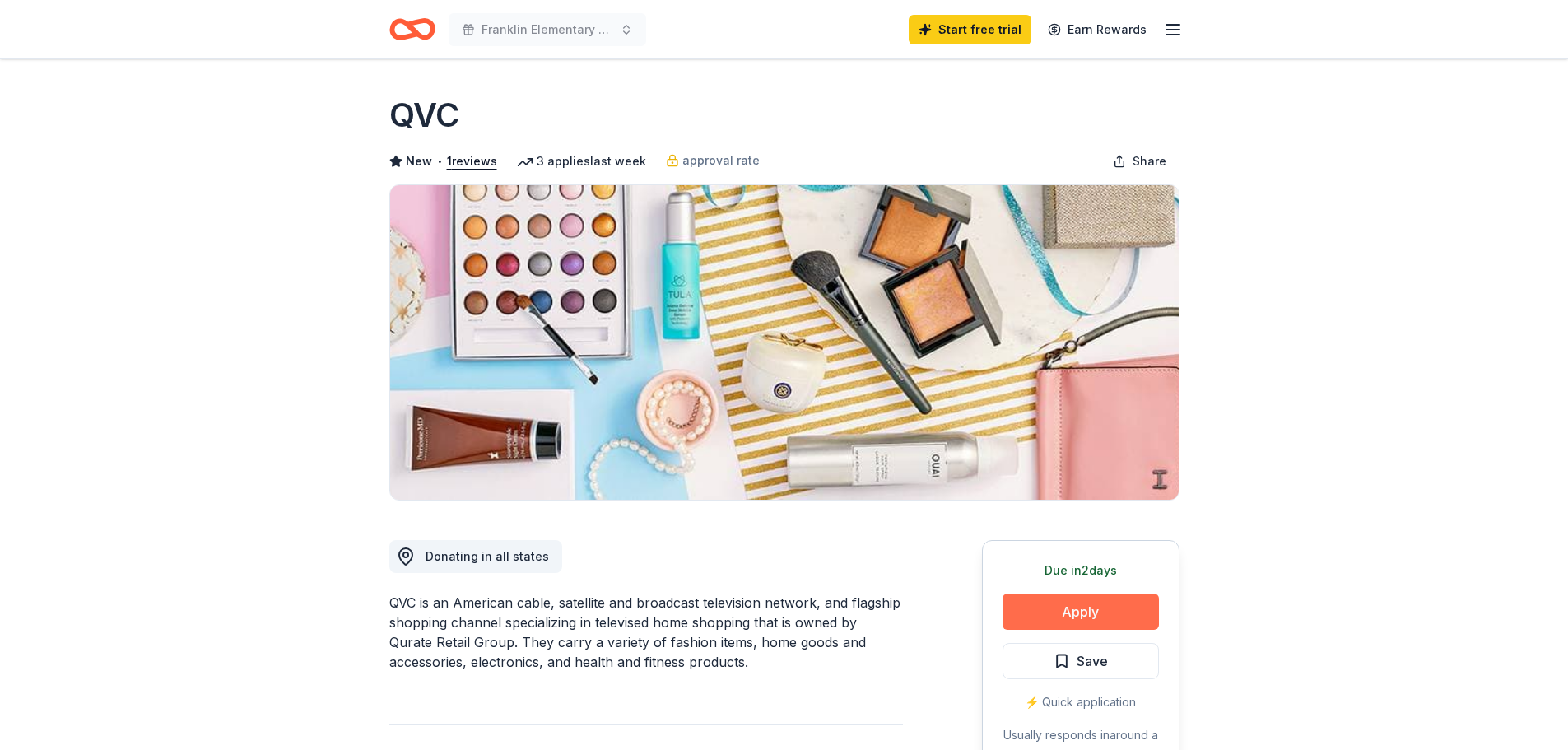
click at [1078, 605] on button "Apply" at bounding box center [1080, 611] width 156 height 37
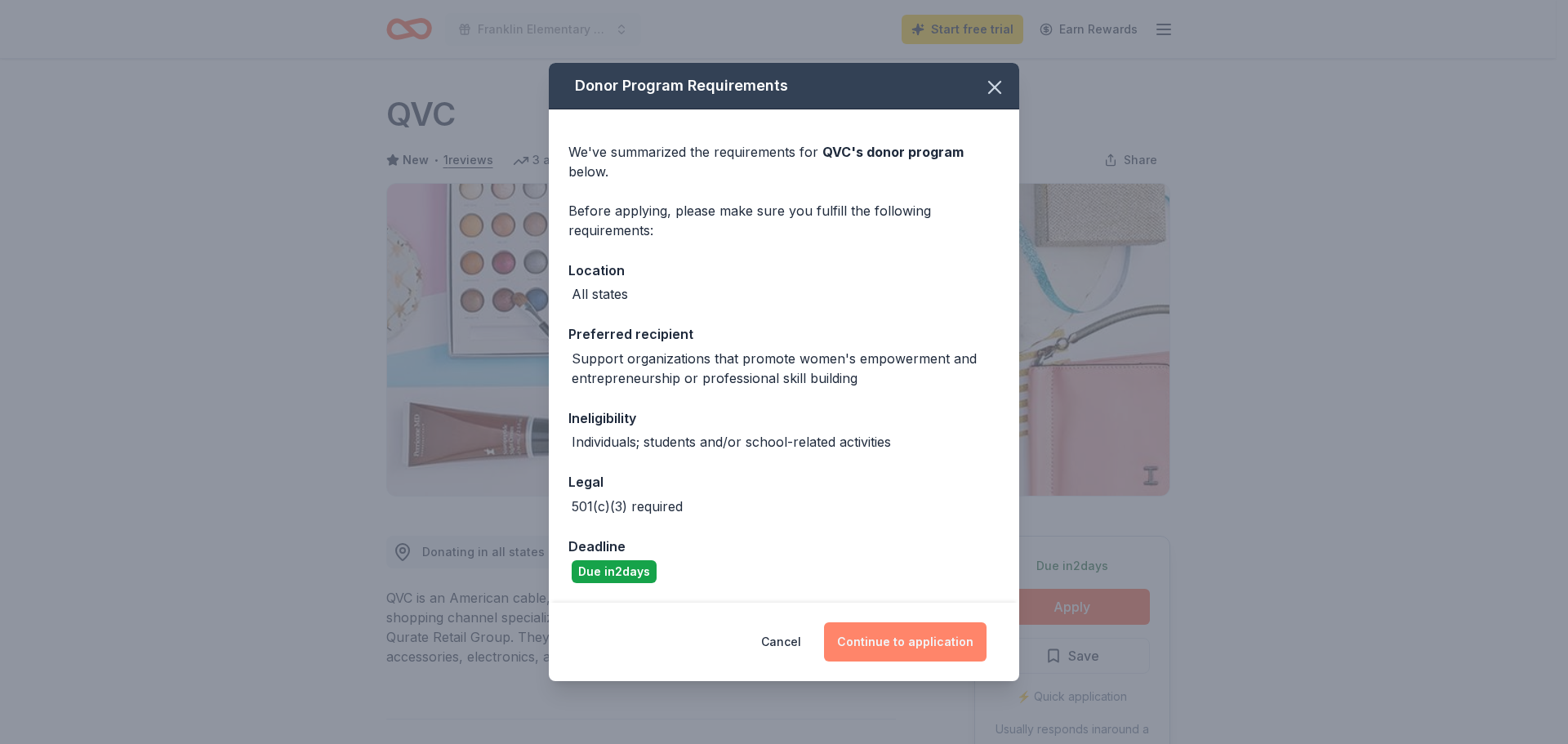
click at [942, 637] on button "Continue to application" at bounding box center [905, 642] width 163 height 39
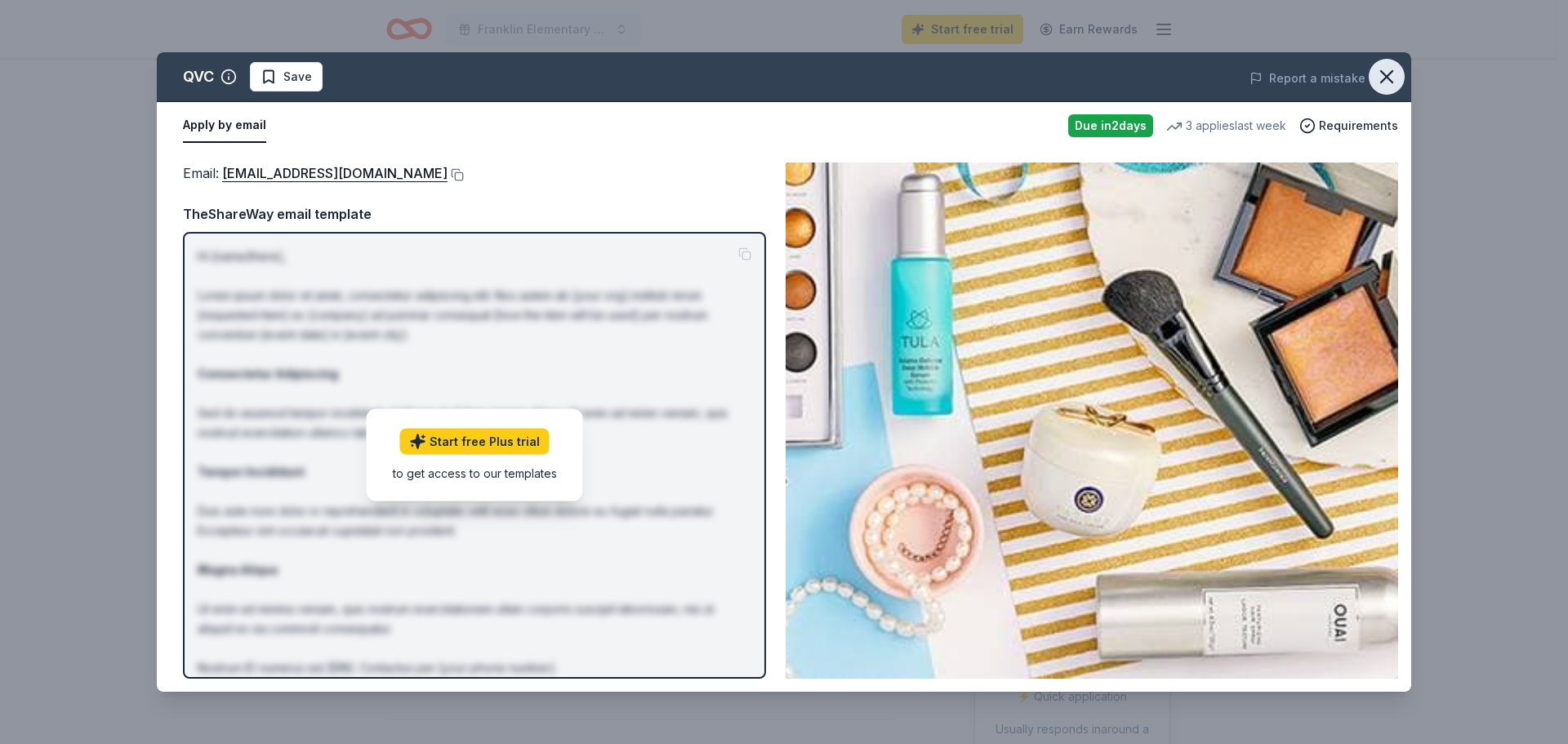
click at [1391, 74] on icon "button" at bounding box center [1387, 76] width 23 height 23
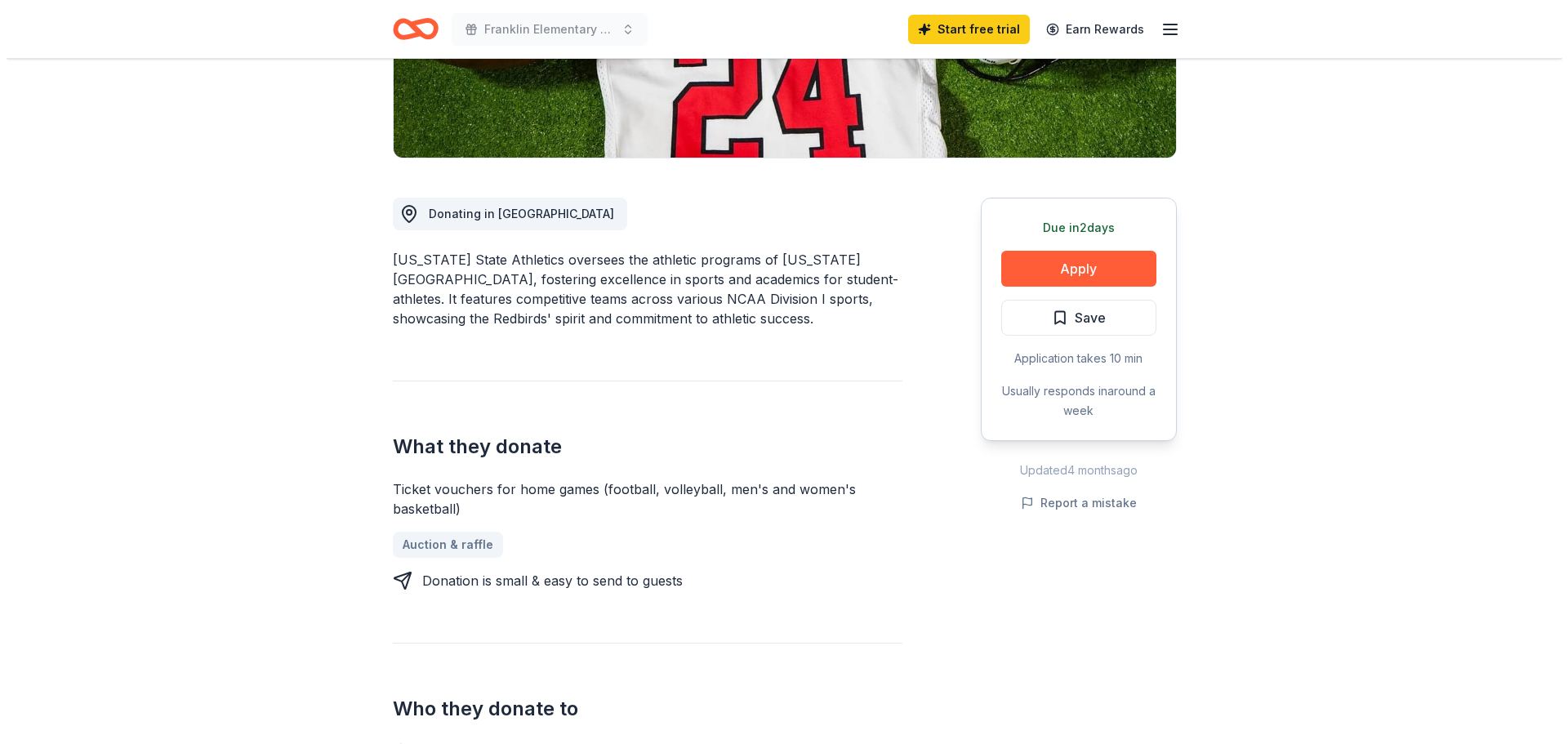
scroll to position [327, 0]
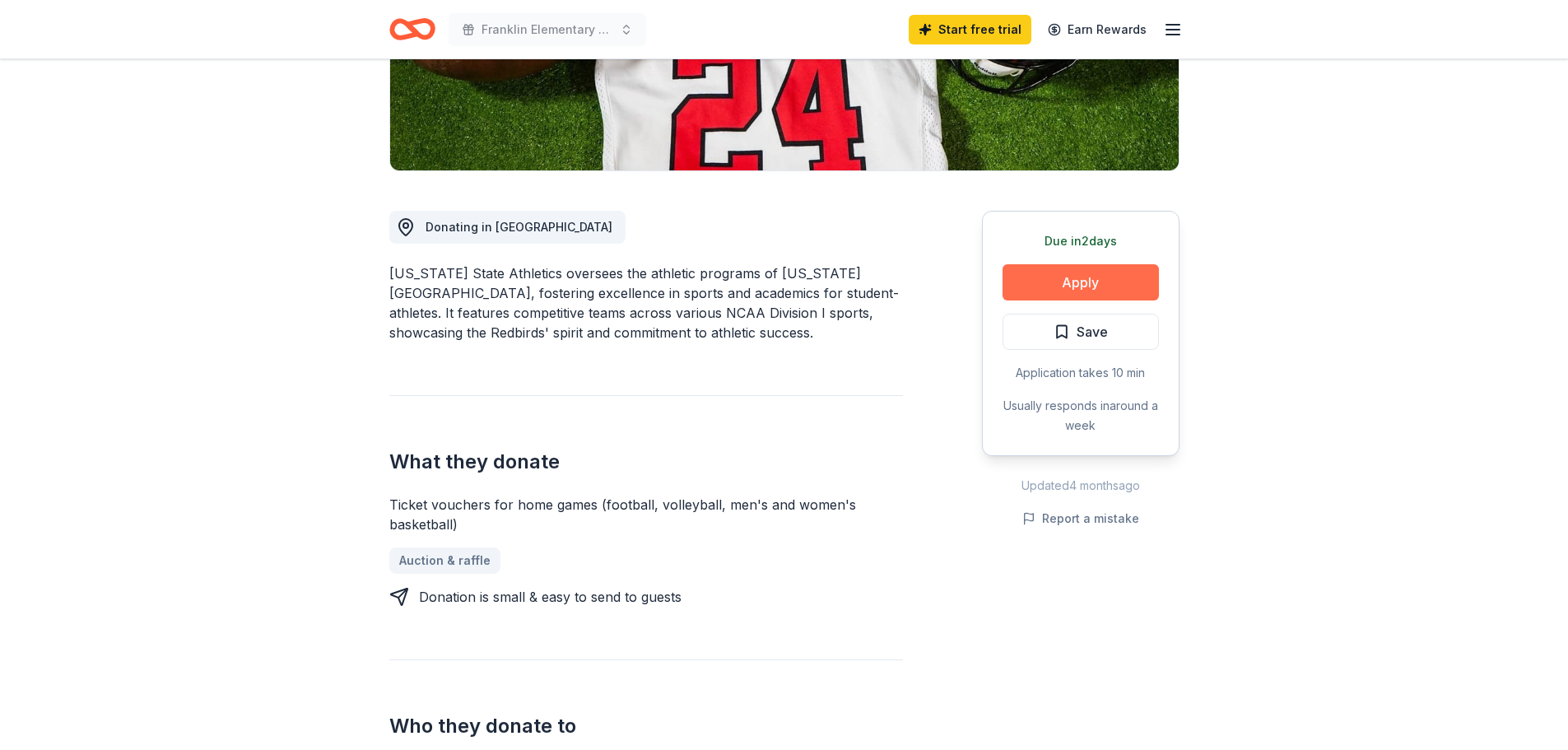
click at [1086, 286] on button "Apply" at bounding box center [1080, 282] width 156 height 37
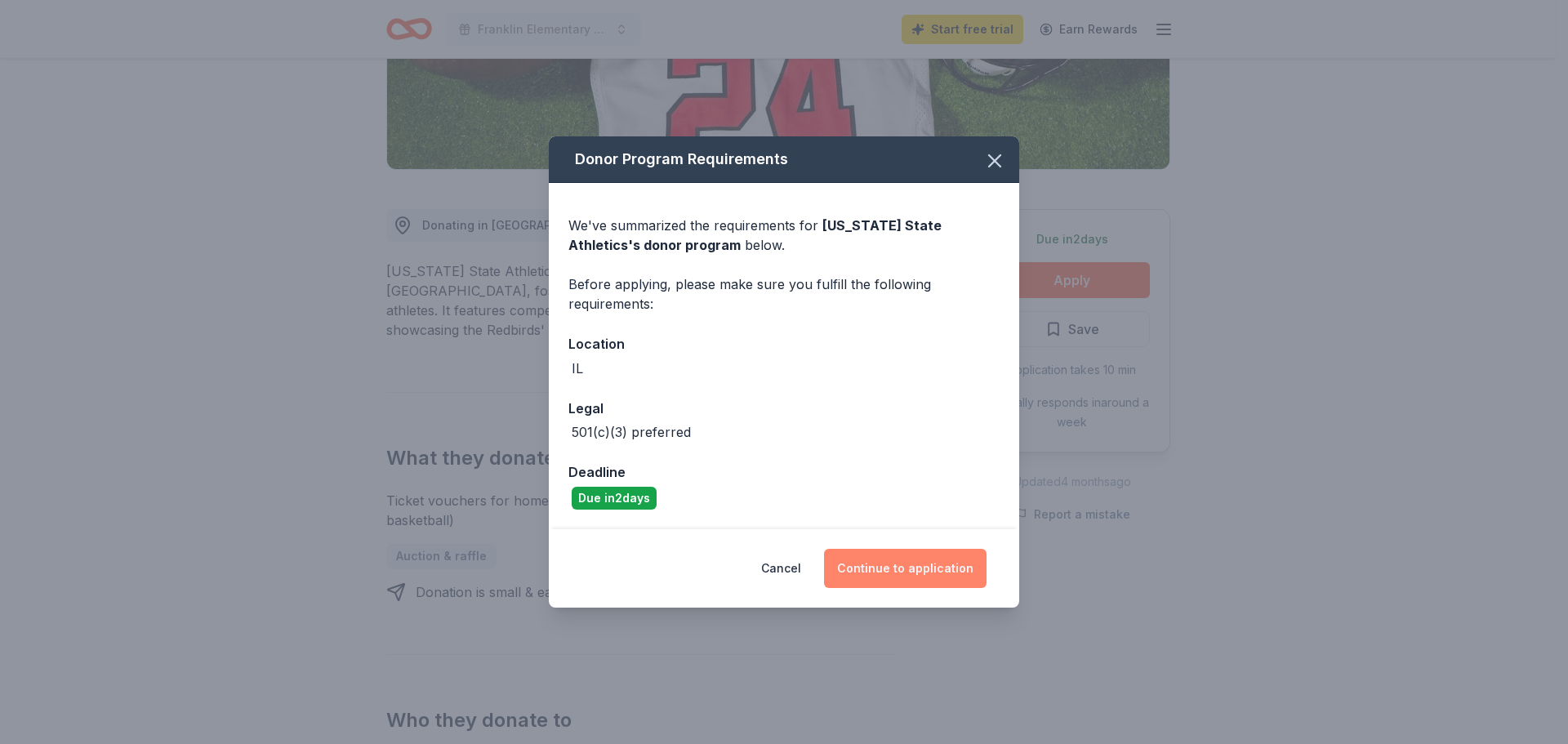
click at [936, 566] on button "Continue to application" at bounding box center [905, 568] width 163 height 39
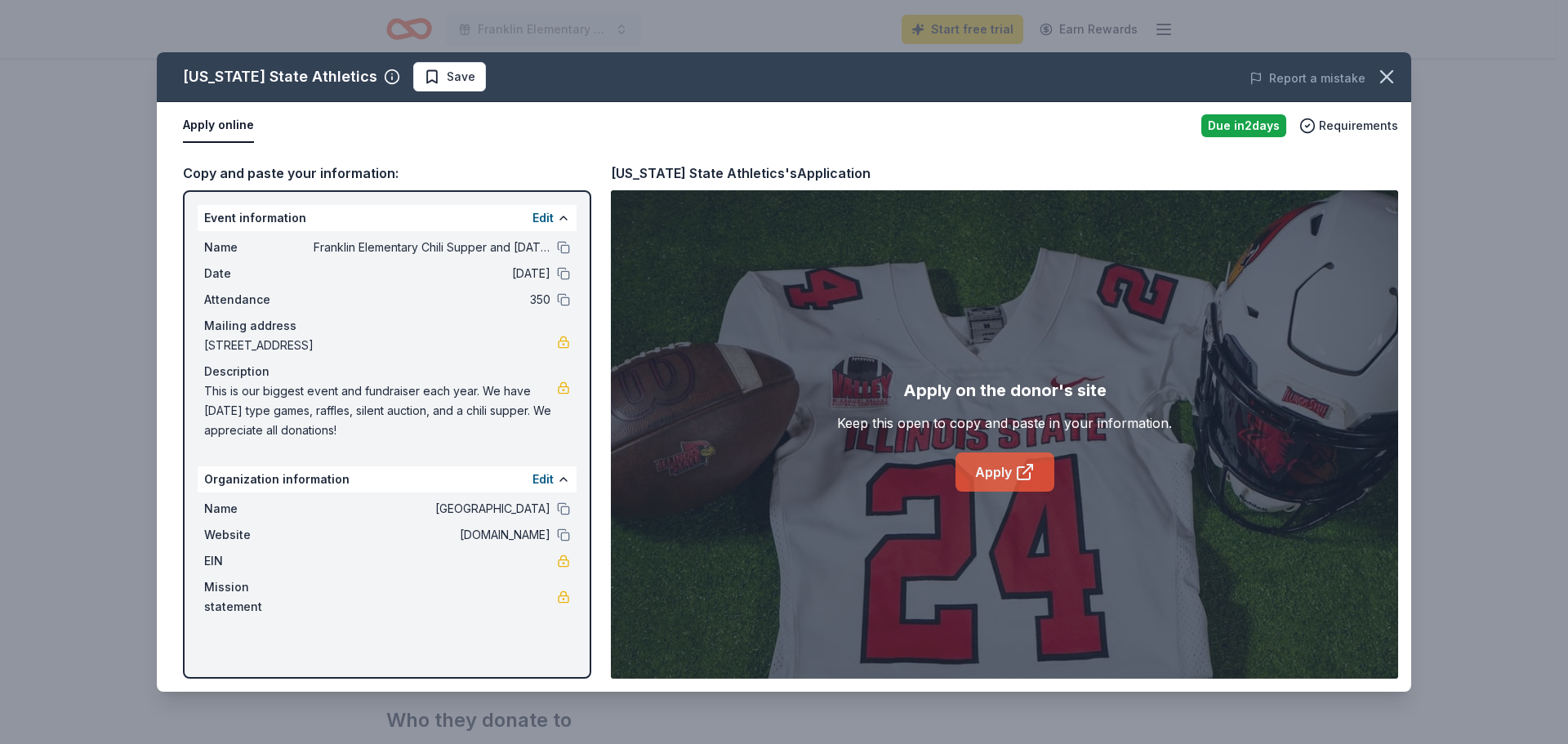
click at [1023, 481] on icon at bounding box center [1024, 471] width 20 height 20
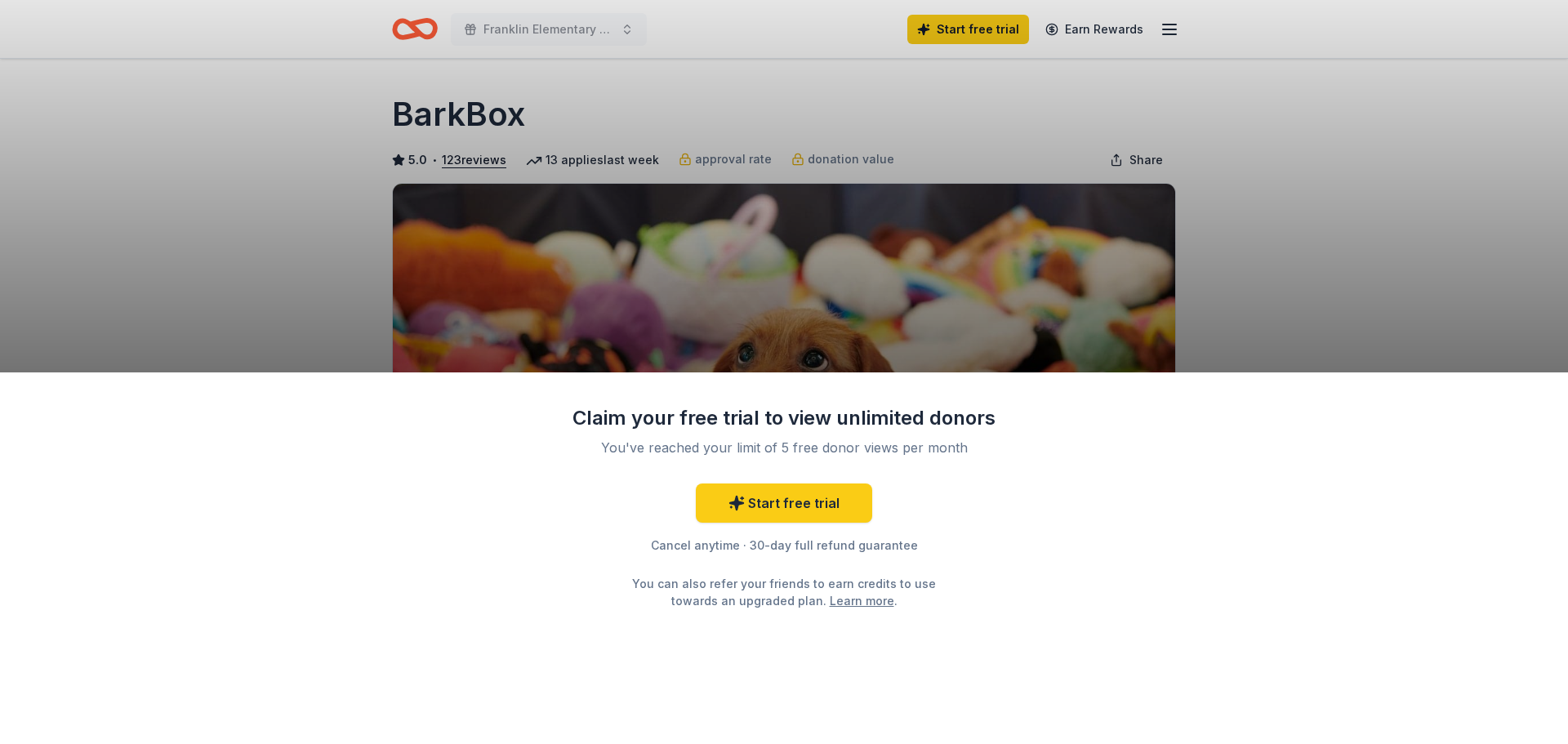
click at [1415, 291] on div "Claim your free trial to view unlimited donors You've reached your limit of 5 f…" at bounding box center [784, 372] width 1568 height 744
click at [1264, 333] on div "Claim your free trial to view unlimited donors You've reached your limit of 5 f…" at bounding box center [784, 372] width 1568 height 744
